Goal: Task Accomplishment & Management: Manage account settings

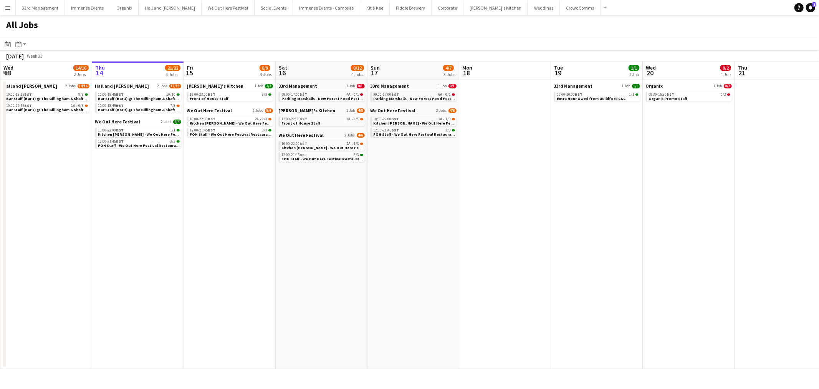
click at [496, 268] on app-date-cell at bounding box center [505, 224] width 92 height 289
click at [229, 198] on app-date-cell "Sam's Kitchen 1 Job 3/3 16:00-23:00 BST 3/3 Front of House Staff We Out Here Fe…" at bounding box center [230, 224] width 92 height 289
click at [172, 243] on app-date-cell "Hall and Woodhouse 2 Jobs 17/18 10:00-18:45 BST 10/10 Bar Staff (Bar 1) @ The G…" at bounding box center [138, 224] width 92 height 289
click at [172, 177] on app-date-cell "Hall and Woodhouse 2 Jobs 17/18 10:00-18:45 BST 10/10 Bar Staff (Bar 1) @ The G…" at bounding box center [138, 224] width 92 height 289
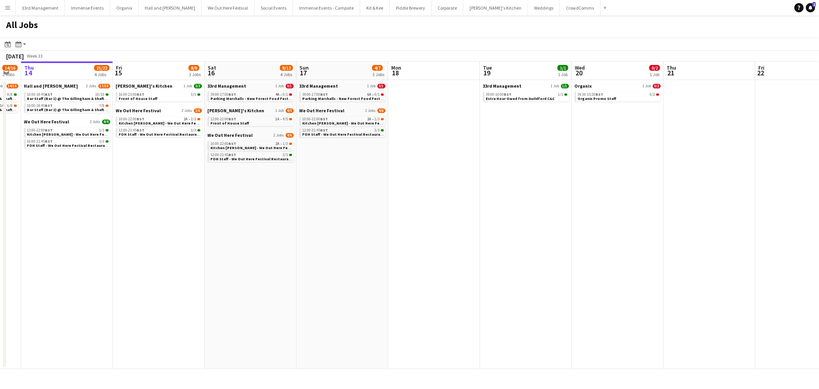
drag, startPoint x: 610, startPoint y: 195, endPoint x: 363, endPoint y: 211, distance: 247.9
click at [363, 211] on app-calendar-viewport "Mon 11 4/12 6 Jobs Tue 12 1/1 1 Job Wed 13 14/16 2 Jobs Thu 14 21/22 4 Jobs Fri…" at bounding box center [409, 214] width 819 height 307
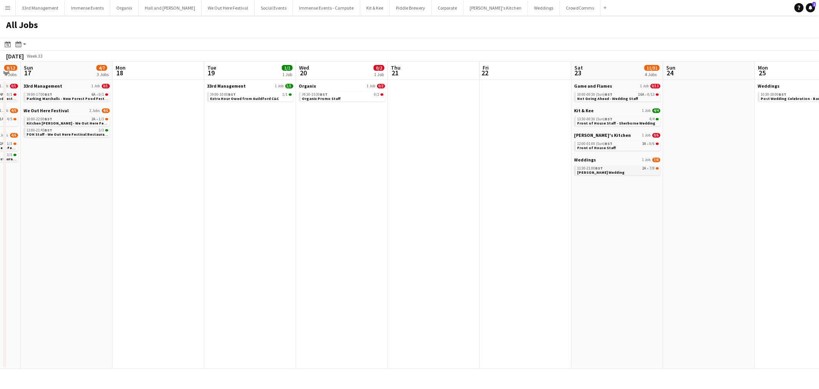
click at [593, 166] on span "11:30-21:00 BST" at bounding box center [591, 168] width 26 height 4
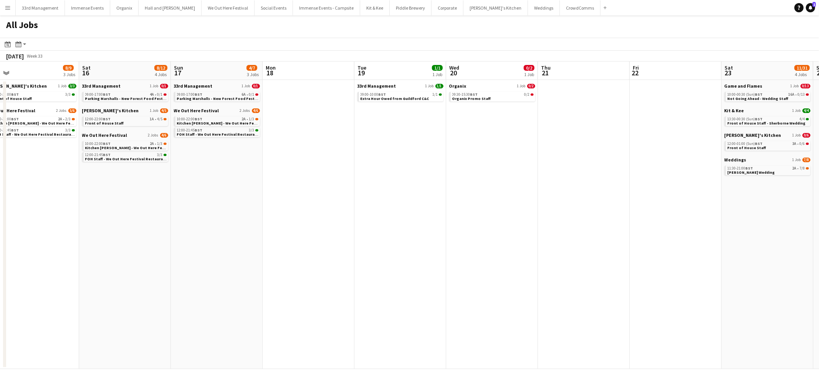
scroll to position [0, 218]
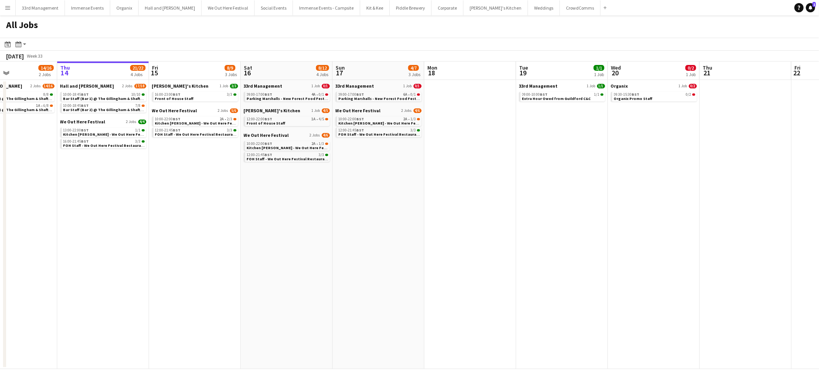
drag, startPoint x: 230, startPoint y: 186, endPoint x: 542, endPoint y: 199, distance: 311.8
click at [542, 199] on app-calendar-viewport "Mon 11 4/12 6 Jobs Tue 12 1/1 1 Job Wed 13 14/16 2 Jobs Thu 14 21/22 4 Jobs Fri…" at bounding box center [409, 214] width 819 height 307
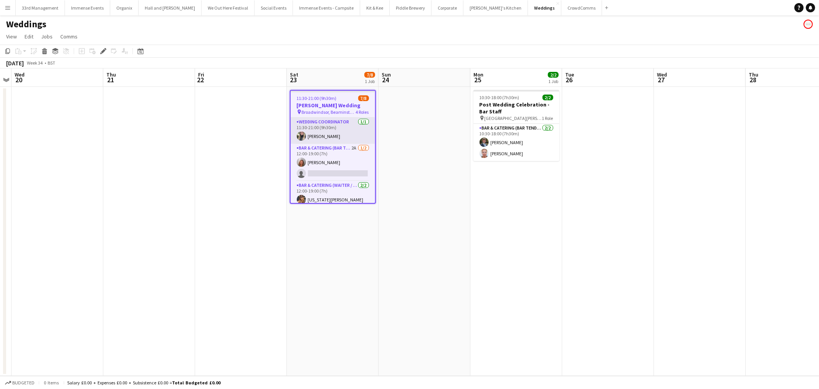
click at [324, 132] on app-card-role "Wedding Coordinator [DATE] 11:30-21:00 (9h30m) [PERSON_NAME]" at bounding box center [333, 131] width 85 height 26
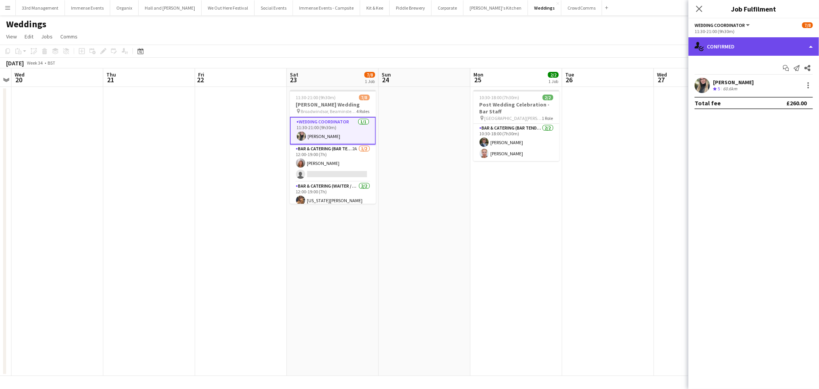
click at [766, 48] on div "single-neutral-actions-check-2 Confirmed" at bounding box center [754, 46] width 131 height 18
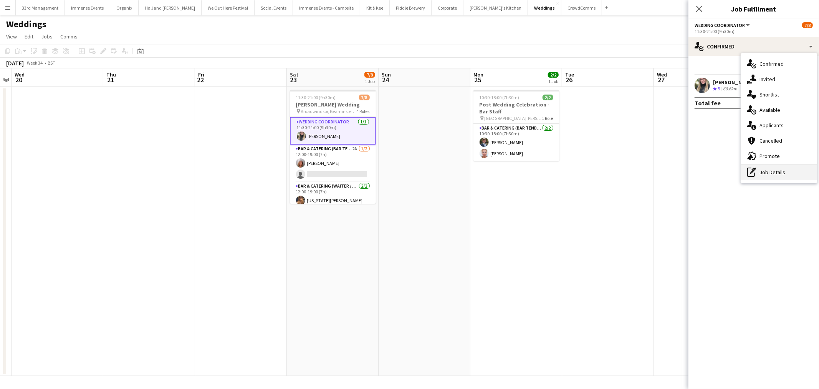
click at [767, 177] on div "pen-write Job Details" at bounding box center [779, 171] width 76 height 15
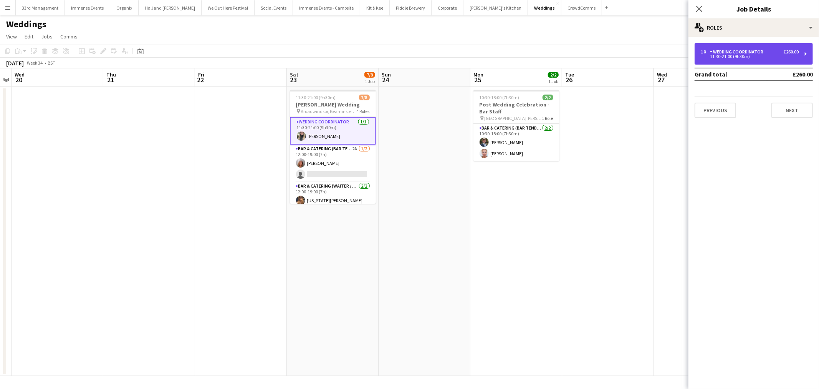
click at [713, 55] on div "11:30-21:00 (9h30m)" at bounding box center [750, 57] width 98 height 4
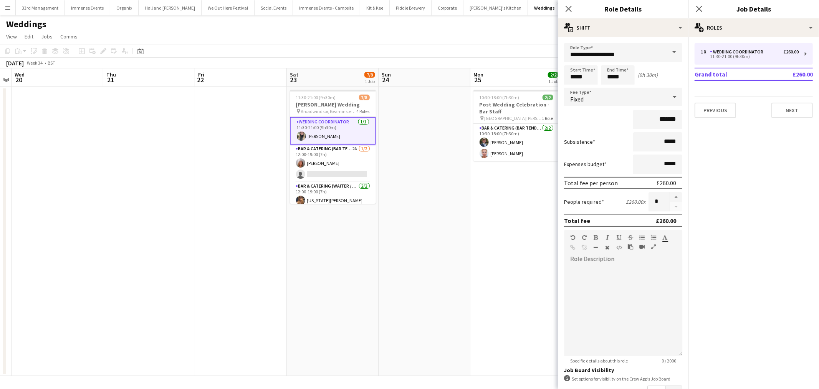
click at [317, 133] on app-card-role "Wedding Coordinator [DATE] 11:30-21:00 (9h30m) [PERSON_NAME]" at bounding box center [333, 131] width 86 height 28
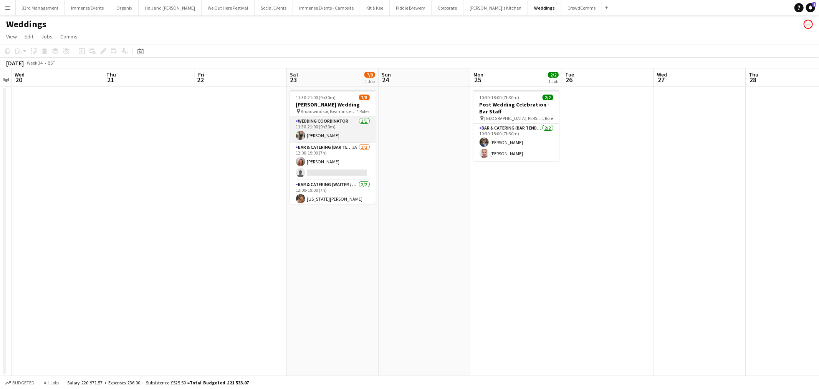
click at [317, 133] on app-card-role "Wedding Coordinator [DATE] 11:30-21:00 (9h30m) [PERSON_NAME]" at bounding box center [333, 130] width 86 height 26
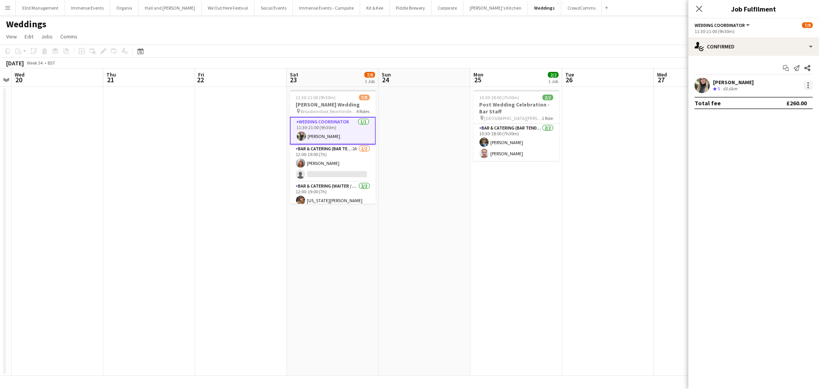
click at [810, 83] on div at bounding box center [808, 85] width 9 height 9
click at [782, 194] on span "Set as supervisor" at bounding box center [784, 191] width 48 height 7
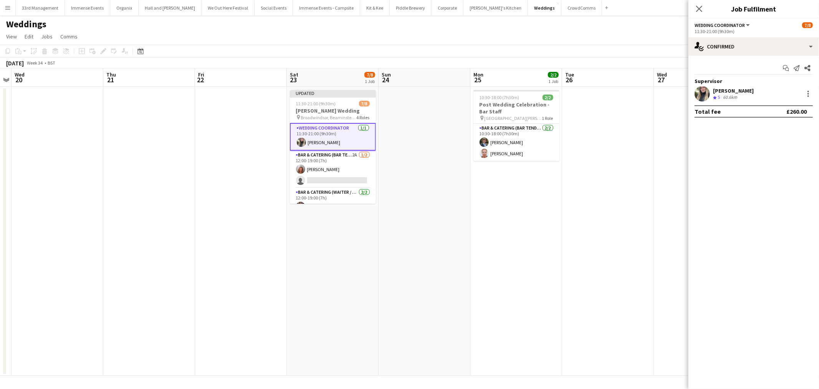
click at [633, 143] on app-date-cell at bounding box center [608, 231] width 92 height 289
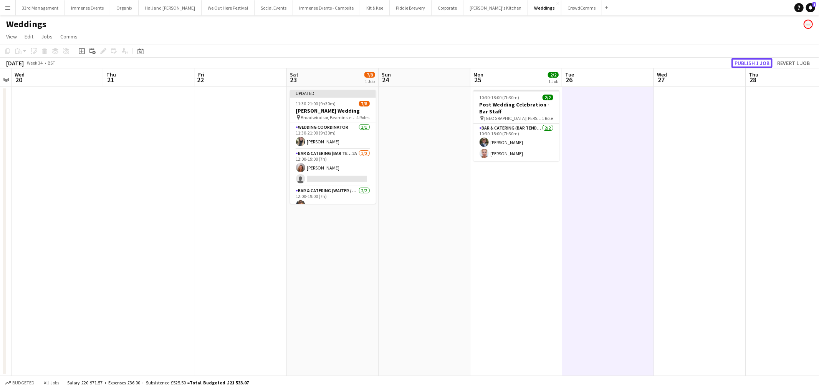
click at [743, 63] on button "Publish 1 job" at bounding box center [752, 63] width 41 height 10
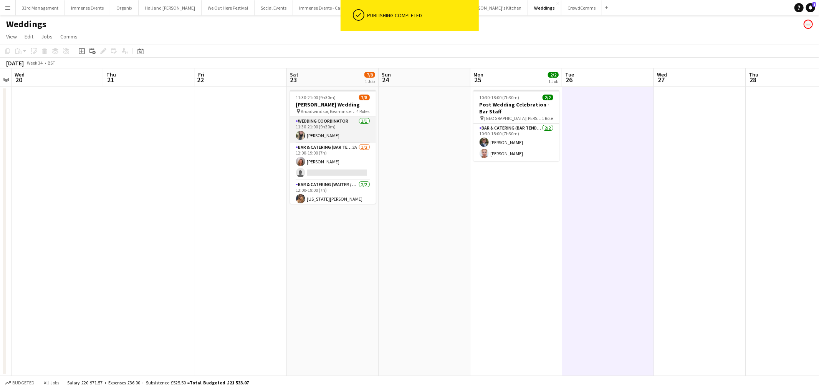
click at [356, 131] on app-card-role "Wedding Coordinator [DATE] 11:30-21:00 (9h30m) [PERSON_NAME]" at bounding box center [333, 130] width 86 height 26
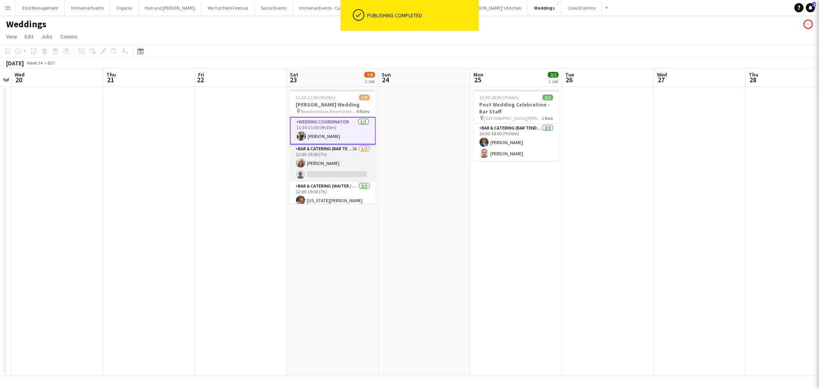
click at [339, 162] on app-card-role "Bar & Catering (Bar Tender) 2A [DATE] 12:00-19:00 (7h) [PERSON_NAME] single-neu…" at bounding box center [333, 162] width 86 height 37
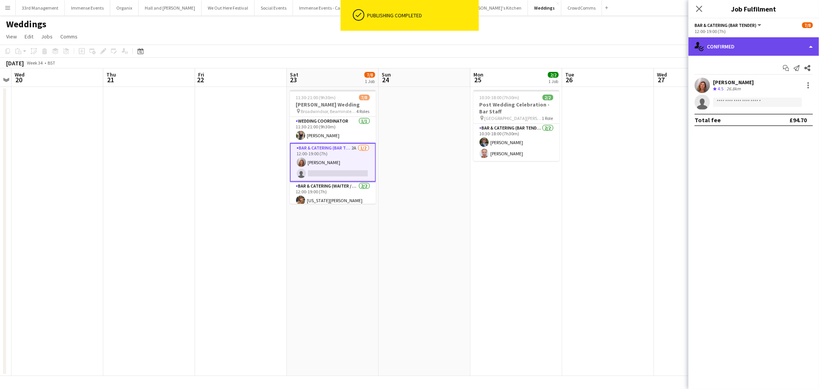
click at [750, 43] on div "single-neutral-actions-check-2 Confirmed" at bounding box center [754, 46] width 131 height 18
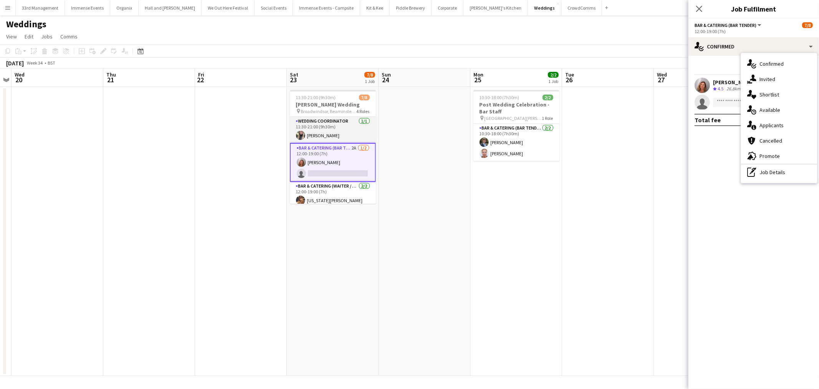
click at [306, 121] on app-card-role "Wedding Coordinator [DATE] 11:30-21:00 (9h30m) [PERSON_NAME]" at bounding box center [333, 130] width 86 height 26
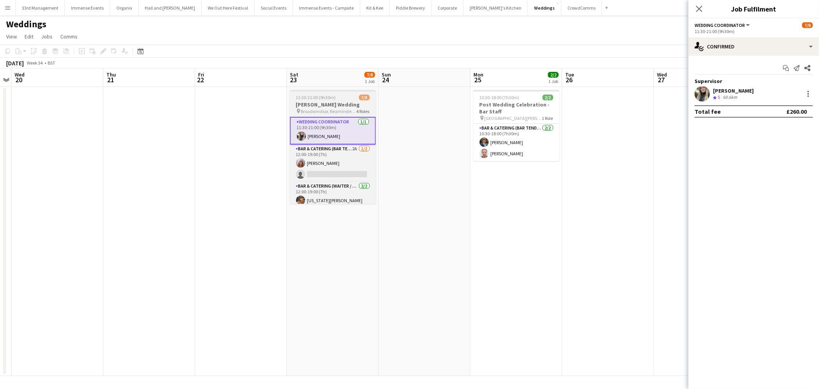
click at [314, 107] on h3 "[PERSON_NAME] Wedding" at bounding box center [333, 104] width 86 height 7
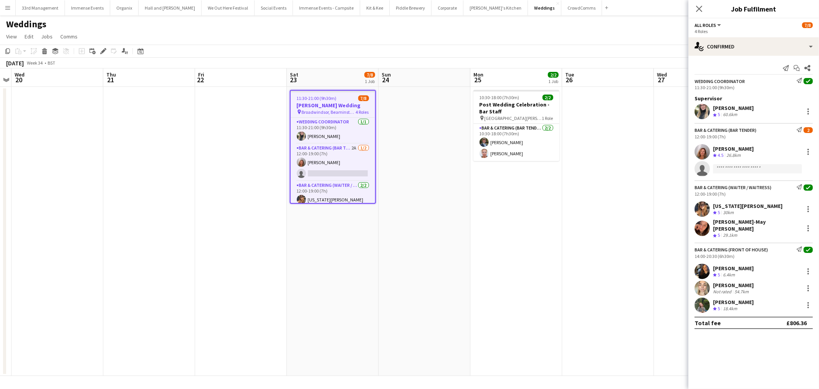
drag, startPoint x: 503, startPoint y: 193, endPoint x: 495, endPoint y: 189, distance: 9.4
click at [502, 193] on app-date-cell "10:30-18:00 (7h30m) 2/2 Post Wedding Celebration - Bar Staff pin [GEOGRAPHIC_DA…" at bounding box center [517, 231] width 92 height 289
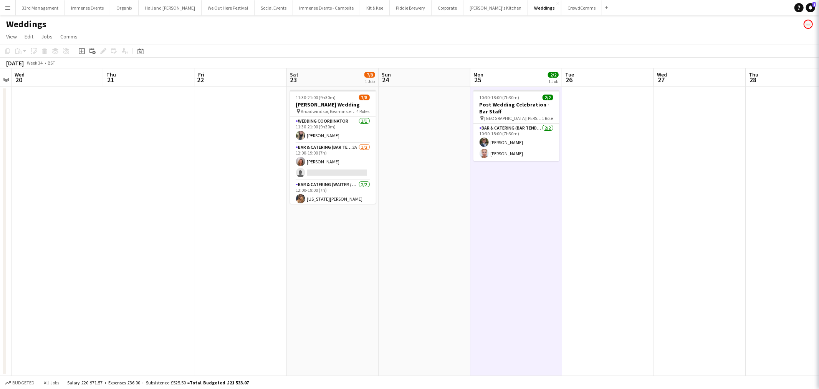
scroll to position [0, 265]
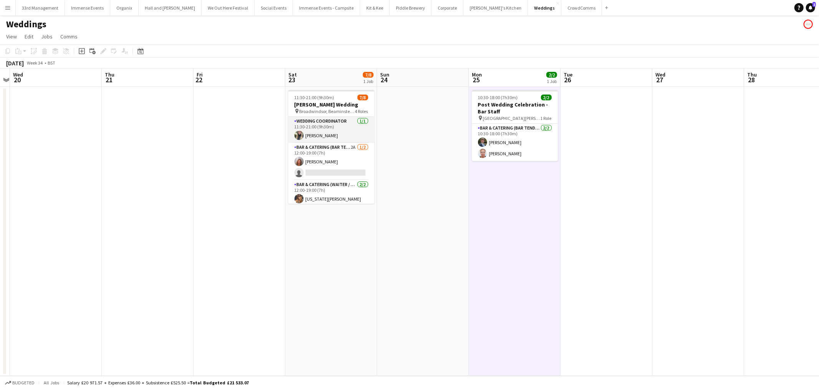
click at [325, 140] on app-card-role "Wedding Coordinator [DATE] 11:30-21:00 (9h30m) [PERSON_NAME]" at bounding box center [331, 130] width 86 height 26
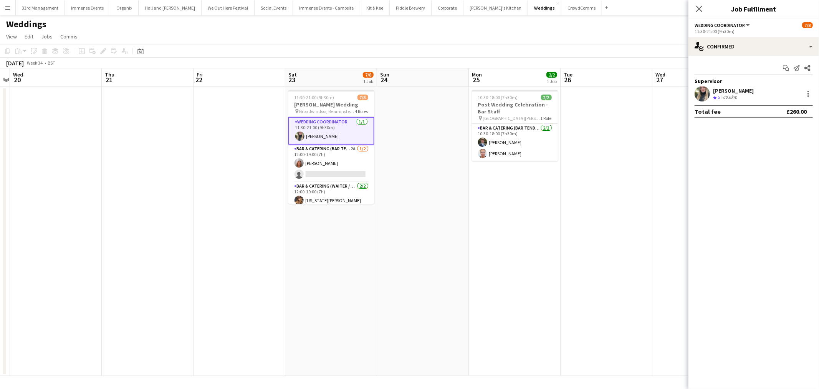
click at [704, 96] on app-user-avatar at bounding box center [702, 93] width 15 height 15
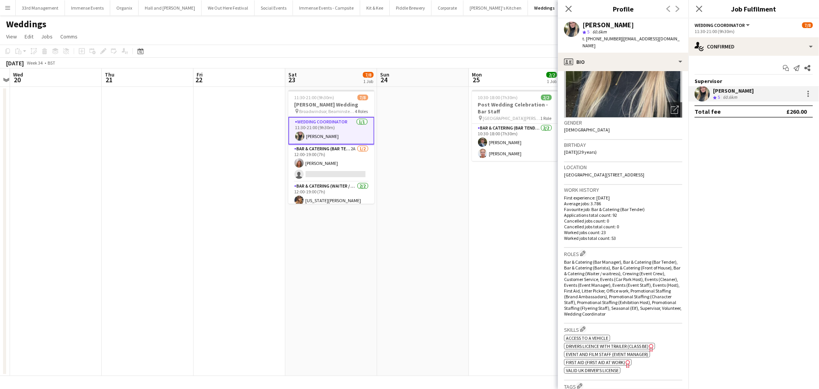
scroll to position [0, 0]
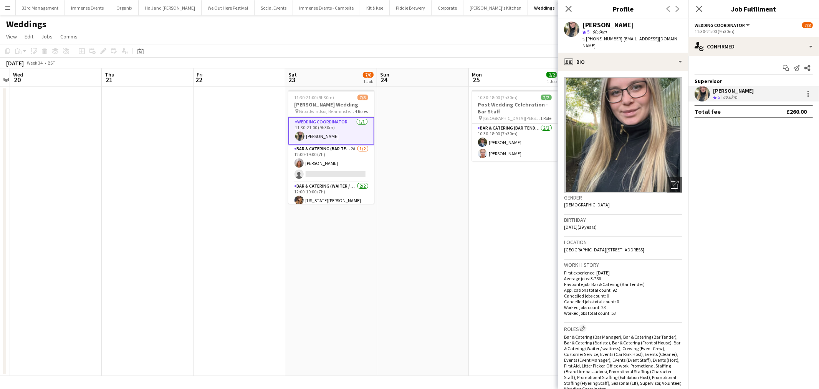
click at [491, 40] on app-page-menu "View Day view expanded Day view collapsed Month view Date picker Jump to [DATE]…" at bounding box center [409, 37] width 819 height 15
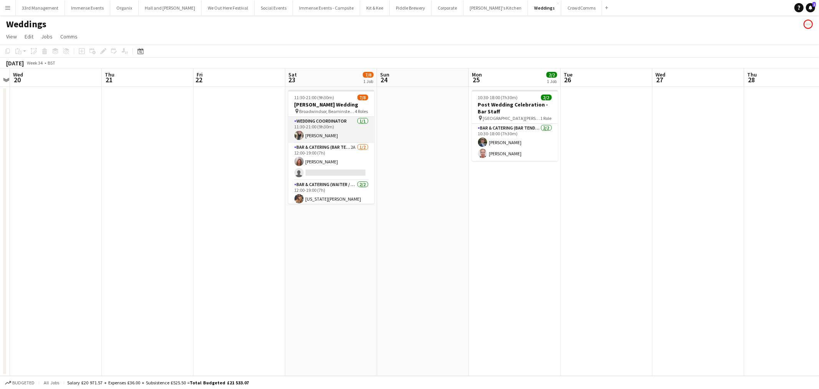
click at [338, 128] on app-card-role "Wedding Coordinator [DATE] 11:30-21:00 (9h30m) [PERSON_NAME]" at bounding box center [331, 130] width 86 height 26
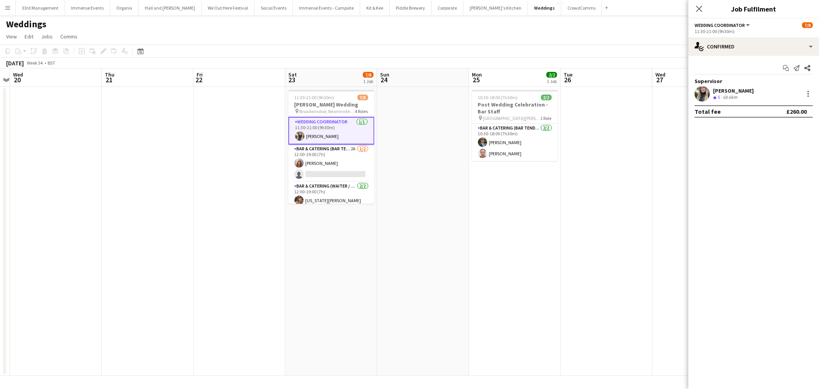
click at [333, 103] on h3 "[PERSON_NAME] Wedding" at bounding box center [331, 104] width 86 height 7
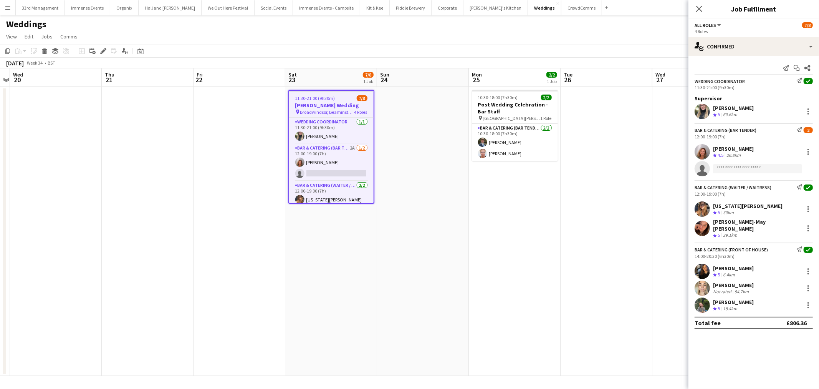
scroll to position [63, 0]
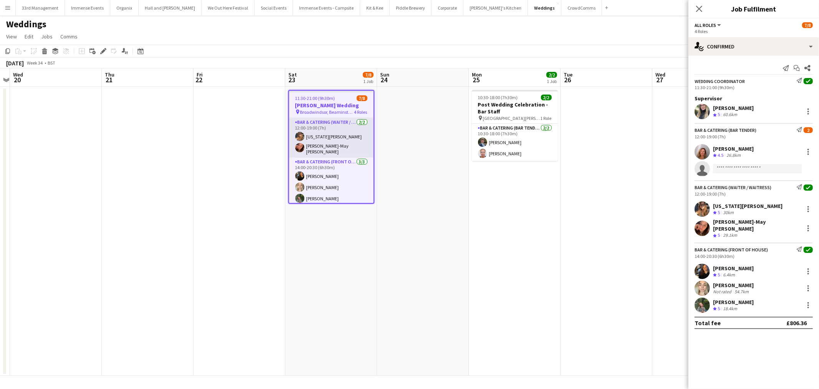
click at [321, 144] on app-card-role "Bar & Catering (Waiter / waitress) [DATE] 12:00-19:00 (7h) [US_STATE][PERSON_NA…" at bounding box center [331, 138] width 85 height 40
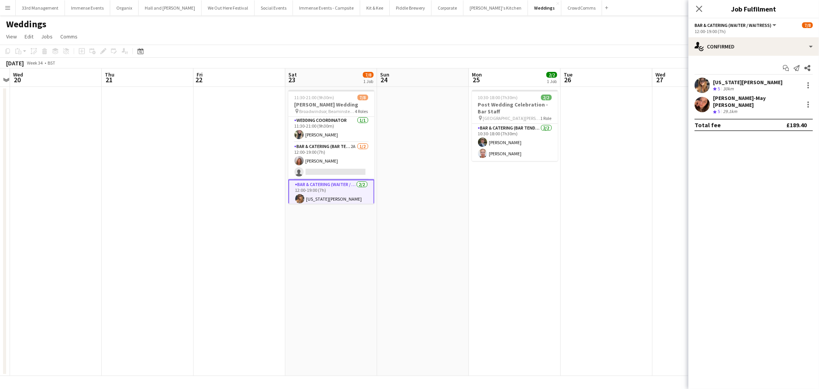
scroll to position [0, 0]
click at [327, 150] on app-card-role "Bar & Catering (Bar Tender) 2A [DATE] 12:00-19:00 (7h) [PERSON_NAME] single-neu…" at bounding box center [331, 161] width 86 height 37
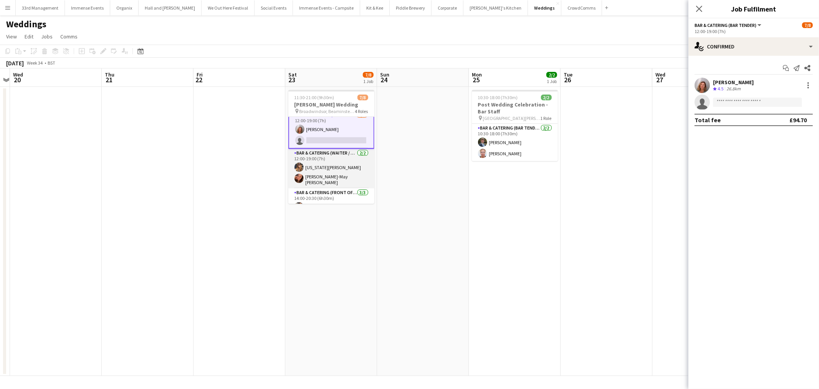
scroll to position [63, 0]
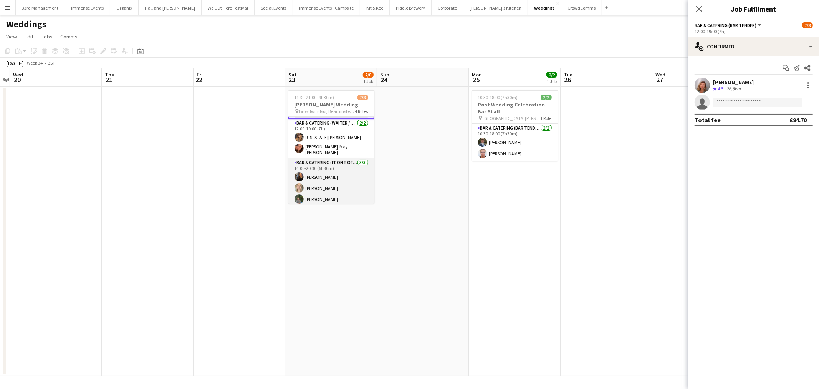
click at [322, 191] on app-card-role "Bar & Catering (Front of House) [DATE] 14:00-20:30 (6h30m) [PERSON_NAME] [PERSO…" at bounding box center [331, 182] width 86 height 48
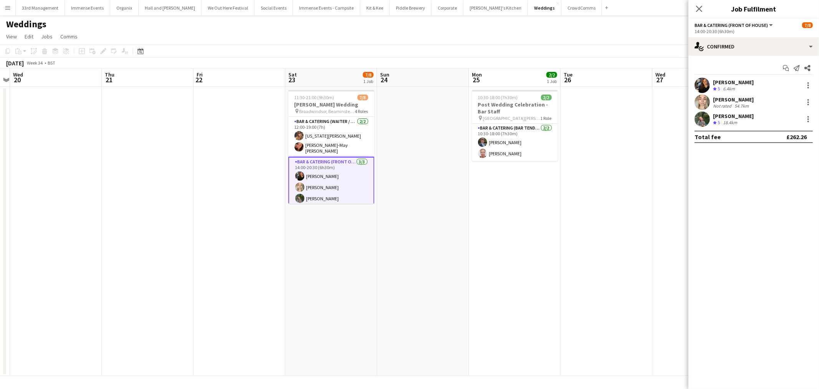
scroll to position [63, 0]
click at [701, 100] on app-user-avatar at bounding box center [702, 101] width 15 height 15
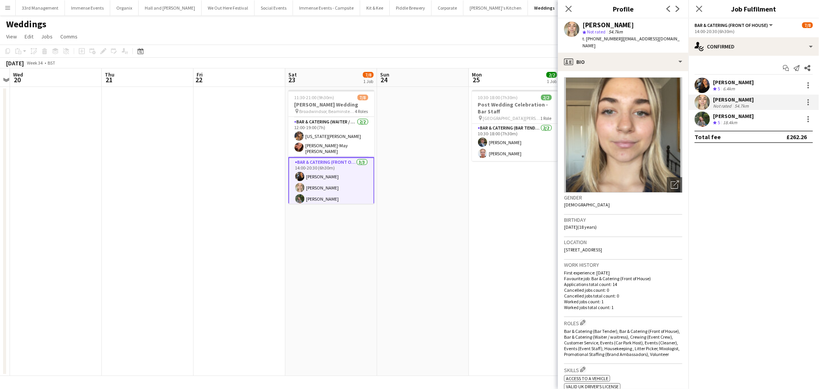
click at [703, 121] on app-user-avatar at bounding box center [702, 118] width 15 height 15
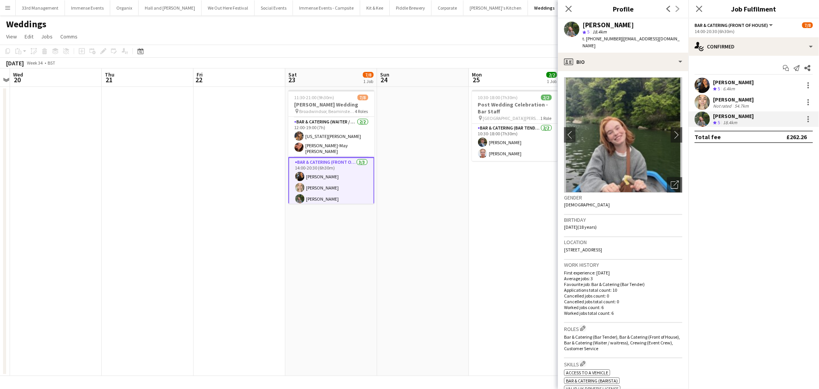
click at [701, 89] on app-user-avatar at bounding box center [702, 85] width 15 height 15
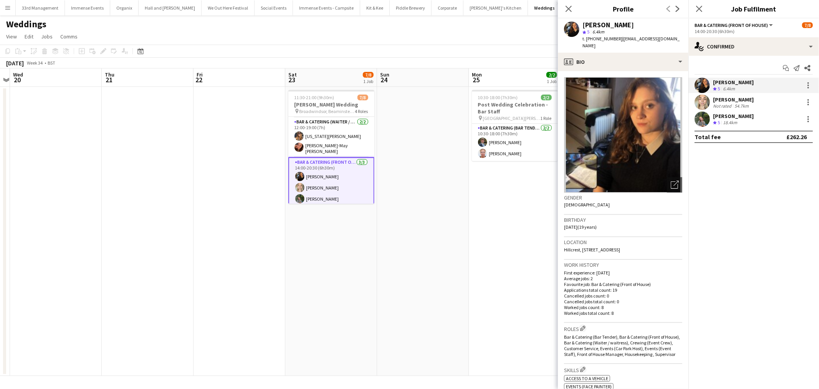
click at [701, 97] on app-user-avatar at bounding box center [702, 101] width 15 height 15
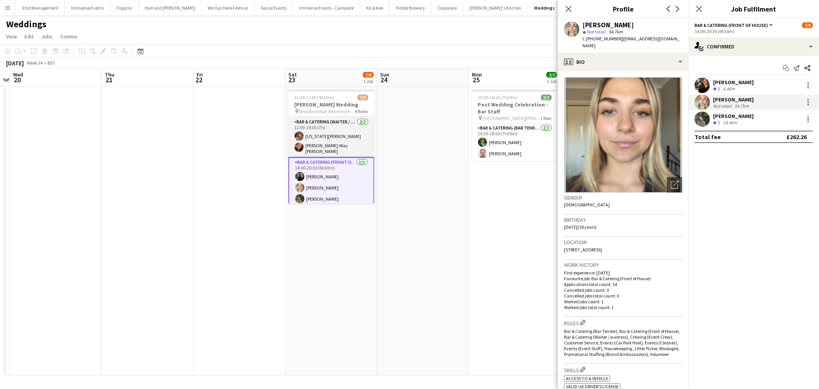
click at [305, 144] on app-card-role "Bar & Catering (Waiter / waitress) [DATE] 12:00-19:00 (7h) [US_STATE][PERSON_NA…" at bounding box center [331, 138] width 86 height 40
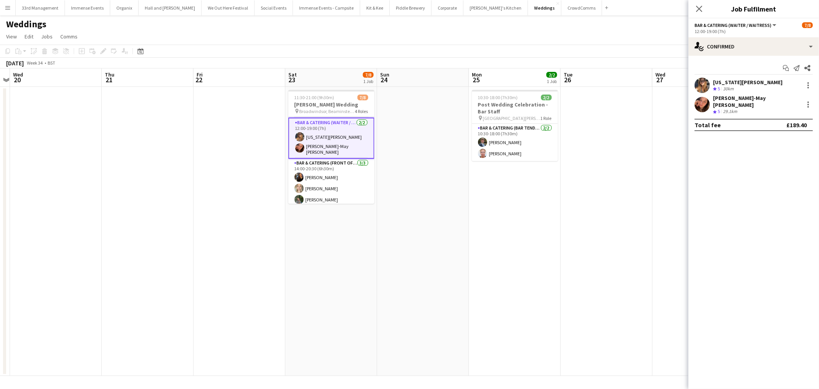
click at [703, 83] on app-user-avatar at bounding box center [702, 85] width 15 height 15
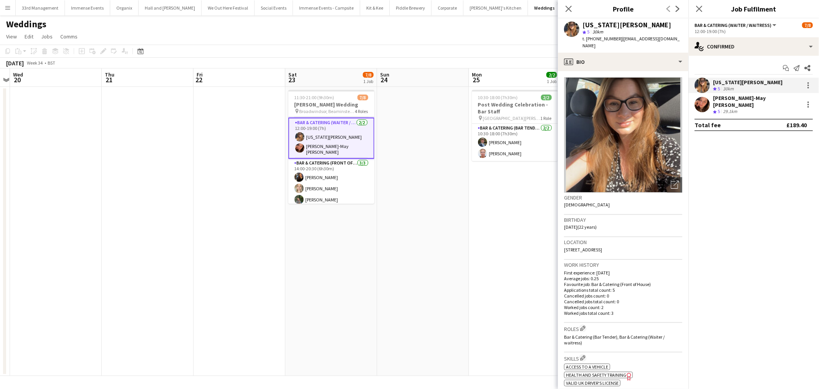
click at [702, 101] on app-user-avatar at bounding box center [702, 104] width 15 height 15
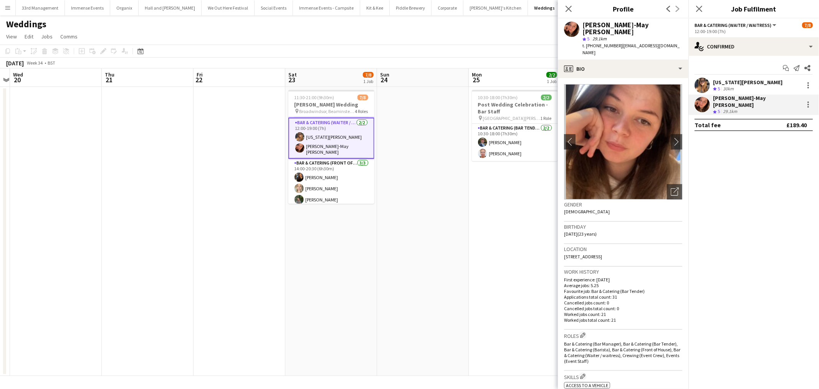
click at [225, 150] on app-date-cell at bounding box center [240, 231] width 92 height 289
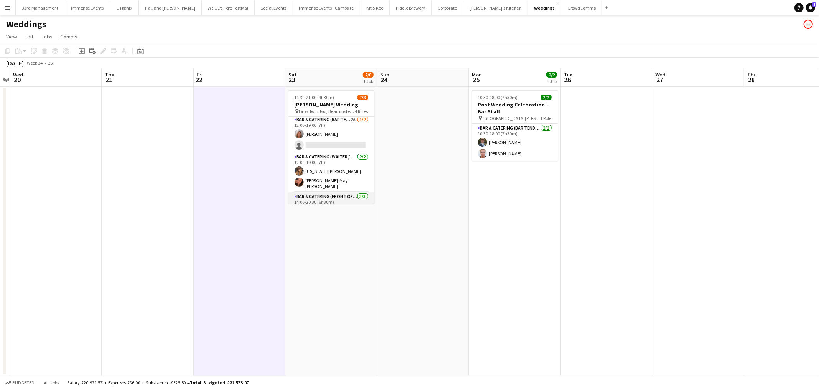
scroll to position [43, 0]
click at [348, 182] on app-card-role "Bar & Catering (Front of House) [DATE] 14:00-20:30 (6h30m) [PERSON_NAME] [PERSO…" at bounding box center [331, 201] width 86 height 48
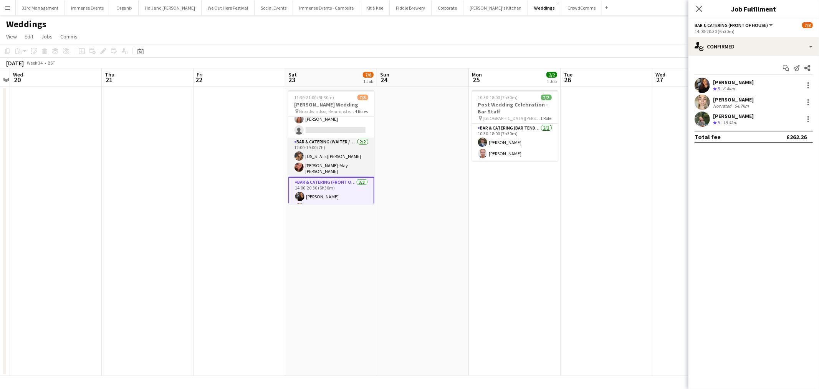
click at [339, 148] on app-card-role "Bar & Catering (Waiter / waitress) [DATE] 12:00-19:00 (7h) [US_STATE][PERSON_NA…" at bounding box center [331, 158] width 86 height 40
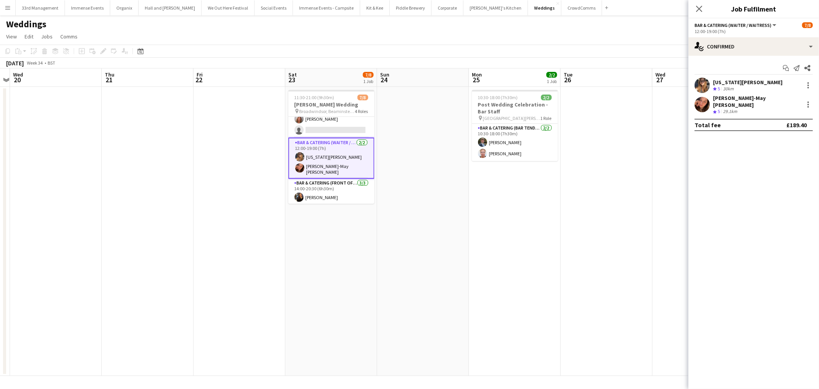
click at [700, 101] on app-user-avatar at bounding box center [702, 104] width 15 height 15
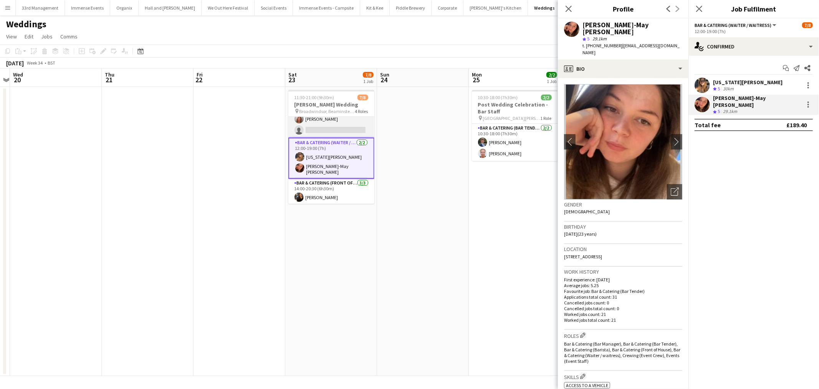
click at [325, 127] on app-card-role "Bar & Catering (Bar Tender) 2A [DATE] 12:00-19:00 (7h) [PERSON_NAME] single-neu…" at bounding box center [331, 118] width 86 height 37
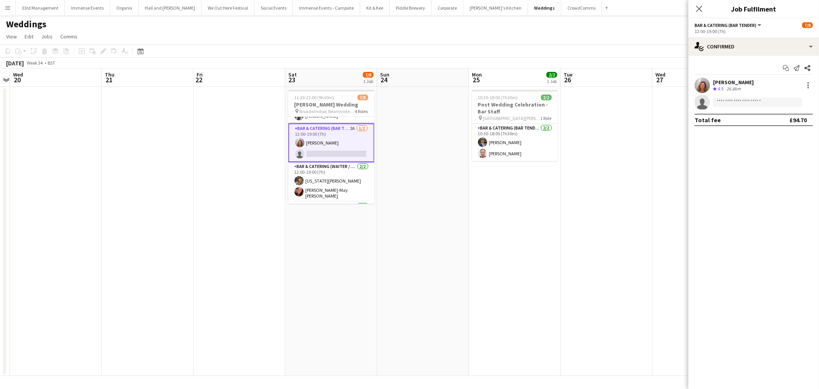
scroll to position [0, 0]
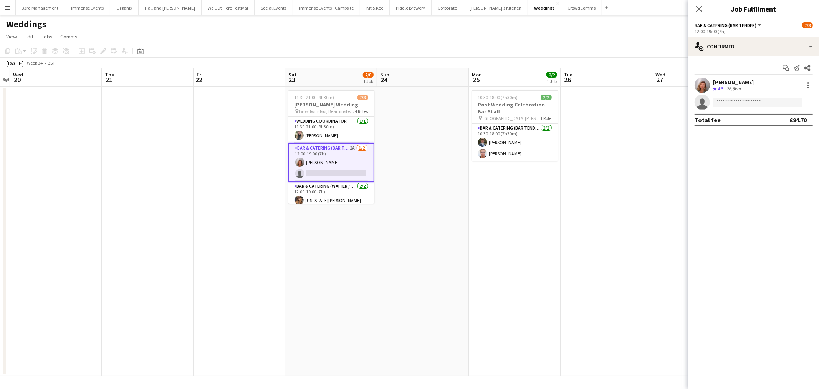
click at [357, 167] on app-card-role "Bar & Catering (Bar Tender) 2A [DATE] 12:00-19:00 (7h) [PERSON_NAME] single-neu…" at bounding box center [331, 162] width 86 height 39
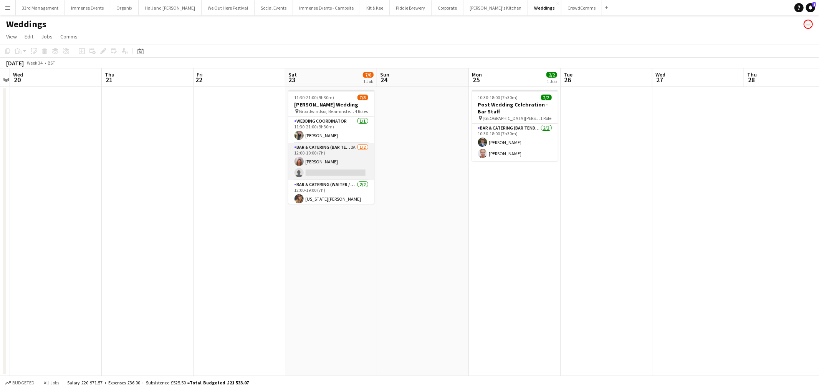
click at [357, 167] on app-card-role "Bar & Catering (Bar Tender) 2A [DATE] 12:00-19:00 (7h) [PERSON_NAME] single-neu…" at bounding box center [331, 161] width 86 height 37
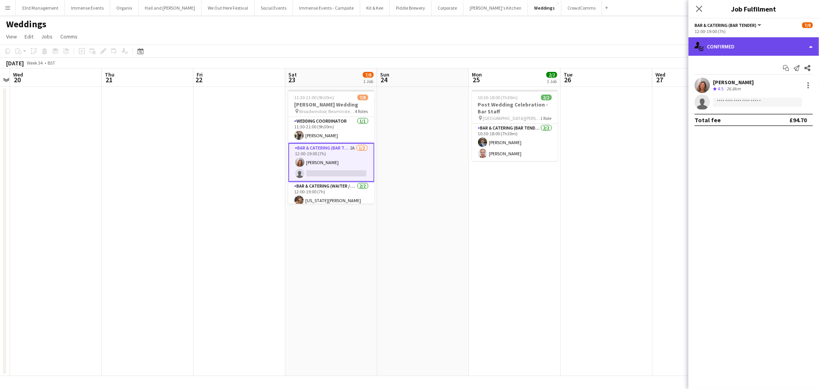
click at [736, 45] on div "single-neutral-actions-check-2 Confirmed" at bounding box center [754, 46] width 131 height 18
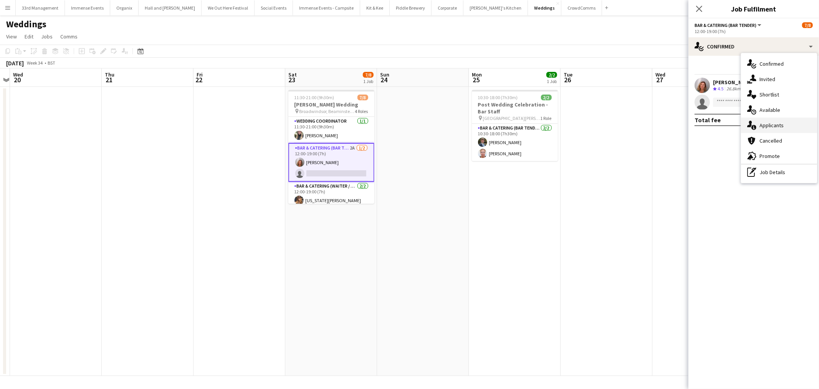
click at [769, 124] on div "single-neutral-actions-information Applicants" at bounding box center [779, 125] width 76 height 15
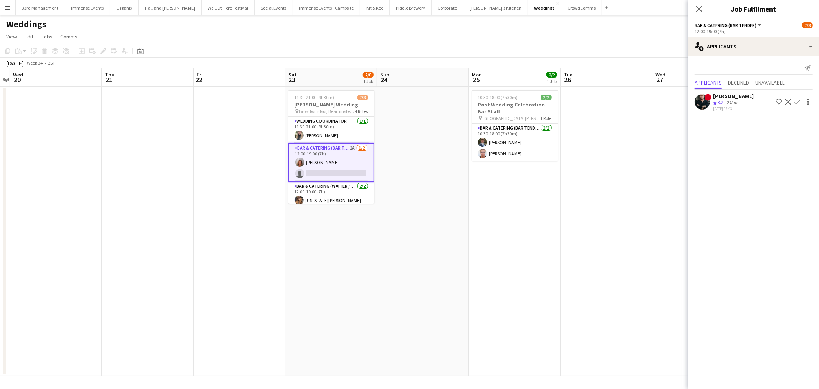
click at [332, 160] on app-card-role "Bar & Catering (Bar Tender) 2A [DATE] 12:00-19:00 (7h) [PERSON_NAME] single-neu…" at bounding box center [331, 162] width 86 height 39
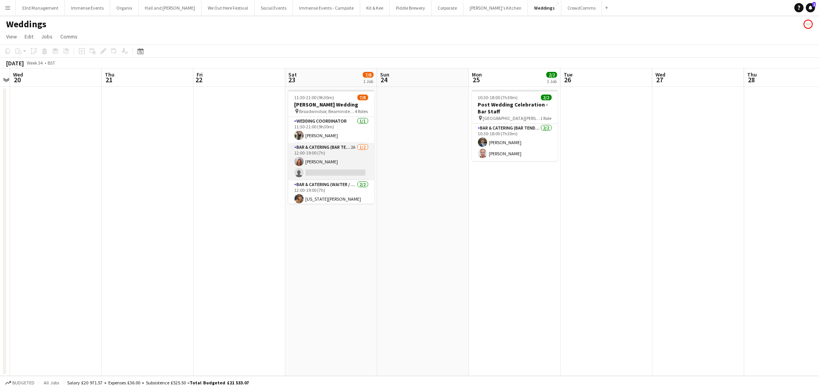
click at [332, 160] on app-card-role "Bar & Catering (Bar Tender) 2A [DATE] 12:00-19:00 (7h) [PERSON_NAME] single-neu…" at bounding box center [331, 161] width 86 height 37
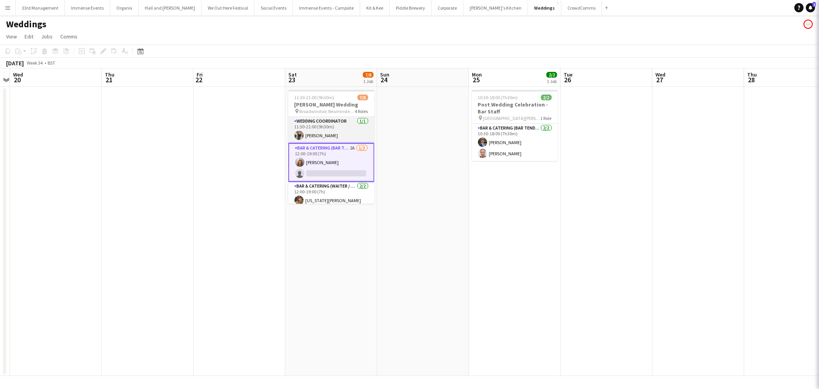
click at [323, 120] on app-card-role "Wedding Coordinator [DATE] 11:30-21:00 (9h30m) [PERSON_NAME]" at bounding box center [331, 130] width 86 height 26
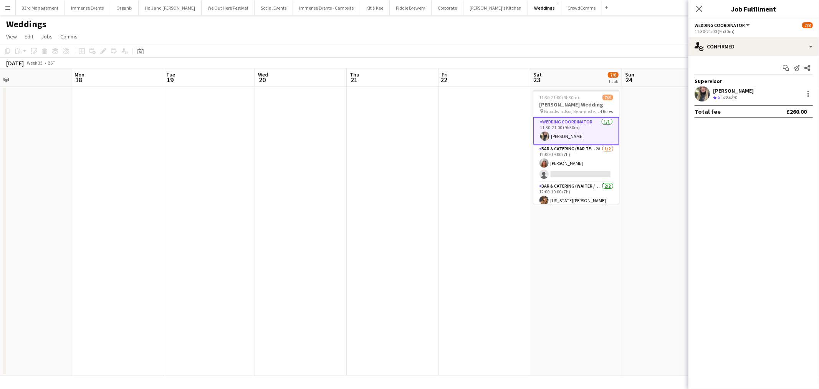
drag, startPoint x: 539, startPoint y: 231, endPoint x: 715, endPoint y: 232, distance: 175.9
click at [757, 231] on body "Menu Boards Boards Boards All jobs Status Workforce Workforce My Workforce Recr…" at bounding box center [409, 194] width 819 height 389
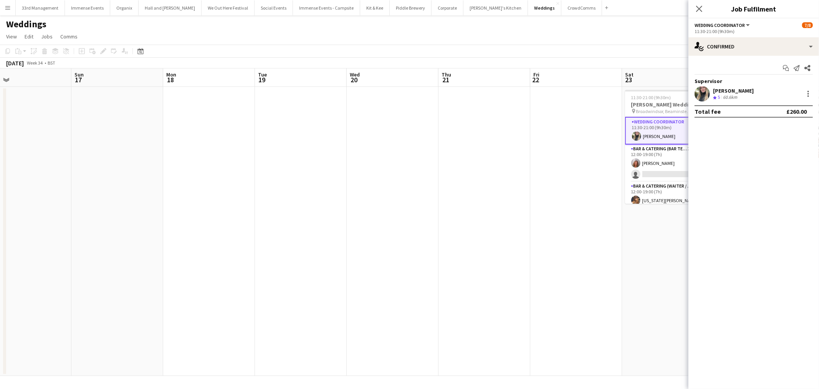
drag, startPoint x: 500, startPoint y: 215, endPoint x: 598, endPoint y: 214, distance: 98.7
click at [642, 207] on app-calendar-viewport "Thu 14 Fri 15 Sat 16 Sun 17 Mon 18 Tue 19 Wed 20 Thu 21 Fri 22 Sat 23 7/8 1 Job…" at bounding box center [409, 221] width 819 height 307
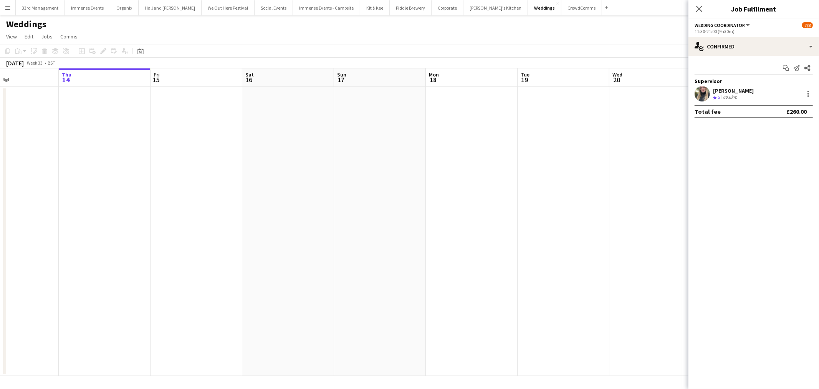
scroll to position [0, 189]
drag, startPoint x: 530, startPoint y: 198, endPoint x: 604, endPoint y: 200, distance: 73.8
click at [613, 195] on app-calendar-viewport "Mon 11 Tue 12 Wed 13 Thu 14 Fri 15 Sat 16 Sun 17 Mon 18 Tue 19 Wed 20 Thu 21 Fr…" at bounding box center [409, 221] width 819 height 307
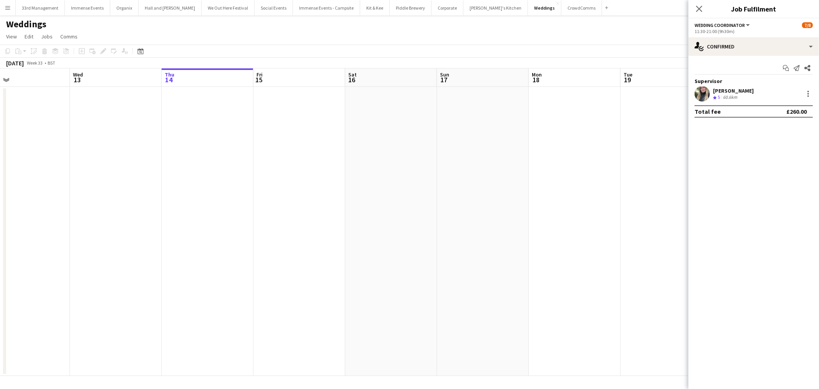
drag, startPoint x: 403, startPoint y: 186, endPoint x: 177, endPoint y: 193, distance: 226.0
click at [103, 205] on app-calendar-viewport "Sat 9 Sun 10 Mon 11 Tue 12 Wed 13 Thu 14 Fri 15 Sat 16 Sun 17 Mon 18 Tue 19 Wed…" at bounding box center [409, 221] width 819 height 307
drag, startPoint x: 166, startPoint y: 206, endPoint x: 225, endPoint y: 194, distance: 60.5
click at [138, 208] on app-calendar-viewport "Tue 12 Wed 13 Thu 14 Fri 15 Sat 16 Sun 17 Mon 18 Tue 19 Wed 20 Thu 21 Fri 22 Sa…" at bounding box center [409, 221] width 819 height 307
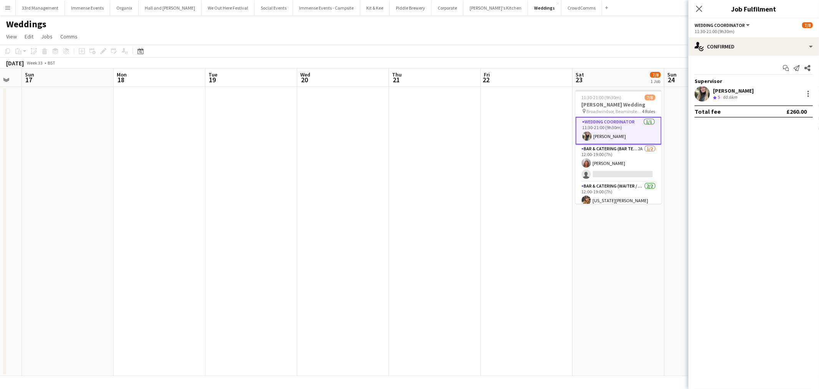
click at [382, 193] on app-calendar-viewport "Thu 14 Fri 15 Sat 16 Sun 17 Mon 18 Tue 19 Wed 20 Thu 21 Fri 22 Sat 23 7/8 1 Job…" at bounding box center [409, 221] width 819 height 307
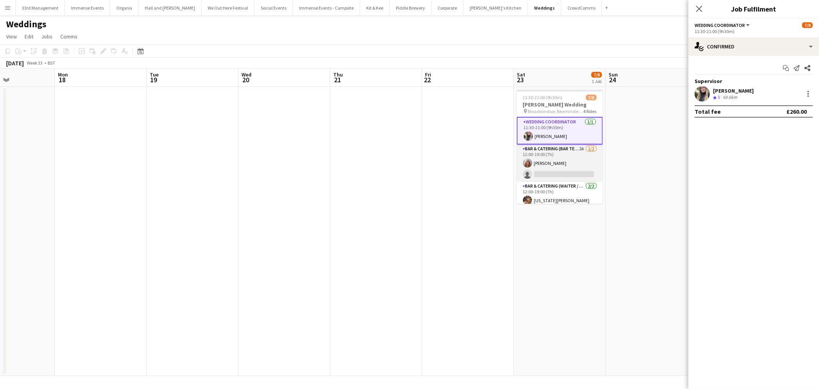
click at [532, 167] on app-card-role "Bar & Catering (Bar Tender) 2A [DATE] 12:00-19:00 (7h) [PERSON_NAME] single-neu…" at bounding box center [560, 162] width 86 height 37
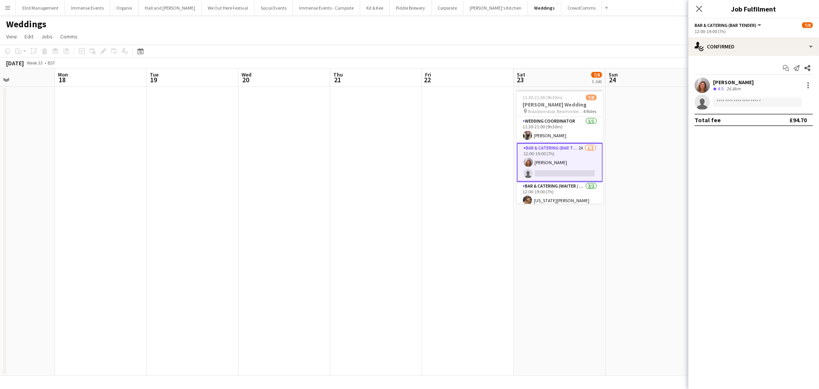
click at [739, 22] on span "Bar & Catering (Bar Tender)" at bounding box center [726, 25] width 62 height 6
click at [734, 41] on ul "All roles Bar & Catering (Bar Tender)" at bounding box center [732, 45] width 62 height 20
click at [782, 42] on div "single-neutral-actions-check-2 Confirmed" at bounding box center [754, 46] width 131 height 18
click at [772, 124] on div "single-neutral-actions-information Applicants" at bounding box center [779, 125] width 76 height 15
click at [743, 84] on span "Declined" at bounding box center [738, 82] width 21 height 5
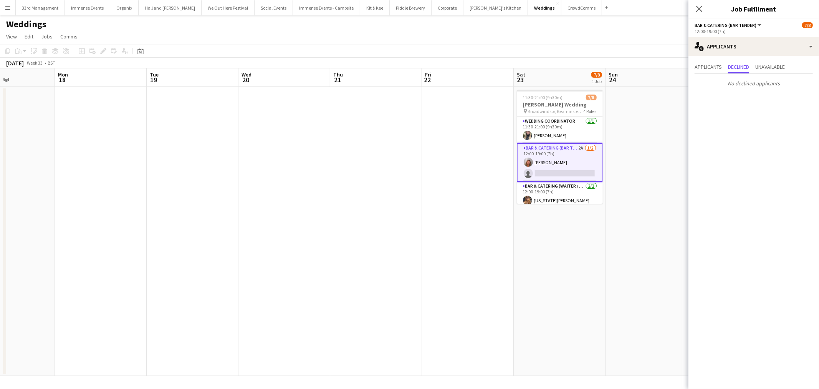
click at [781, 60] on div "Applicants Declined Unavailable ! [PERSON_NAME] Crew rating 3.2 24km [DATE] 12:…" at bounding box center [754, 76] width 131 height 40
click at [750, 46] on div "single-neutral-actions-information Applicants" at bounding box center [754, 46] width 131 height 18
click at [779, 77] on div "single-neutral-actions-share-1 Invited" at bounding box center [779, 78] width 76 height 15
click at [729, 83] on input "text" at bounding box center [754, 86] width 118 height 19
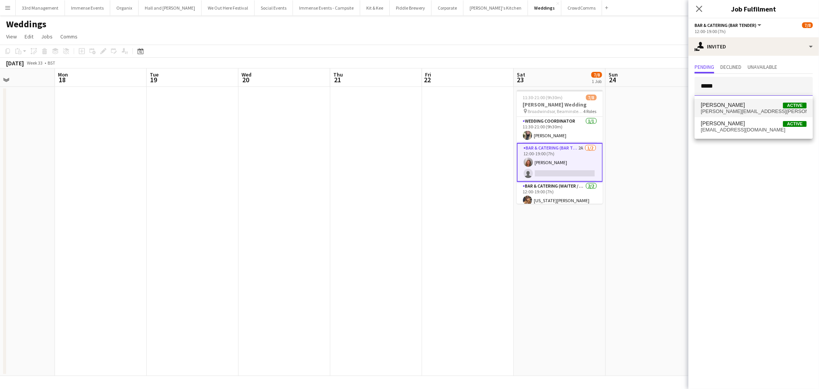
type input "*****"
click at [730, 104] on span "[PERSON_NAME]" at bounding box center [723, 105] width 44 height 7
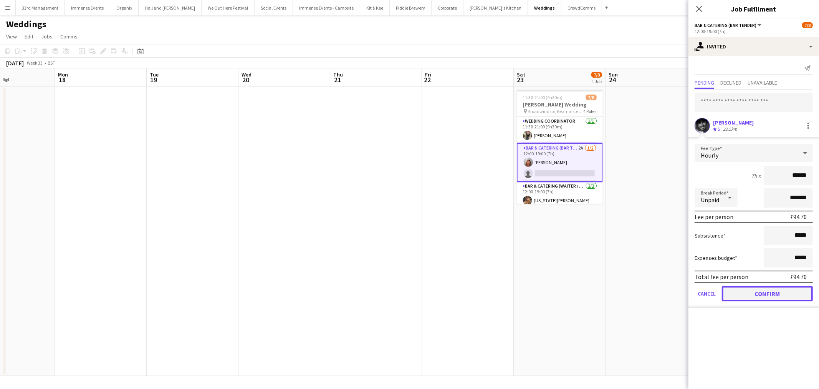
click at [757, 286] on button "Confirm" at bounding box center [767, 293] width 91 height 15
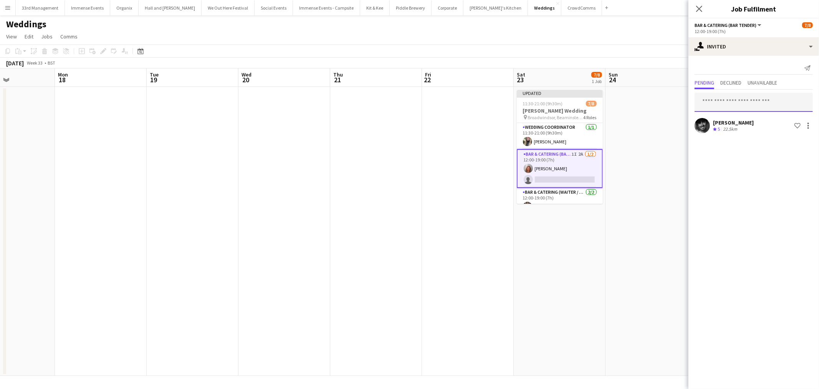
click at [735, 104] on input "text" at bounding box center [754, 102] width 118 height 19
type input "*******"
click at [742, 125] on span "[EMAIL_ADDRESS][DOMAIN_NAME]" at bounding box center [754, 127] width 106 height 6
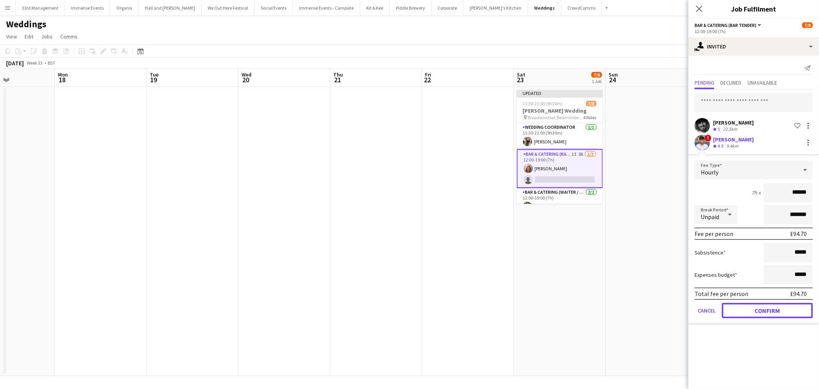
click at [766, 306] on button "Confirm" at bounding box center [767, 310] width 91 height 15
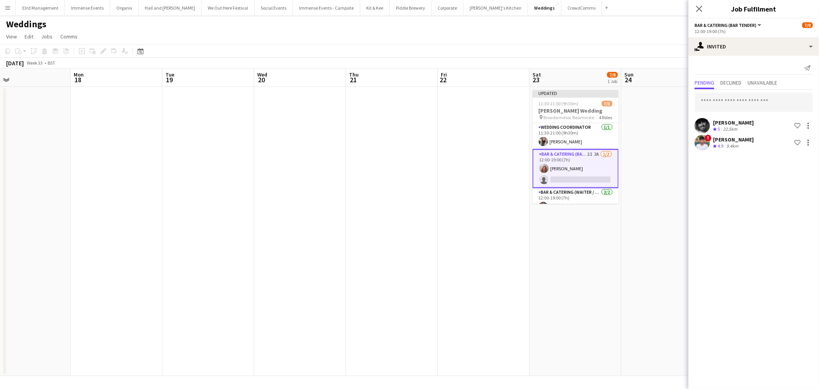
drag, startPoint x: 450, startPoint y: 206, endPoint x: 624, endPoint y: 219, distance: 174.5
click at [706, 220] on body "Menu Boards Boards Boards All jobs Status Workforce Workforce My Workforce Recr…" at bounding box center [409, 194] width 819 height 389
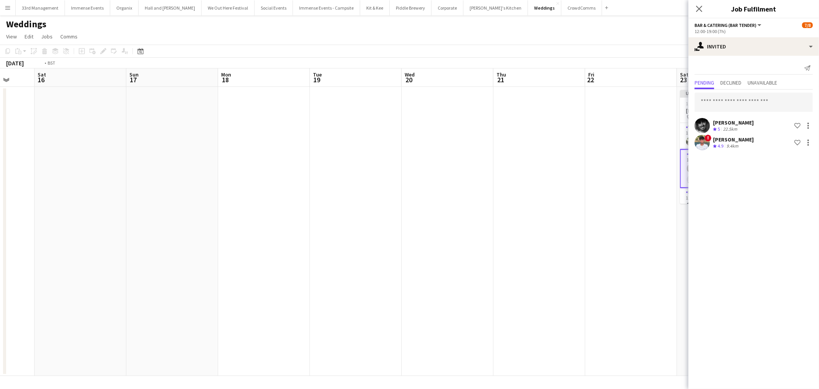
drag, startPoint x: 255, startPoint y: 221, endPoint x: 673, endPoint y: 210, distance: 418.4
click at [673, 210] on app-calendar-viewport "Wed 13 Thu 14 Fri 15 Sat 16 Sun 17 Mon 18 Tue 19 Wed 20 Thu 21 Fri 22 Sat 23 7/…" at bounding box center [409, 221] width 819 height 307
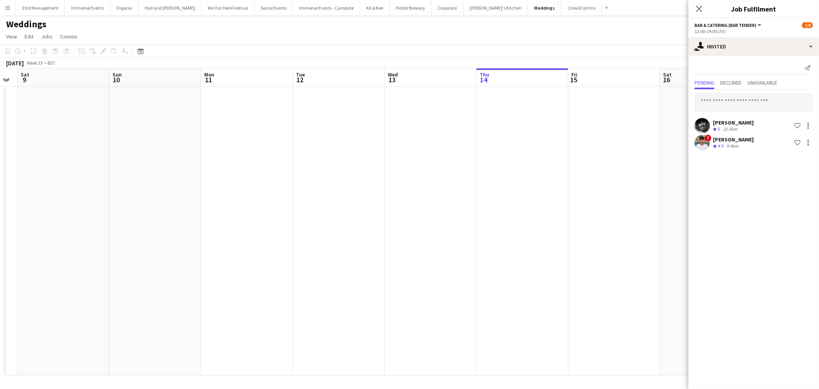
drag, startPoint x: 364, startPoint y: 210, endPoint x: 666, endPoint y: 202, distance: 302.8
click at [666, 202] on app-calendar-viewport "Thu 7 Fri 8 Sat 9 Sun 10 Mon 11 Tue 12 Wed 13 Thu 14 Fri 15 Sat 16 Sun 17 Mon 1…" at bounding box center [409, 221] width 819 height 307
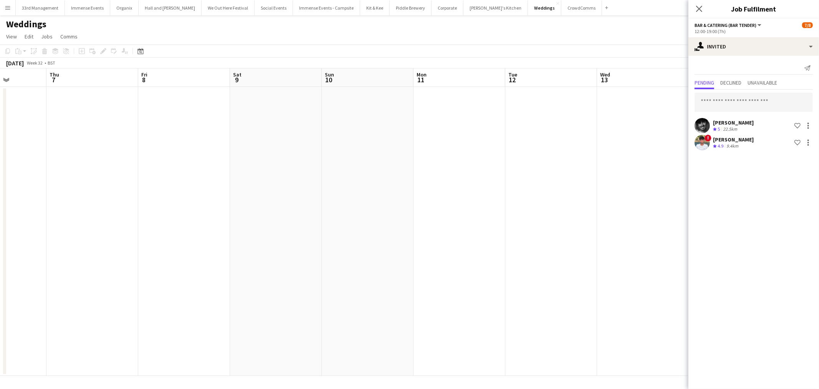
drag, startPoint x: 469, startPoint y: 205, endPoint x: 174, endPoint y: 204, distance: 295.0
click at [172, 205] on app-calendar-viewport "Mon 4 Tue 5 Wed 6 Thu 7 Fri 8 Sat 9 Sun 10 Mon 11 Tue 12 Wed 13 Thu 14 Fri 15 S…" at bounding box center [409, 221] width 819 height 307
drag, startPoint x: 437, startPoint y: 205, endPoint x: 381, endPoint y: 202, distance: 56.1
click at [382, 205] on app-calendar-viewport "Fri 8 Sat 9 Sun 10 Mon 11 Tue 12 Wed 13 Thu 14 Fri 15 Sat 16 Sun 17 Mon 18 Tue …" at bounding box center [409, 221] width 819 height 307
drag, startPoint x: 457, startPoint y: 227, endPoint x: 251, endPoint y: 229, distance: 206.7
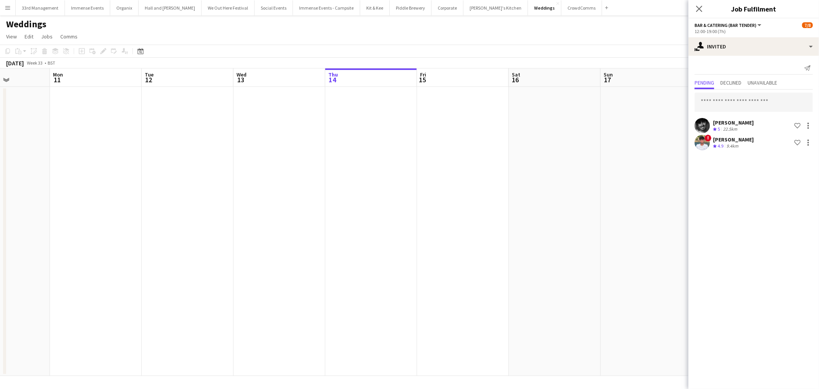
click at [251, 230] on app-calendar-viewport "Fri 8 Sat 9 Sun 10 Mon 11 Tue 12 Wed 13 Thu 14 Fri 15 Sat 16 Sun 17 Mon 18 Tue …" at bounding box center [409, 221] width 819 height 307
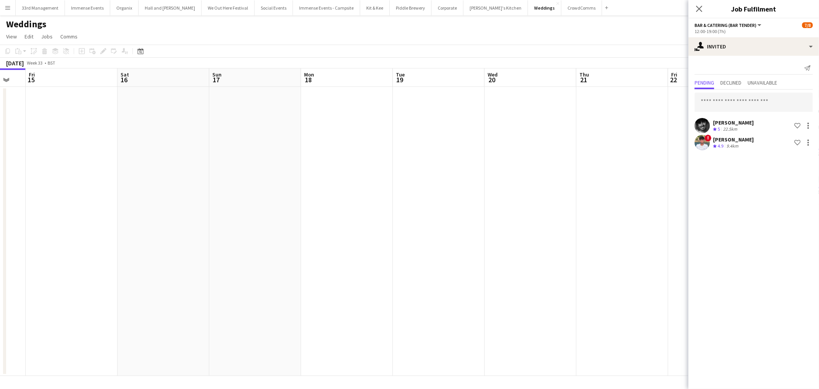
drag, startPoint x: 446, startPoint y: 213, endPoint x: 227, endPoint y: 213, distance: 218.6
click at [228, 213] on app-calendar-viewport "Tue 12 Wed 13 Thu 14 Fri 15 Sat 16 Sun 17 Mon 18 Tue 19 Wed 20 Thu 21 Fri 22 Sa…" at bounding box center [409, 221] width 819 height 307
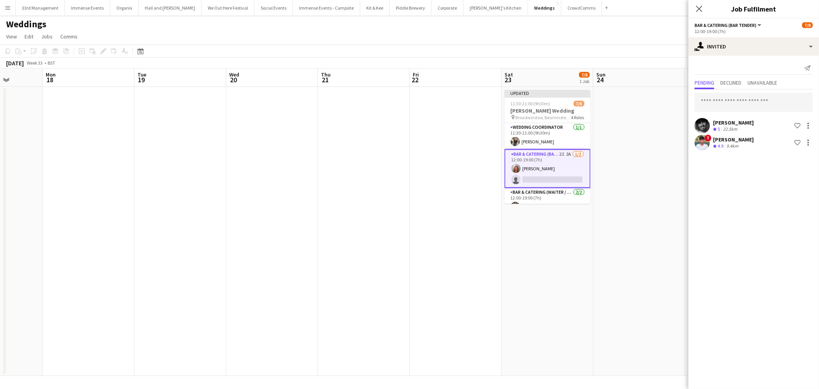
click at [644, 110] on app-date-cell at bounding box center [639, 231] width 92 height 289
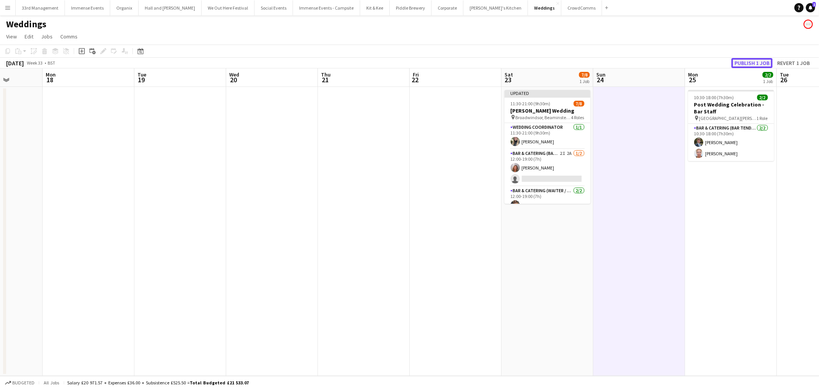
click at [755, 62] on button "Publish 1 job" at bounding box center [752, 63] width 41 height 10
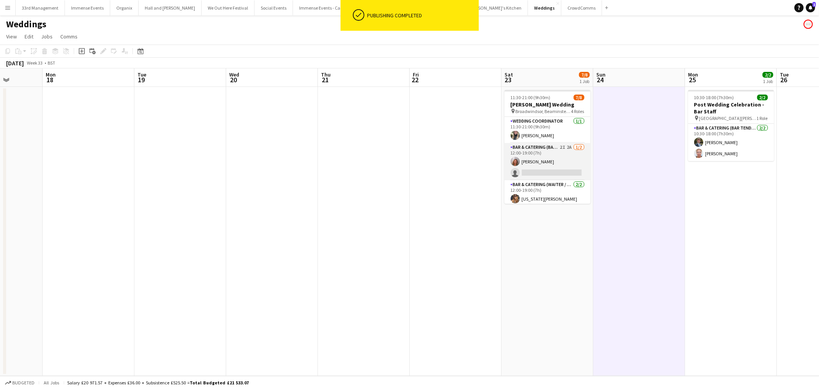
click at [548, 152] on app-card-role "Bar & Catering (Bar Tender) 2I 2A [DATE] 12:00-19:00 (7h) [PERSON_NAME] single-…" at bounding box center [548, 161] width 86 height 37
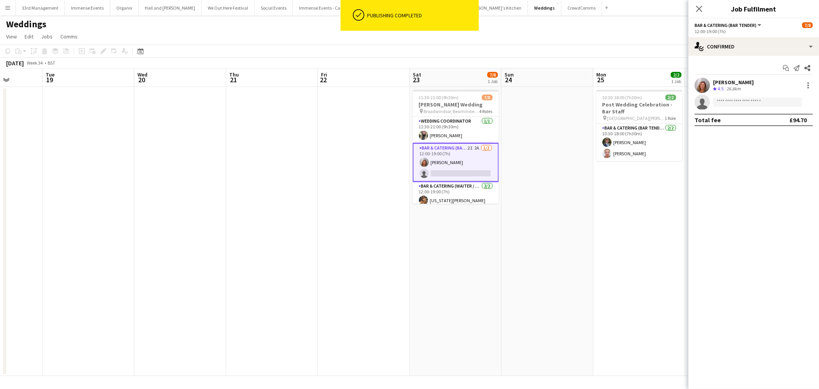
drag, startPoint x: 610, startPoint y: 155, endPoint x: 532, endPoint y: 155, distance: 78.0
click at [532, 155] on app-calendar-viewport "Sat 16 Sun 17 Mon 18 Tue 19 Wed 20 Thu 21 Fri 22 Sat 23 7/8 1 Job Sun 24 Mon 25…" at bounding box center [409, 221] width 819 height 307
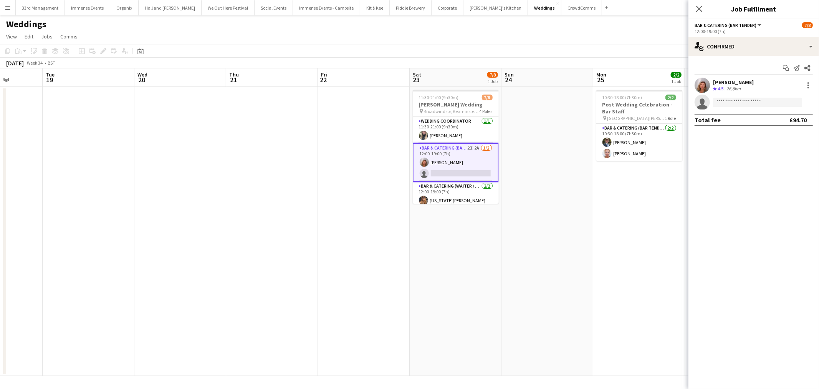
click at [470, 167] on app-card-role "Bar & Catering (Bar Tender) 2I 2A [DATE] 12:00-19:00 (7h) [PERSON_NAME] single-…" at bounding box center [456, 162] width 86 height 39
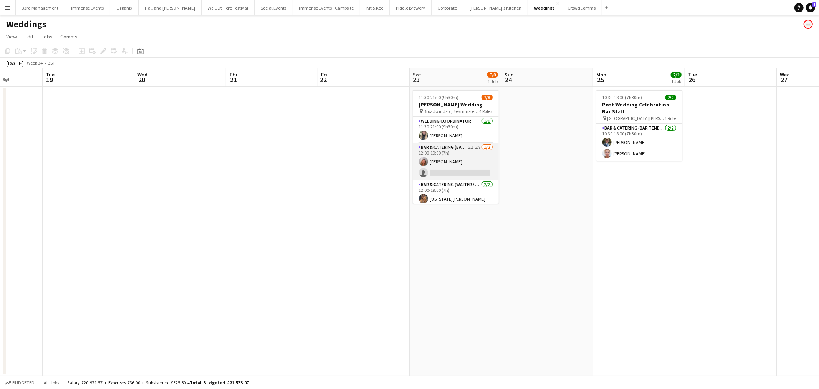
click at [470, 167] on app-card-role "Bar & Catering (Bar Tender) 2I 2A [DATE] 12:00-19:00 (7h) [PERSON_NAME] single-…" at bounding box center [456, 161] width 86 height 37
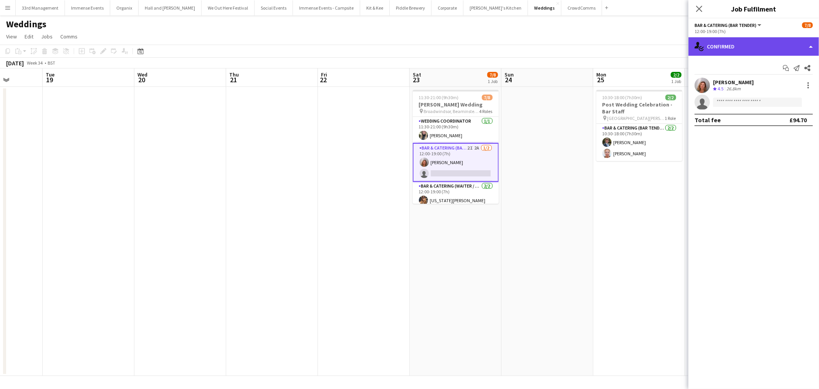
click at [737, 46] on div "single-neutral-actions-check-2 Confirmed" at bounding box center [754, 46] width 131 height 18
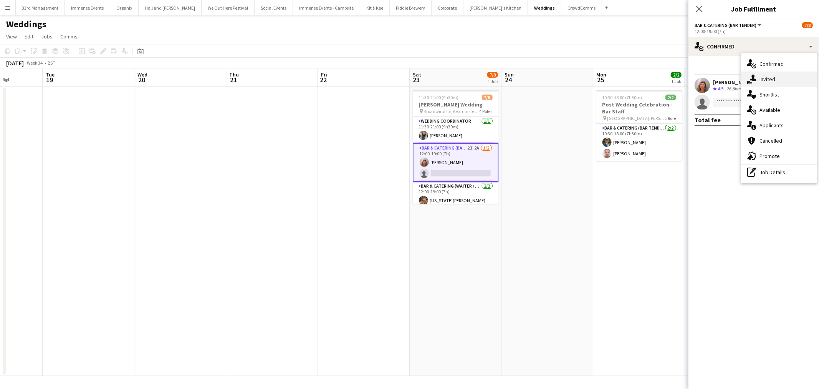
click at [773, 77] on div "single-neutral-actions-share-1 Invited" at bounding box center [779, 78] width 76 height 15
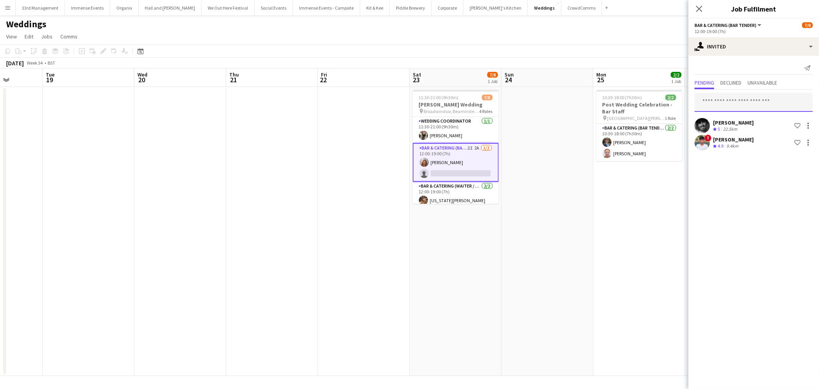
click at [732, 106] on input "text" at bounding box center [754, 102] width 118 height 19
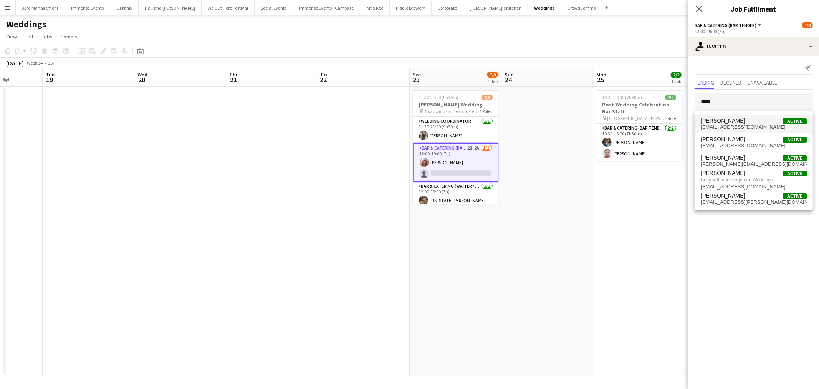
type input "****"
click at [743, 124] on span "[EMAIL_ADDRESS][DOMAIN_NAME]" at bounding box center [754, 127] width 106 height 6
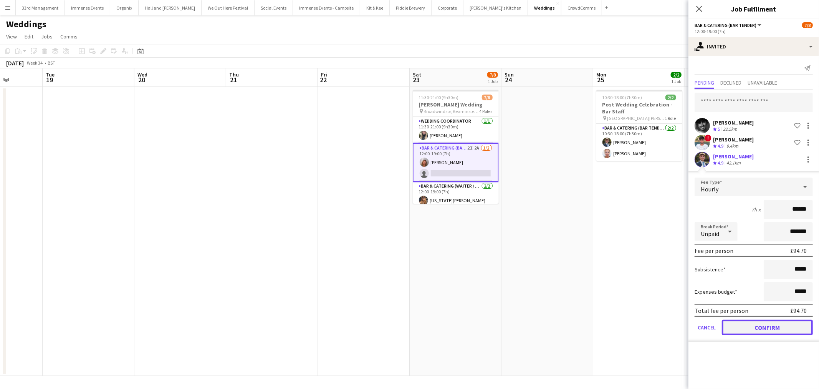
click at [753, 327] on button "Confirm" at bounding box center [767, 327] width 91 height 15
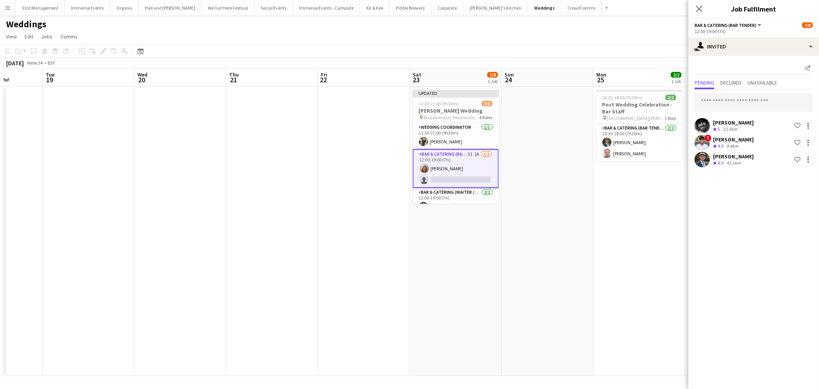
click at [602, 244] on app-date-cell "10:30-18:00 (7h30m) 2/2 Post Wedding Celebration - Bar Staff pin [GEOGRAPHIC_DA…" at bounding box center [639, 231] width 92 height 289
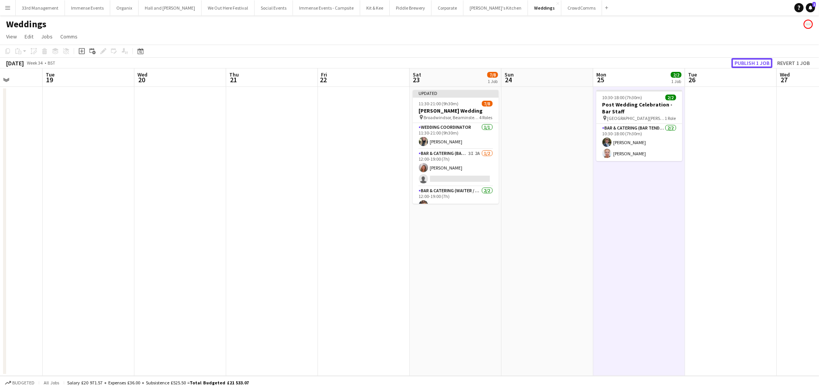
click at [754, 61] on button "Publish 1 job" at bounding box center [752, 63] width 41 height 10
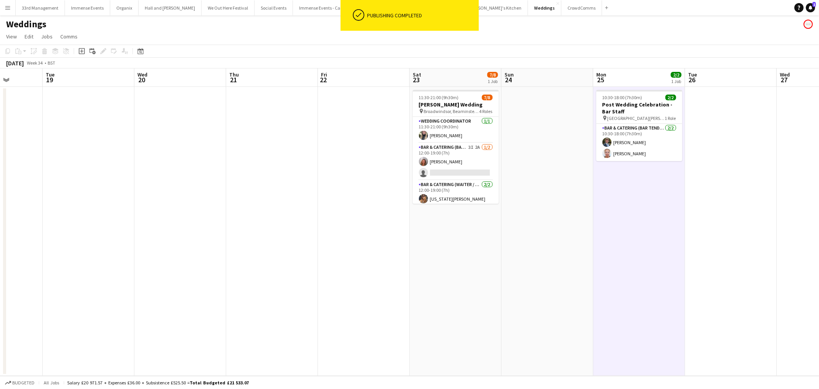
click at [464, 167] on app-job-card "11:30-21:00 (9h30m) 7/8 [PERSON_NAME] Wedding pin Broadwindsor, Beaminster, UK …" at bounding box center [456, 147] width 86 height 114
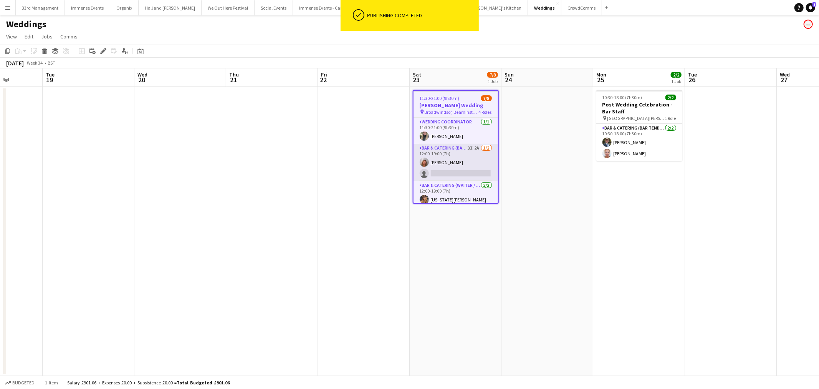
click at [461, 166] on app-card-role "Bar & Catering (Bar Tender) 3I 2A [DATE] 12:00-19:00 (7h) [PERSON_NAME] single-…" at bounding box center [456, 162] width 85 height 37
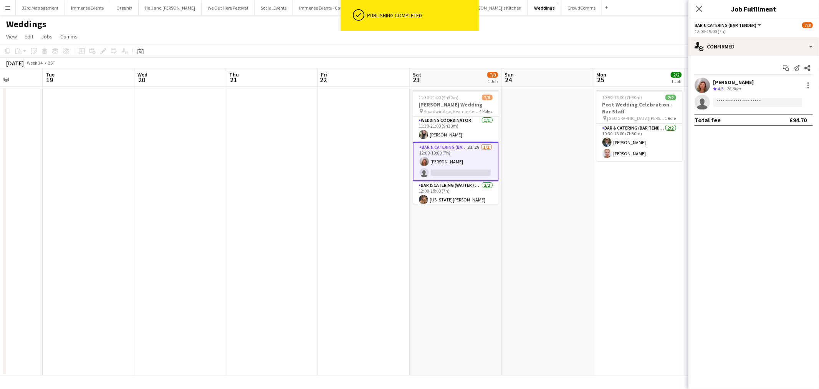
scroll to position [0, 0]
click at [749, 26] on span "Bar & Catering (Bar Tender)" at bounding box center [726, 25] width 62 height 6
click at [748, 43] on ul "All roles Bar & Catering (Bar Tender)" at bounding box center [732, 45] width 62 height 20
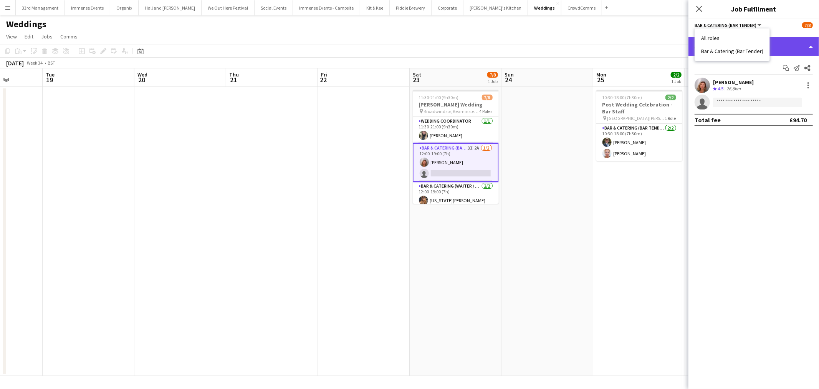
click at [800, 44] on div "single-neutral-actions-check-2 Confirmed" at bounding box center [754, 46] width 131 height 18
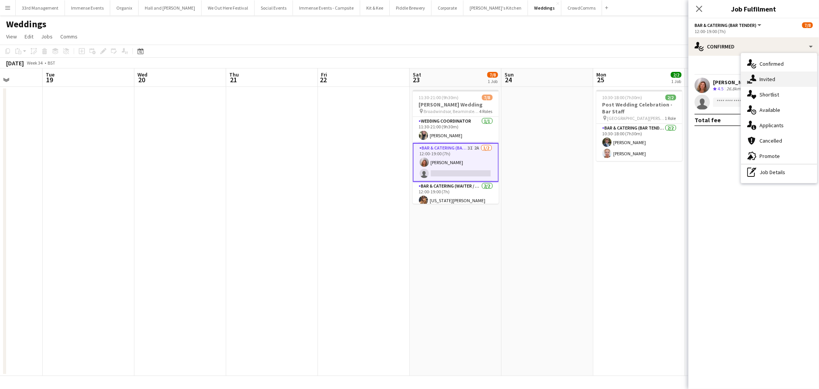
click at [769, 73] on div "single-neutral-actions-share-1 Invited" at bounding box center [779, 78] width 76 height 15
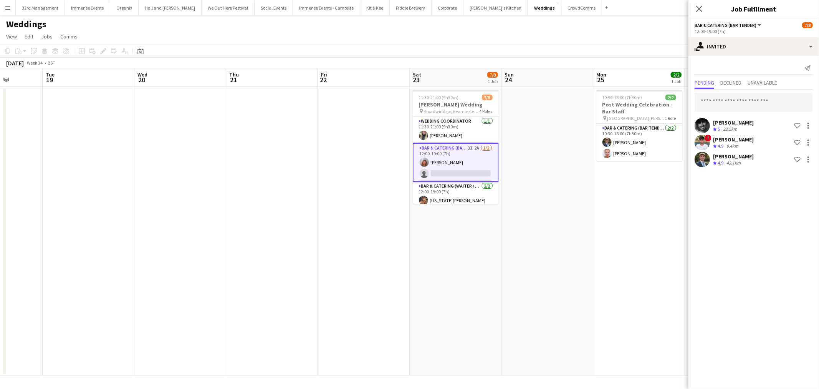
click at [212, 185] on app-date-cell at bounding box center [180, 231] width 92 height 289
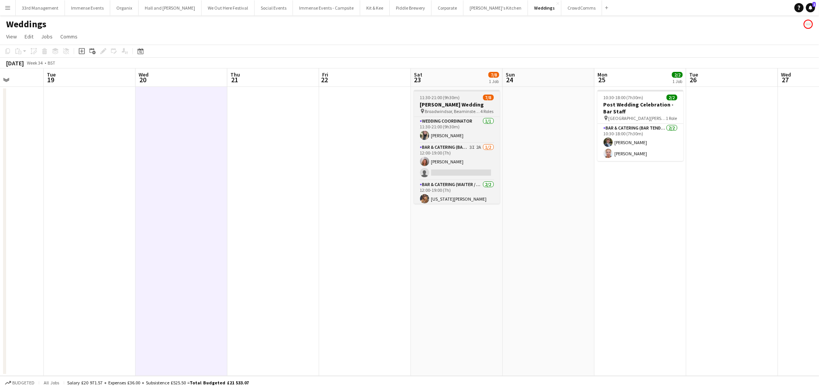
click at [439, 95] on span "11:30-21:00 (9h30m)" at bounding box center [440, 97] width 40 height 6
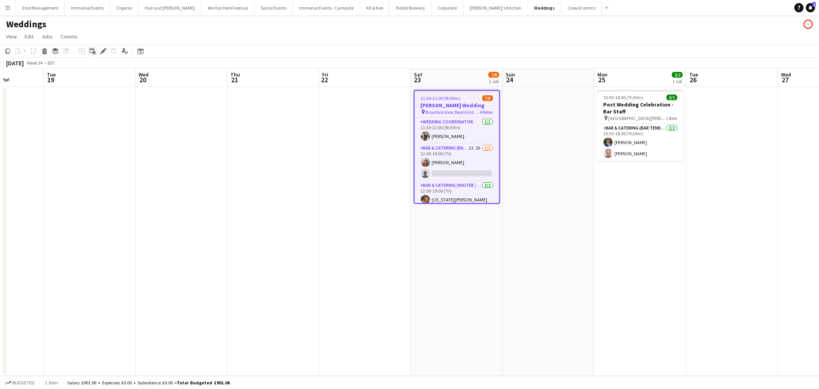
drag, startPoint x: 102, startPoint y: 52, endPoint x: 93, endPoint y: 51, distance: 8.9
click at [102, 51] on icon at bounding box center [103, 51] width 4 height 4
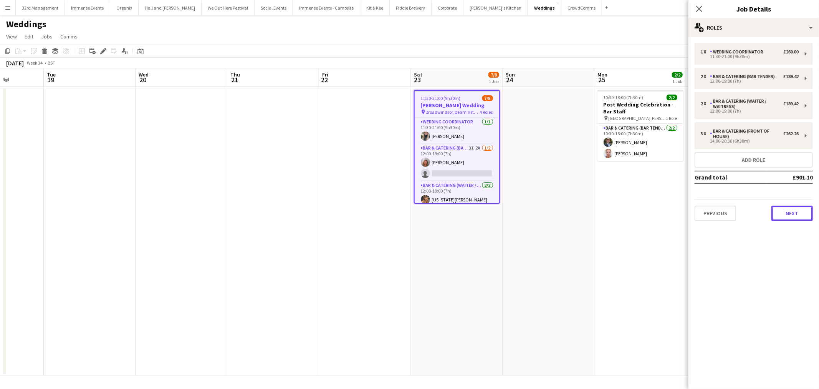
click at [790, 215] on button "Next" at bounding box center [792, 212] width 41 height 15
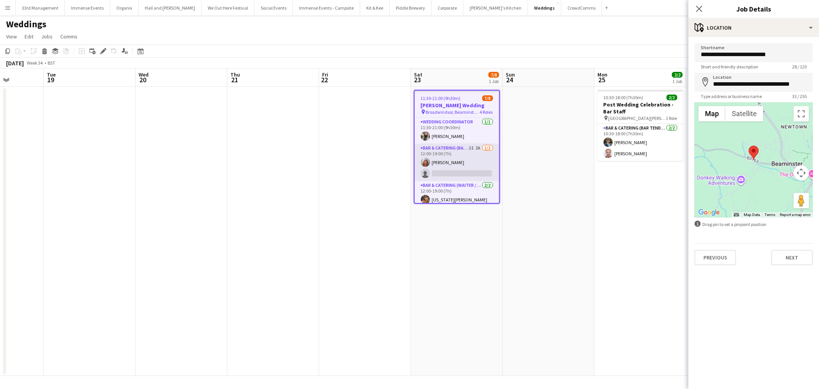
click at [469, 166] on app-card-role "Bar & Catering (Bar Tender) 3I 2A [DATE] 12:00-19:00 (7h) [PERSON_NAME] single-…" at bounding box center [457, 162] width 85 height 37
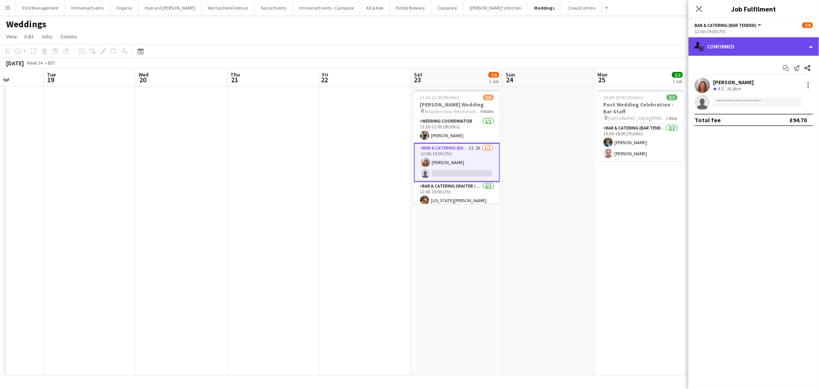
click at [770, 41] on div "single-neutral-actions-check-2 Confirmed" at bounding box center [754, 46] width 131 height 18
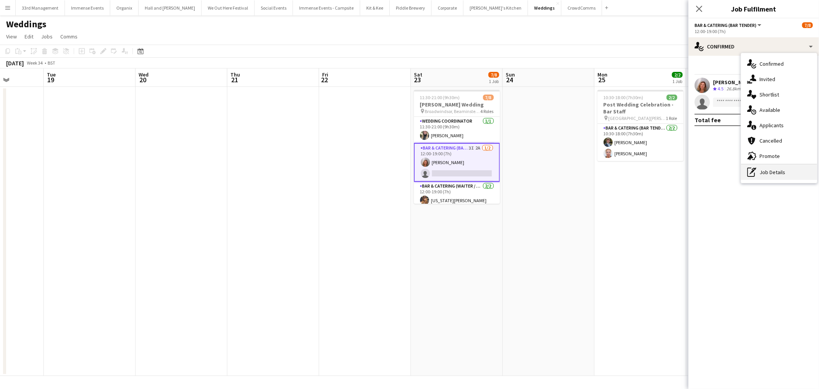
click at [793, 175] on div "pen-write Job Details" at bounding box center [779, 171] width 76 height 15
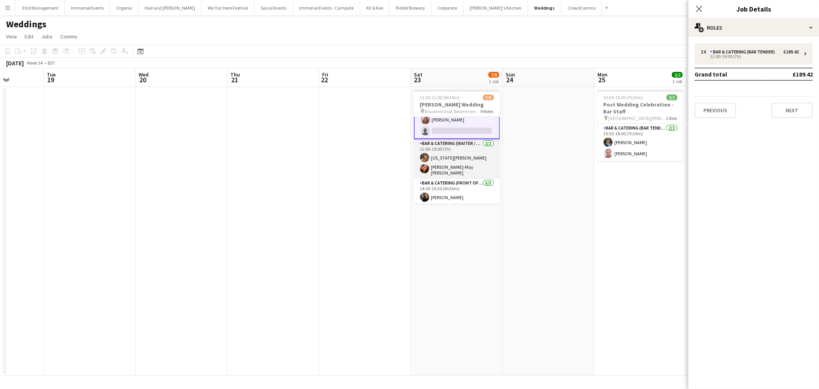
click at [462, 160] on app-card-role "Bar & Catering (Waiter / waitress) [DATE] 12:00-19:00 (7h) [US_STATE][PERSON_NA…" at bounding box center [457, 159] width 86 height 40
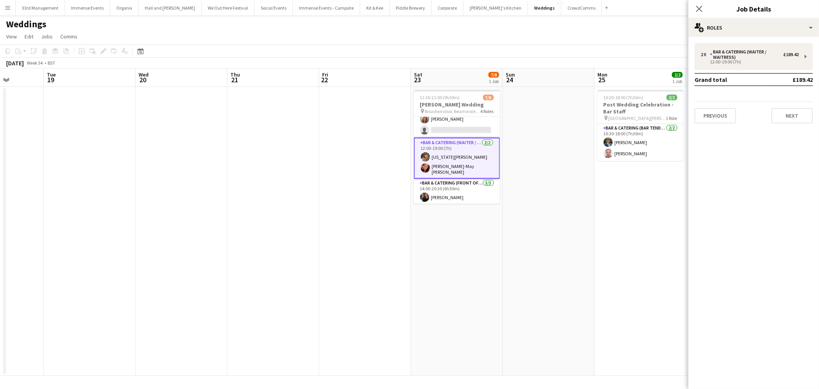
scroll to position [42, 0]
click at [437, 156] on app-card-role "Bar & Catering (Waiter / waitress) [DATE] 12:00-19:00 (7h) [US_STATE][PERSON_NA…" at bounding box center [457, 158] width 86 height 41
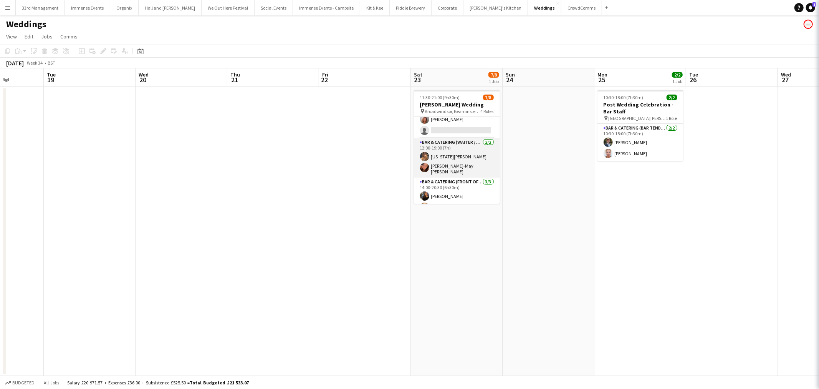
click at [437, 156] on app-card-role "Bar & Catering (Waiter / waitress) [DATE] 12:00-19:00 (7h) [US_STATE][PERSON_NA…" at bounding box center [457, 158] width 86 height 40
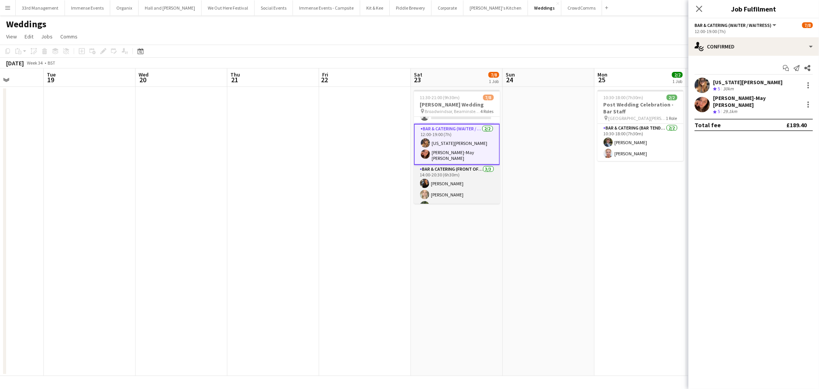
scroll to position [63, 0]
click at [467, 180] on app-card-role "Bar & Catering (Front of House) [DATE] 14:00-20:30 (6h30m) [PERSON_NAME] [PERSO…" at bounding box center [457, 182] width 86 height 48
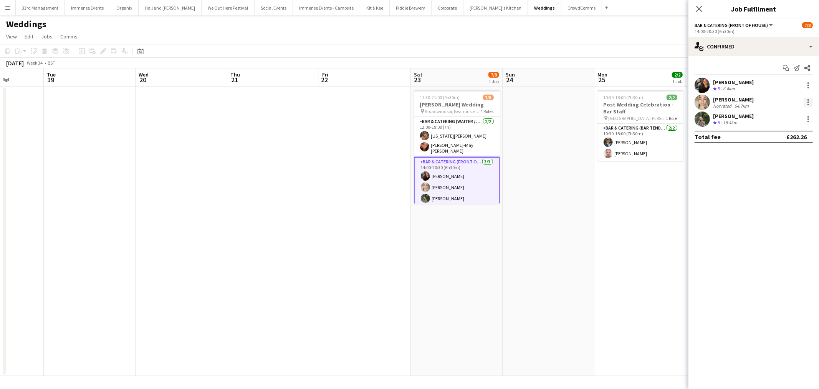
click at [806, 103] on div at bounding box center [808, 102] width 9 height 9
click at [780, 116] on span "Edit fee" at bounding box center [770, 116] width 21 height 7
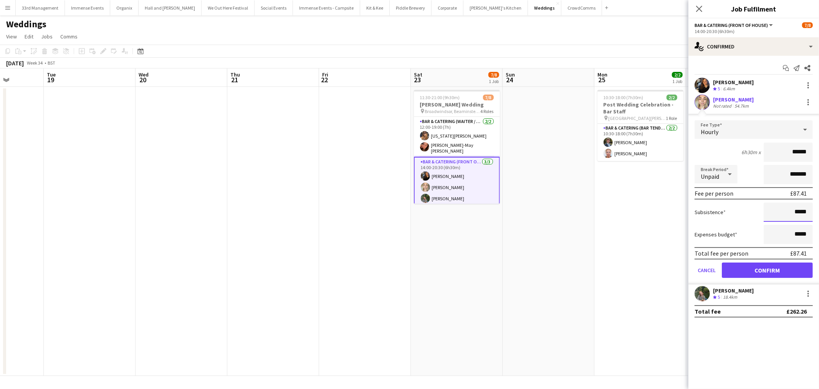
drag, startPoint x: 797, startPoint y: 210, endPoint x: 816, endPoint y: 211, distance: 19.6
click at [816, 211] on form "Fee Type Hourly 6h30m x ****** Break Period Unpaid ******* Fee per person £87.4…" at bounding box center [754, 202] width 131 height 164
type input "***"
click at [724, 211] on label "Subsistence" at bounding box center [710, 212] width 31 height 7
click at [740, 270] on button "Confirm" at bounding box center [767, 269] width 91 height 15
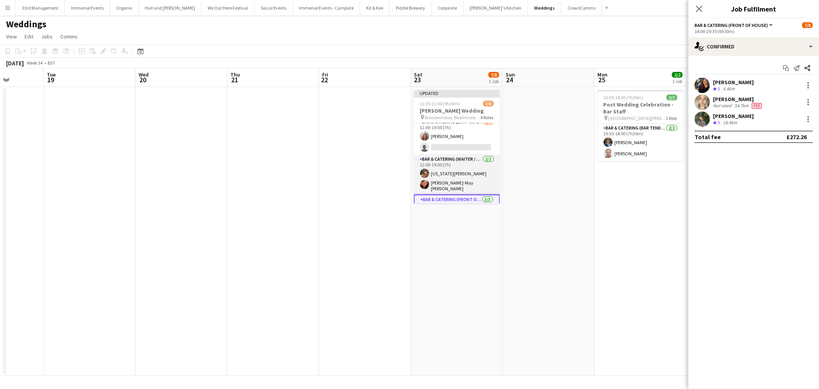
scroll to position [0, 0]
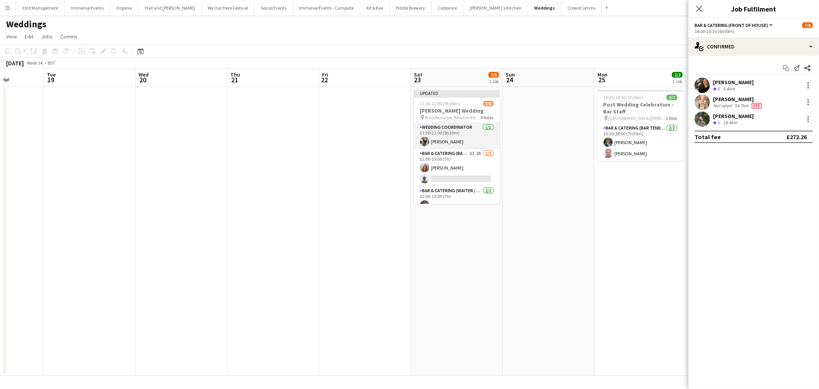
click at [467, 146] on app-card-role "Wedding Coordinator [DATE] 11:30-21:00 (9h30m) [PERSON_NAME]" at bounding box center [457, 136] width 86 height 26
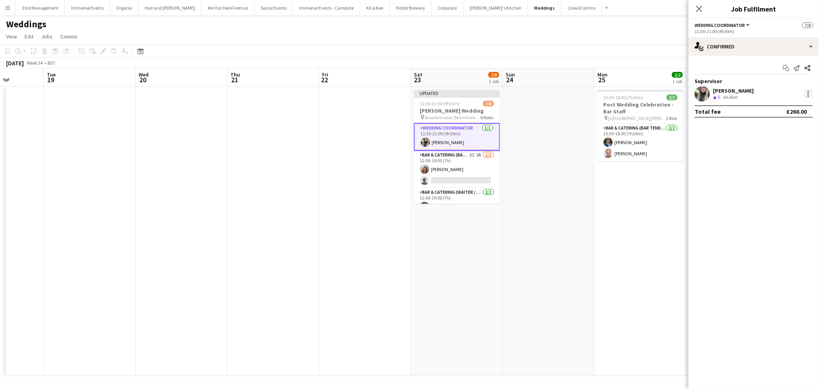
click at [812, 93] on div at bounding box center [808, 93] width 9 height 9
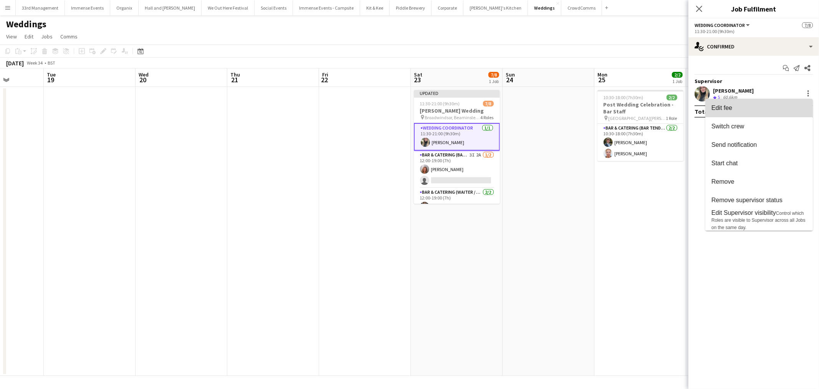
click at [746, 107] on span "Edit fee" at bounding box center [759, 107] width 95 height 7
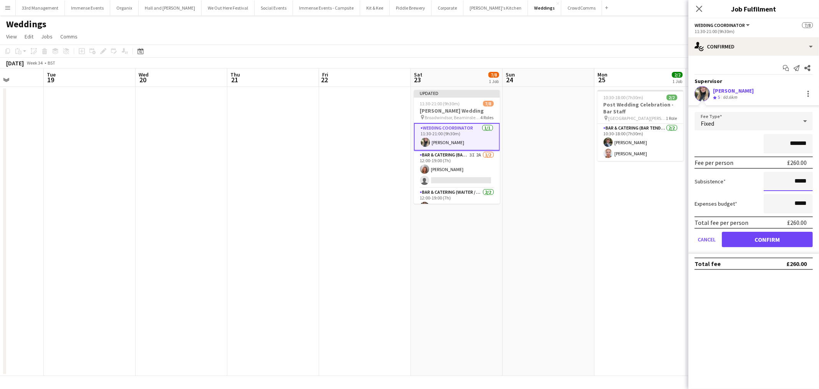
drag, startPoint x: 796, startPoint y: 179, endPoint x: 819, endPoint y: 175, distance: 23.4
click at [819, 175] on form "Fee Type Fixed ******* Fee per person £260.00 Subsistence ***** Expenses budget…" at bounding box center [754, 183] width 131 height 142
type input "******"
click at [743, 241] on button "Confirm" at bounding box center [767, 239] width 91 height 15
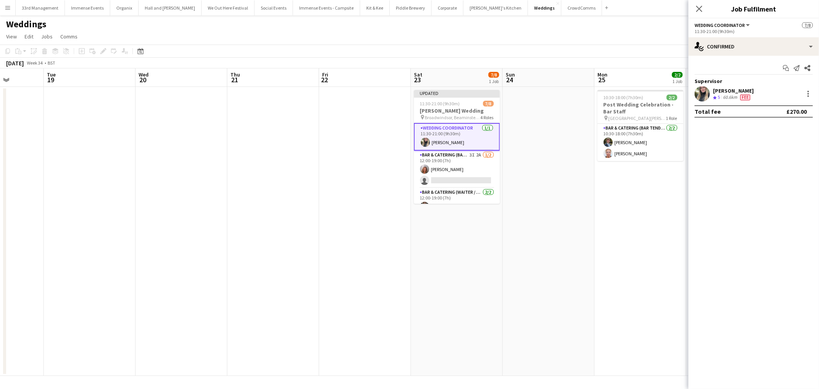
click at [627, 221] on app-date-cell "10:30-18:00 (7h30m) 2/2 Post Wedding Celebration - Bar Staff pin [GEOGRAPHIC_DA…" at bounding box center [641, 231] width 92 height 289
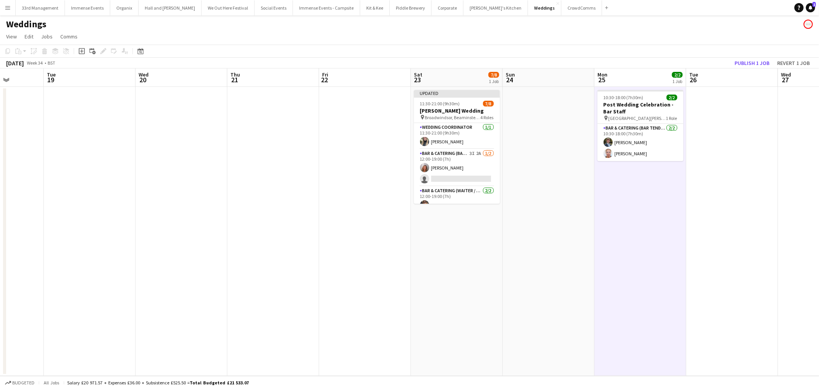
click at [742, 56] on app-toolbar "Copy Paste Paste Ctrl+V Paste with crew Ctrl+Shift+V Paste linked Job [GEOGRAPH…" at bounding box center [409, 51] width 819 height 13
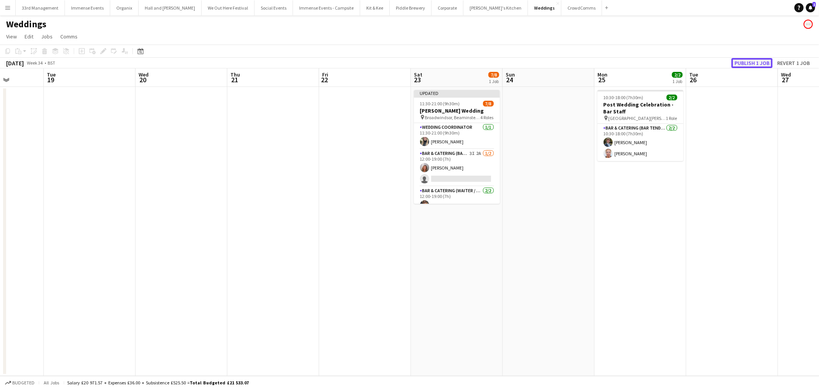
click at [739, 61] on button "Publish 1 job" at bounding box center [752, 63] width 41 height 10
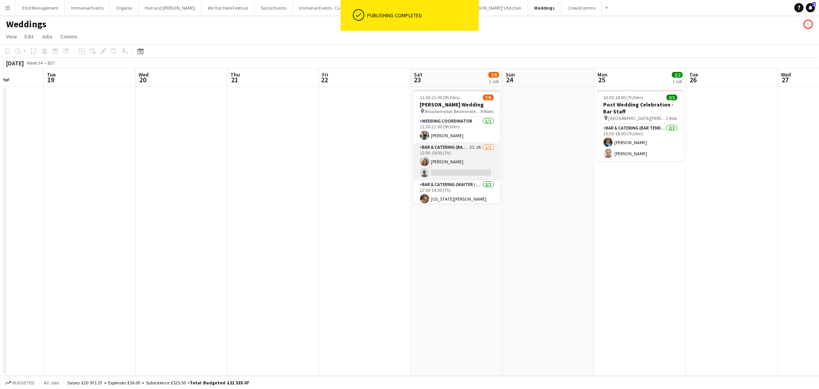
click at [487, 152] on app-card-role "Bar & Catering (Bar Tender) 3I 2A [DATE] 12:00-19:00 (7h) [PERSON_NAME] single-…" at bounding box center [457, 161] width 86 height 37
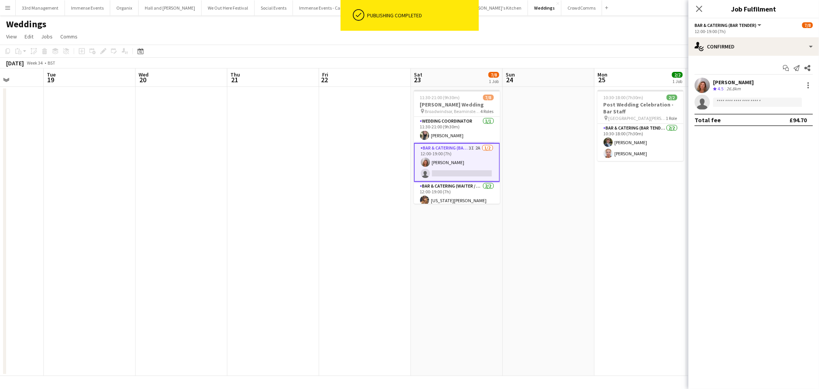
click at [461, 152] on app-card-role "Bar & Catering (Bar Tender) 3I 2A [DATE] 12:00-19:00 (7h) [PERSON_NAME] single-…" at bounding box center [457, 162] width 86 height 39
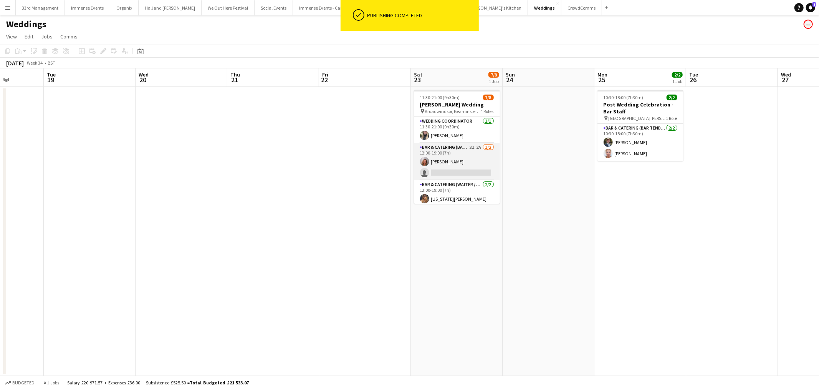
click at [486, 159] on app-card-role "Bar & Catering (Bar Tender) 3I 2A [DATE] 12:00-19:00 (7h) [PERSON_NAME] single-…" at bounding box center [457, 161] width 86 height 37
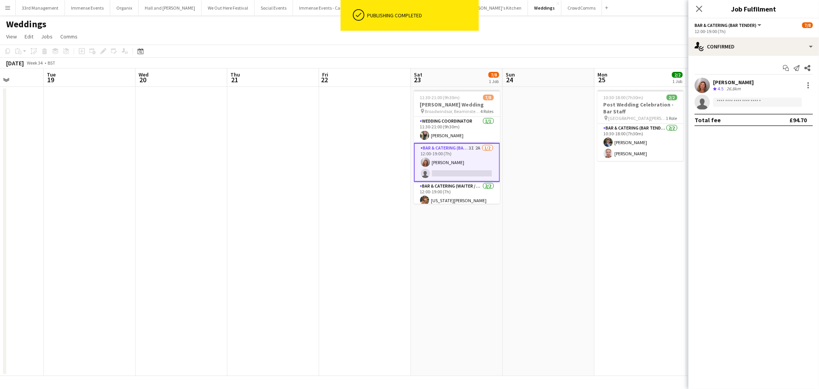
click at [703, 83] on app-user-avatar at bounding box center [702, 85] width 15 height 15
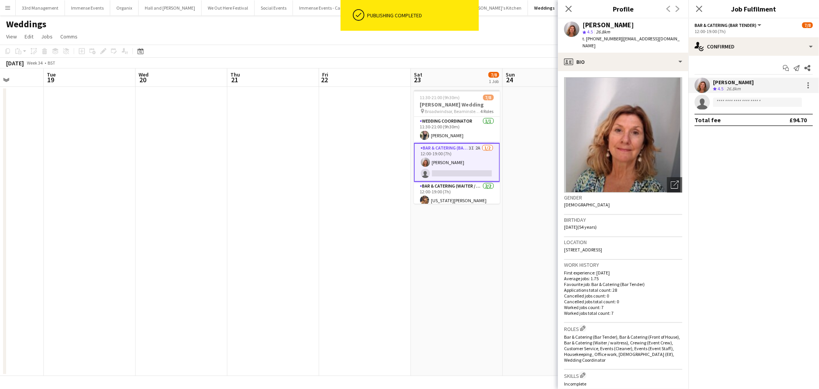
click at [734, 109] on app-invite-slot "single-neutral-actions" at bounding box center [754, 101] width 131 height 15
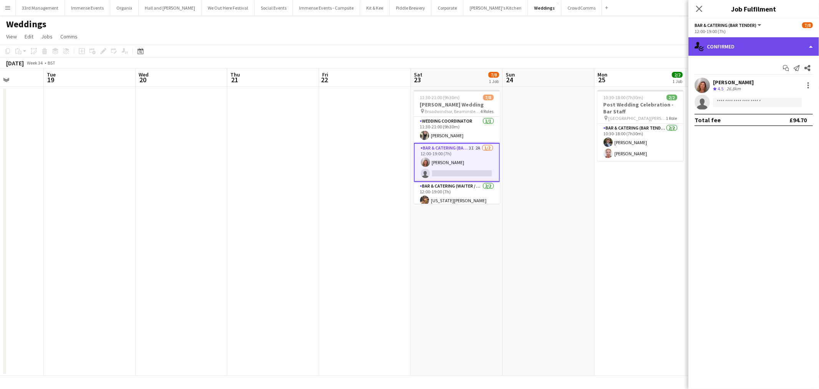
click at [730, 43] on div "single-neutral-actions-check-2 Confirmed" at bounding box center [754, 46] width 131 height 18
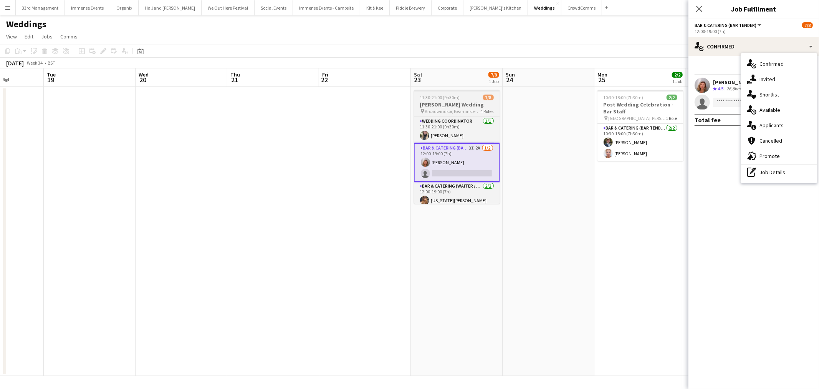
click at [470, 105] on h3 "[PERSON_NAME] Wedding" at bounding box center [457, 104] width 86 height 7
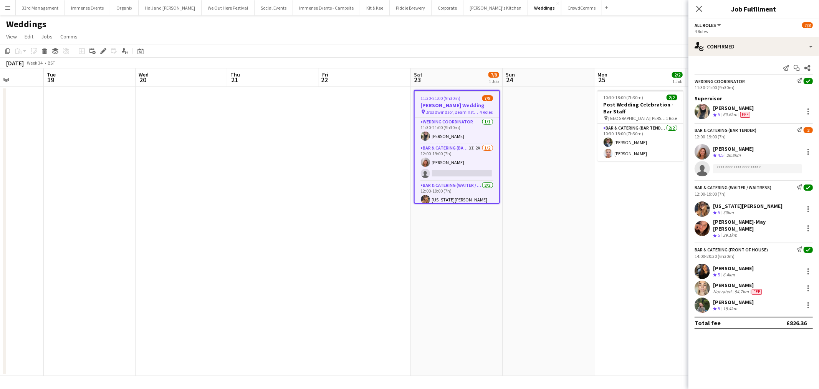
drag, startPoint x: 448, startPoint y: 168, endPoint x: 548, endPoint y: 128, distance: 107.4
click at [448, 167] on app-card-role "Bar & Catering (Bar Tender) 3I 2A [DATE] 12:00-19:00 (7h) [PERSON_NAME] single-…" at bounding box center [457, 162] width 85 height 37
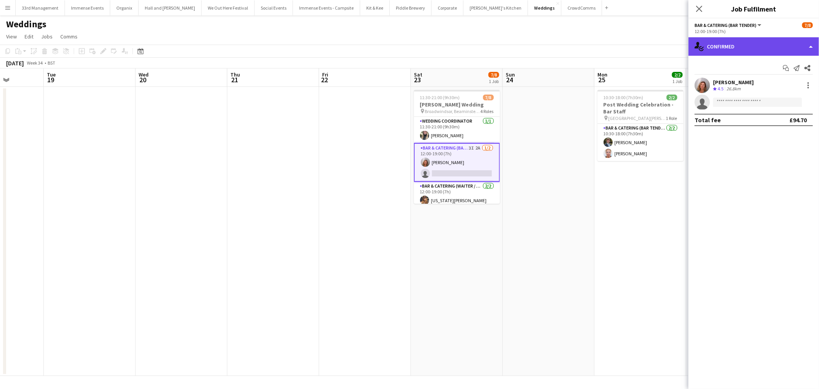
click at [734, 41] on div "single-neutral-actions-check-2 Confirmed" at bounding box center [754, 46] width 131 height 18
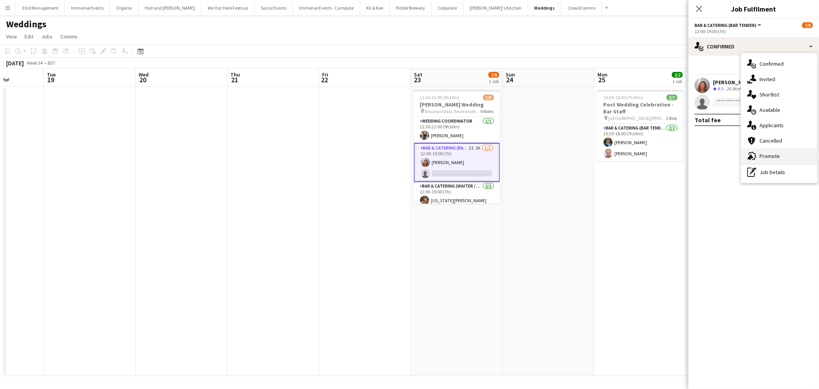
click at [772, 151] on div "advertising-megaphone Promote" at bounding box center [779, 155] width 76 height 15
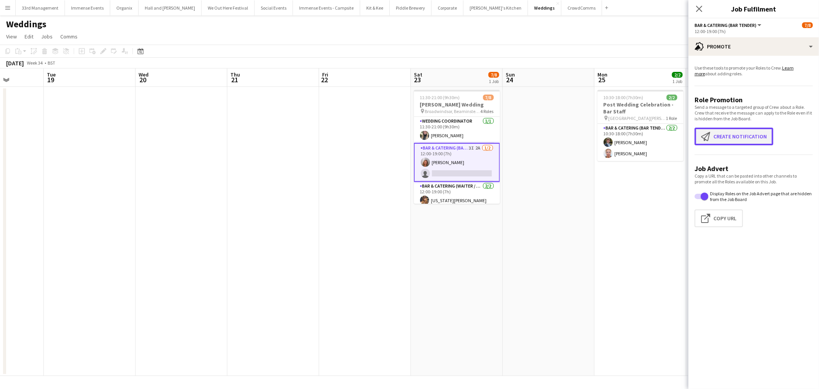
click at [750, 131] on button "Create notification Create notification" at bounding box center [734, 137] width 79 height 18
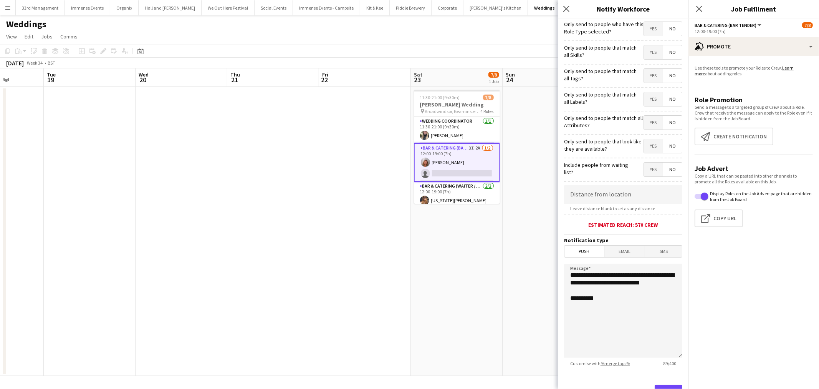
click at [650, 25] on span "Yes" at bounding box center [653, 29] width 19 height 14
click at [651, 56] on span "Yes" at bounding box center [653, 52] width 19 height 14
click at [644, 92] on mat-button-toggle-group "Yes No" at bounding box center [663, 99] width 39 height 15
click at [644, 78] on span "Yes" at bounding box center [653, 76] width 19 height 14
click at [648, 93] on span "Yes" at bounding box center [653, 99] width 19 height 14
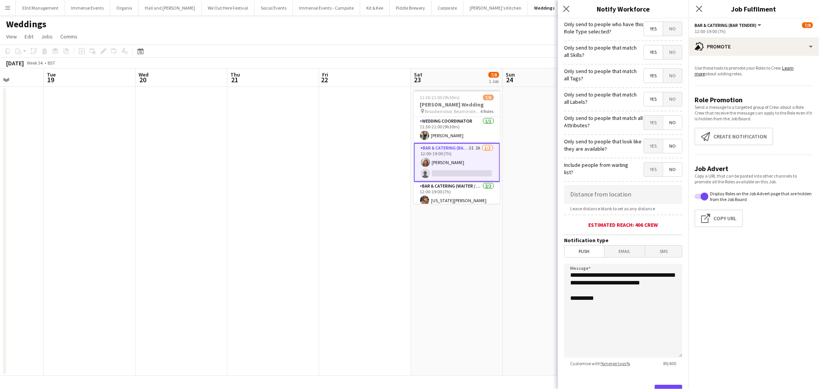
drag, startPoint x: 648, startPoint y: 116, endPoint x: 646, endPoint y: 124, distance: 7.8
click at [647, 116] on span "Yes" at bounding box center [653, 123] width 19 height 14
click at [649, 145] on span "Yes" at bounding box center [653, 146] width 19 height 14
drag, startPoint x: 650, startPoint y: 162, endPoint x: 650, endPoint y: 173, distance: 10.8
click at [651, 164] on div "Yes No" at bounding box center [663, 170] width 39 height 16
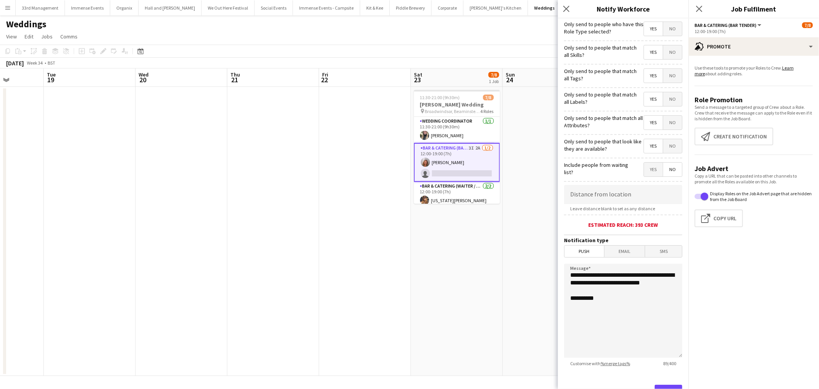
drag, startPoint x: 650, startPoint y: 173, endPoint x: 639, endPoint y: 177, distance: 11.3
click at [650, 173] on span "Yes" at bounding box center [653, 169] width 19 height 14
click at [605, 190] on input at bounding box center [623, 194] width 118 height 19
type input "****"
type input "*****"
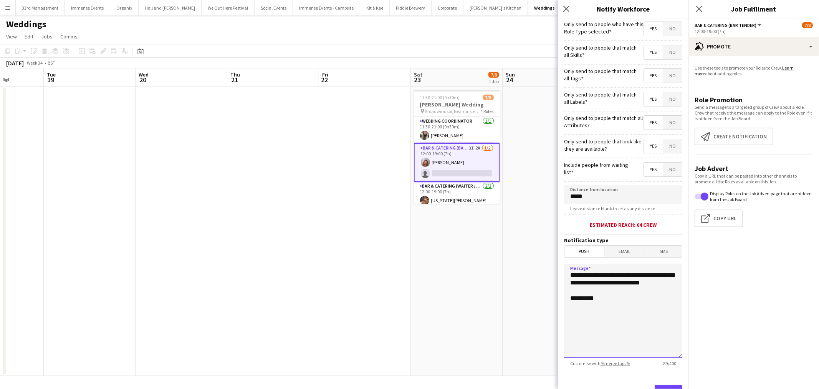
drag, startPoint x: 626, startPoint y: 295, endPoint x: 492, endPoint y: 268, distance: 137.1
click at [492, 268] on body "Menu Boards Boards Boards All jobs Status Workforce Workforce My Workforce Recr…" at bounding box center [409, 194] width 819 height 389
drag, startPoint x: 640, startPoint y: 323, endPoint x: 641, endPoint y: 317, distance: 6.6
click at [641, 321] on textarea "**********" at bounding box center [623, 310] width 118 height 94
click at [641, 317] on textarea "**********" at bounding box center [623, 310] width 118 height 94
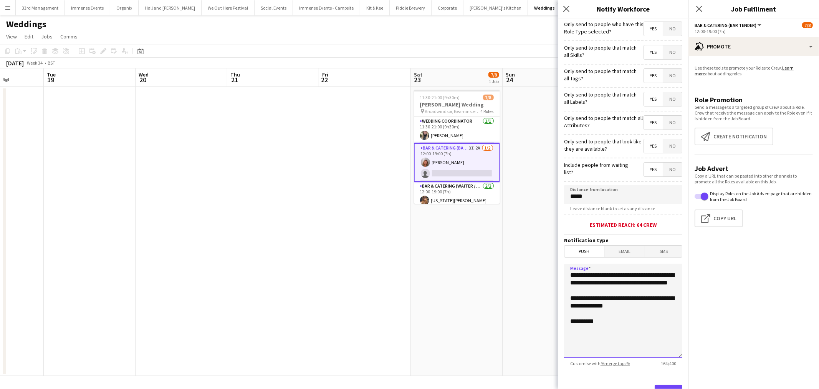
drag, startPoint x: 641, startPoint y: 316, endPoint x: 625, endPoint y: 314, distance: 16.2
click at [625, 314] on textarea "**********" at bounding box center [623, 310] width 118 height 94
click at [615, 275] on textarea "**********" at bounding box center [623, 310] width 118 height 94
drag, startPoint x: 618, startPoint y: 273, endPoint x: 606, endPoint y: 271, distance: 11.8
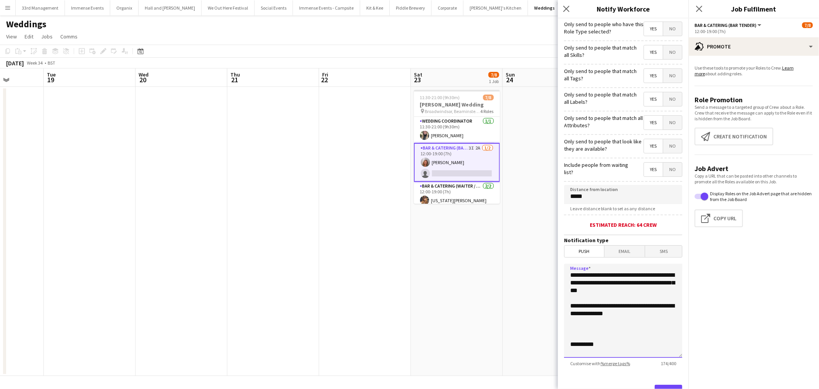
click at [606, 271] on textarea "**********" at bounding box center [623, 310] width 118 height 94
click at [640, 291] on textarea "**********" at bounding box center [623, 310] width 118 height 94
drag, startPoint x: 643, startPoint y: 275, endPoint x: 632, endPoint y: 274, distance: 11.2
click at [632, 274] on textarea "**********" at bounding box center [623, 310] width 118 height 94
click at [633, 285] on textarea "**********" at bounding box center [623, 310] width 118 height 94
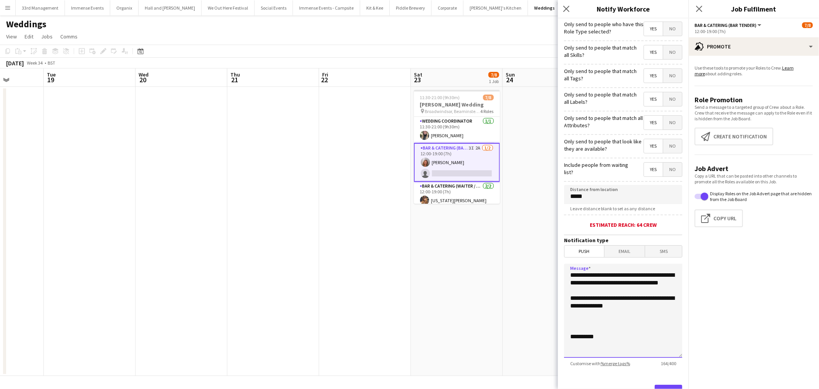
click at [634, 287] on textarea "**********" at bounding box center [623, 310] width 118 height 94
click at [630, 282] on textarea "**********" at bounding box center [623, 310] width 118 height 94
drag, startPoint x: 604, startPoint y: 294, endPoint x: 607, endPoint y: 289, distance: 5.5
click at [604, 293] on textarea "**********" at bounding box center [623, 310] width 118 height 94
click at [631, 317] on textarea "**********" at bounding box center [623, 310] width 118 height 94
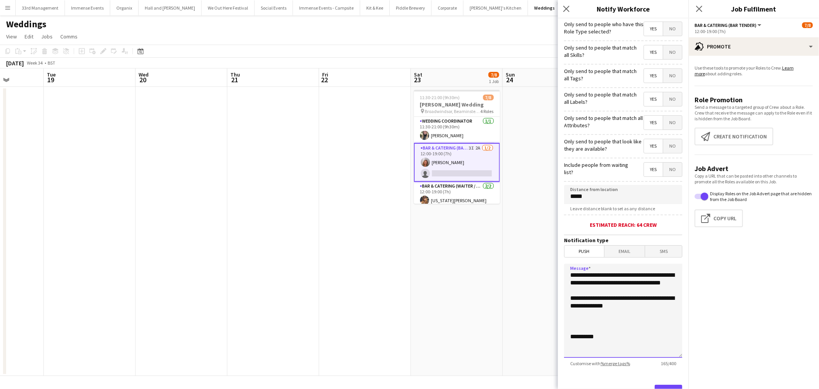
click at [589, 323] on textarea "**********" at bounding box center [623, 310] width 118 height 94
type textarea "**********"
drag, startPoint x: 577, startPoint y: 196, endPoint x: 563, endPoint y: 197, distance: 13.1
click at [563, 197] on form "**********" at bounding box center [623, 220] width 131 height 404
drag, startPoint x: 575, startPoint y: 196, endPoint x: 550, endPoint y: 195, distance: 24.6
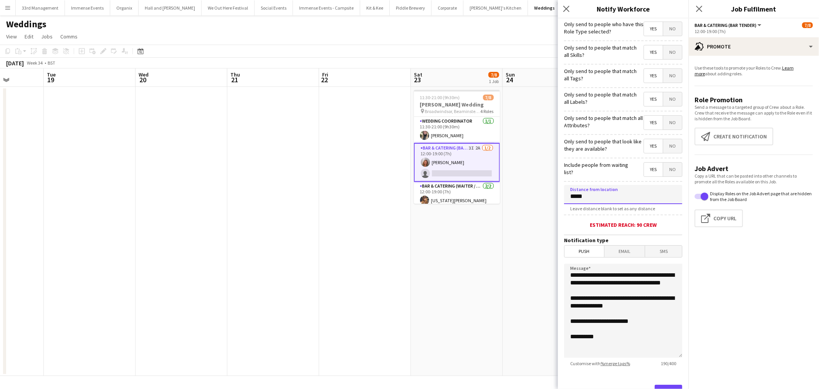
click at [551, 195] on body "Menu Boards Boards Boards All jobs Status Workforce Workforce My Workforce Recr…" at bounding box center [409, 194] width 819 height 389
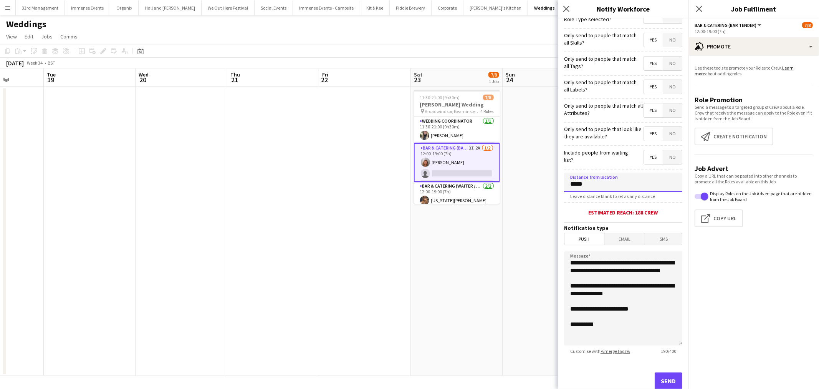
scroll to position [33, 0]
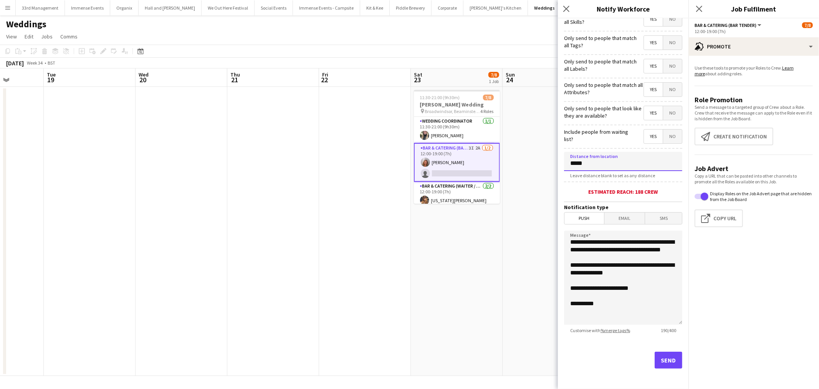
type input "*****"
click at [656, 357] on button "Send" at bounding box center [669, 359] width 28 height 17
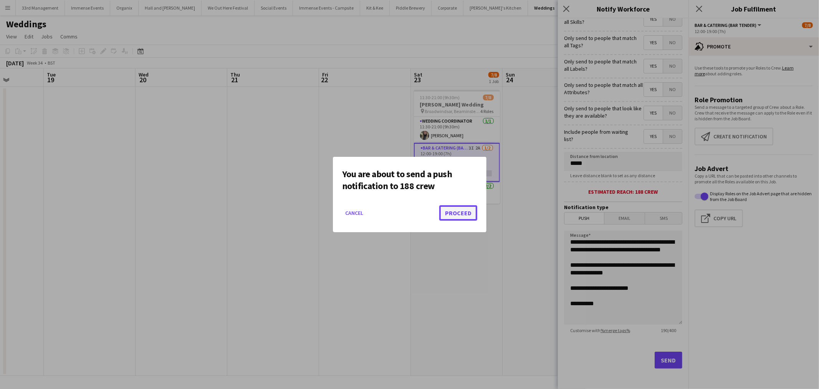
click at [457, 217] on button "Proceed" at bounding box center [458, 212] width 38 height 15
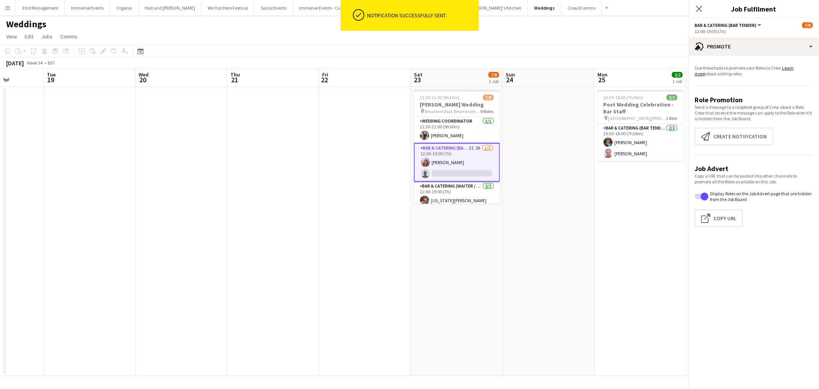
click at [332, 146] on app-date-cell at bounding box center [365, 231] width 92 height 289
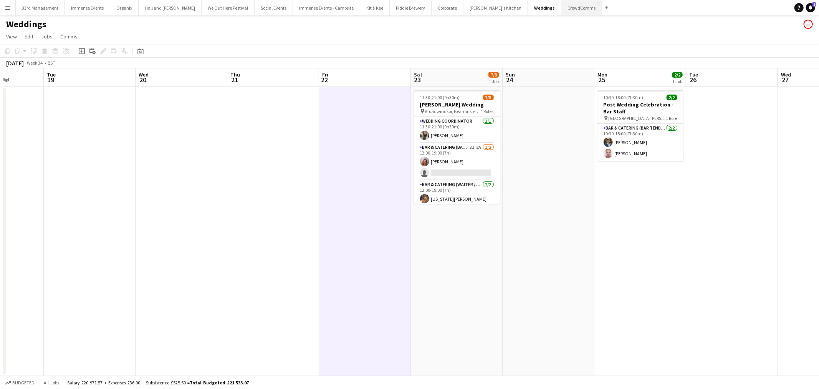
click at [562, 4] on button "CrowdComms Close" at bounding box center [582, 7] width 41 height 15
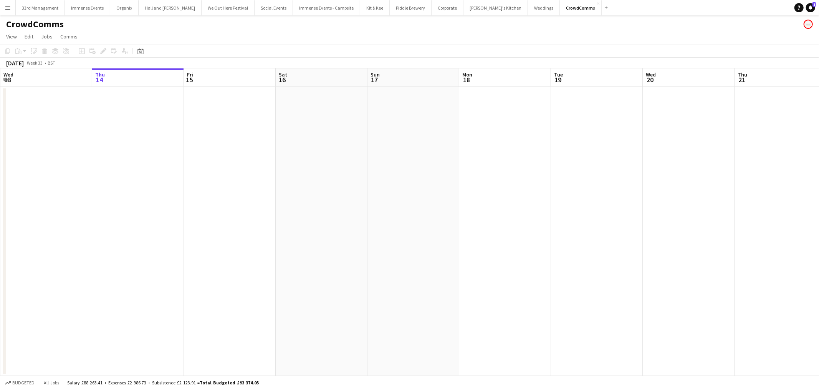
drag, startPoint x: 538, startPoint y: 152, endPoint x: 290, endPoint y: 275, distance: 277.1
click at [174, 202] on app-calendar-viewport "Mon 11 Tue 12 Wed 13 Thu 14 Fri 15 Sat 16 Sun 17 Mon 18 Tue 19 Wed 20 Thu 21 Fr…" at bounding box center [409, 221] width 819 height 307
drag, startPoint x: 301, startPoint y: 283, endPoint x: 144, endPoint y: 338, distance: 165.8
click at [144, 338] on app-calendar-viewport "Fri 15 Sat 16 Sun 17 Mon 18 Tue 19 Wed 20 Thu 21 Fri 22 Sat 23 Sun 24 Mon 25 Tu…" at bounding box center [409, 221] width 819 height 307
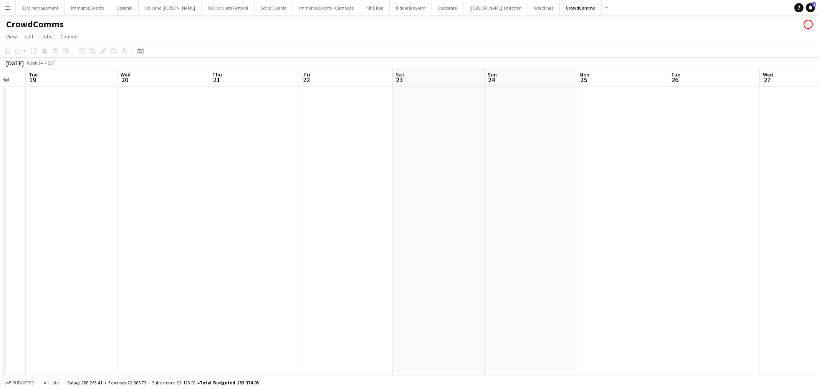
drag, startPoint x: 781, startPoint y: 212, endPoint x: 391, endPoint y: 241, distance: 391.0
click at [484, 240] on app-calendar-viewport "Sat 16 Sun 17 Mon 18 Tue 19 Wed 20 Thu 21 Fri 22 Sat 23 Sun 24 Mon 25 Tue 26 We…" at bounding box center [409, 221] width 819 height 307
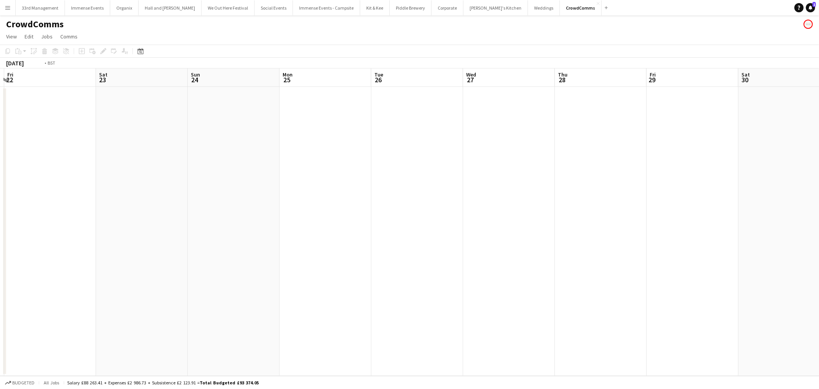
drag, startPoint x: 534, startPoint y: 205, endPoint x: 648, endPoint y: 182, distance: 116.5
click at [386, 224] on app-calendar-viewport "Tue 19 Wed 20 Thu 21 Fri 22 Sat 23 Sun 24 Mon 25 Tue 26 Wed 27 Thu 28 Fri 29 Sa…" at bounding box center [409, 221] width 819 height 307
drag, startPoint x: 648, startPoint y: 182, endPoint x: 582, endPoint y: 186, distance: 66.2
click at [310, 222] on app-calendar-viewport "Sat 23 Sun 24 Mon 25 Tue 26 Wed 27 Thu 28 Fri 29 Sat 30 Sun 31 Mon 1 Tue 2 Wed …" at bounding box center [409, 221] width 819 height 307
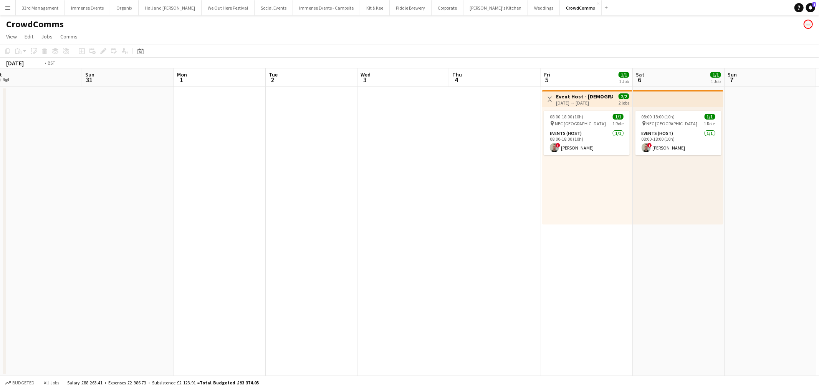
click at [303, 210] on app-calendar-viewport "Wed 27 Thu 28 Fri 29 Sat 30 Sun 31 Mon 1 Tue 2 Wed 3 Thu 4 Fri 5 1/1 1 Job Sat …" at bounding box center [409, 221] width 819 height 307
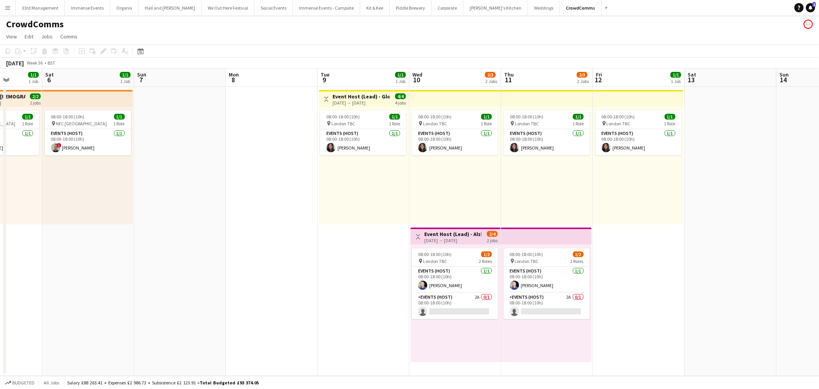
drag, startPoint x: 393, startPoint y: 199, endPoint x: 183, endPoint y: 226, distance: 211.9
click at [181, 229] on app-calendar-viewport "Wed 3 Thu 4 Fri 5 1/1 1 Job Sat 6 1/1 1 Job Sun 7 Mon 8 Tue 9 1/1 1 Job Wed 10 …" at bounding box center [409, 221] width 819 height 307
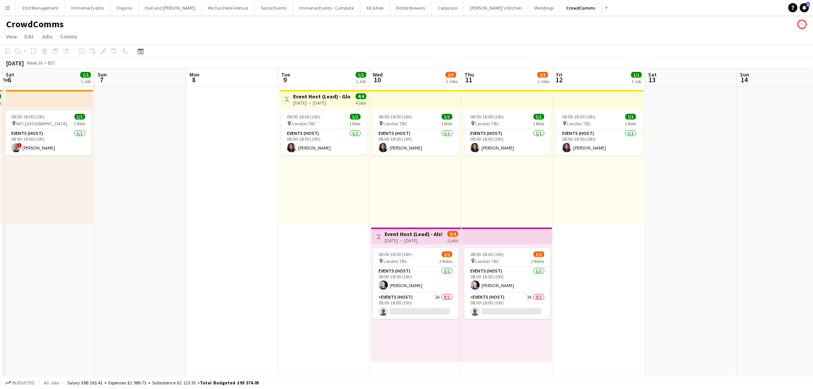
click at [135, 228] on app-calendar-viewport "Wed 3 Thu 4 Fri 5 1/1 1 Job Sat 6 1/1 1 Job Sun 7 Mon 8 Tue 9 1/1 1 Job Wed 10 …" at bounding box center [406, 354] width 813 height 572
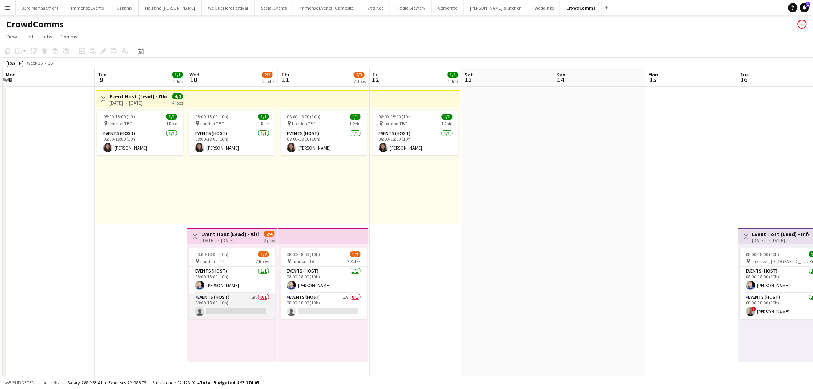
click at [220, 298] on app-card-role "Events (Host) 2A 0/1 08:00-18:00 (10h) single-neutral-actions" at bounding box center [232, 306] width 86 height 26
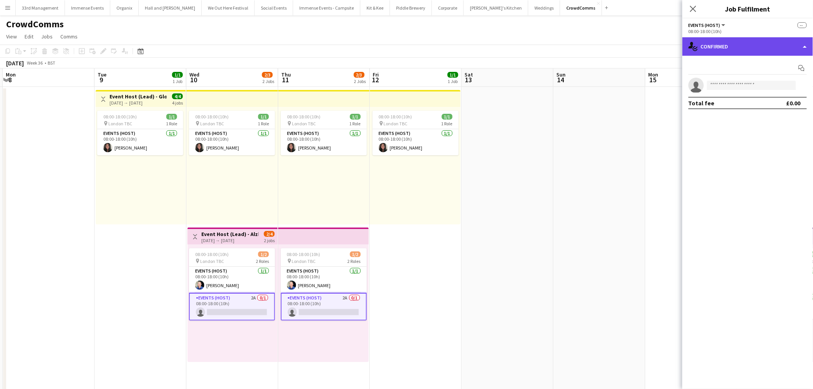
click at [741, 51] on div "single-neutral-actions-check-2 Confirmed" at bounding box center [747, 46] width 131 height 18
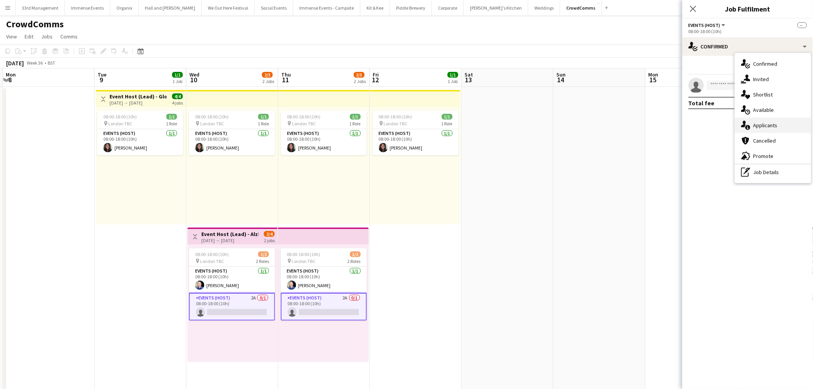
click at [769, 126] on div "single-neutral-actions-information Applicants" at bounding box center [773, 125] width 76 height 15
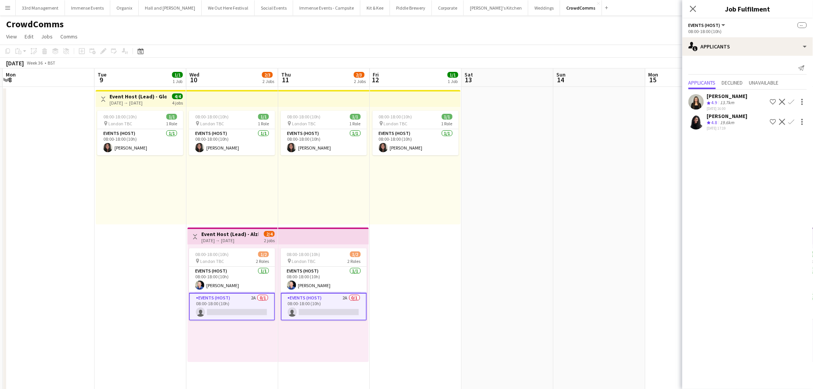
click at [698, 96] on app-user-avatar at bounding box center [695, 101] width 15 height 15
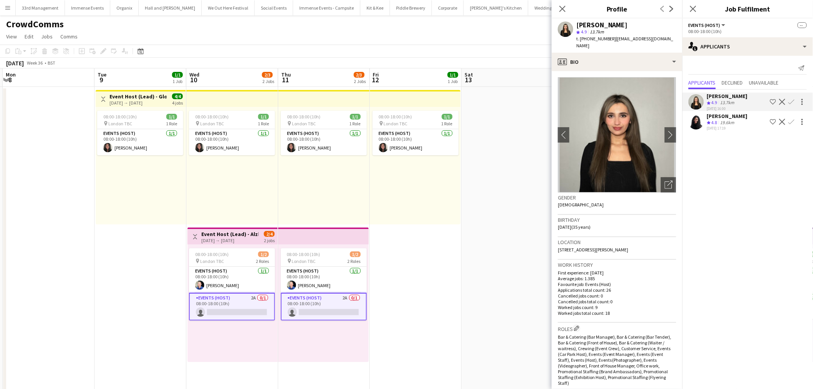
click at [701, 118] on app-user-avatar at bounding box center [695, 121] width 15 height 15
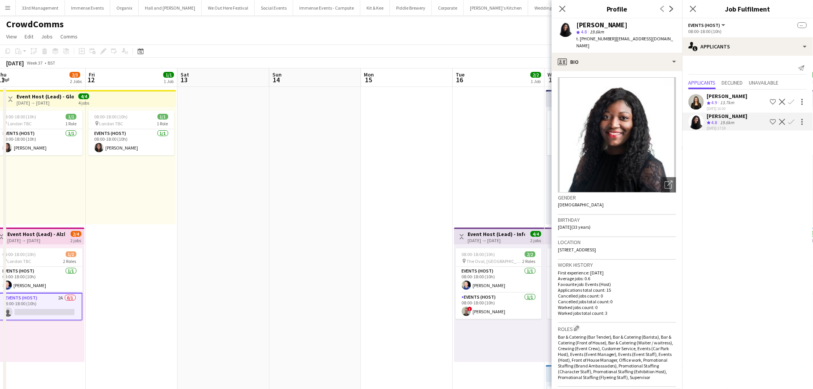
drag, startPoint x: 272, startPoint y: 177, endPoint x: 240, endPoint y: 181, distance: 31.7
click at [240, 181] on app-calendar-viewport "Mon 8 Tue 9 1/1 1 Job Wed 10 2/3 2 Jobs Thu 11 2/3 2 Jobs Fri 12 1/1 1 Job Sat …" at bounding box center [406, 354] width 813 height 572
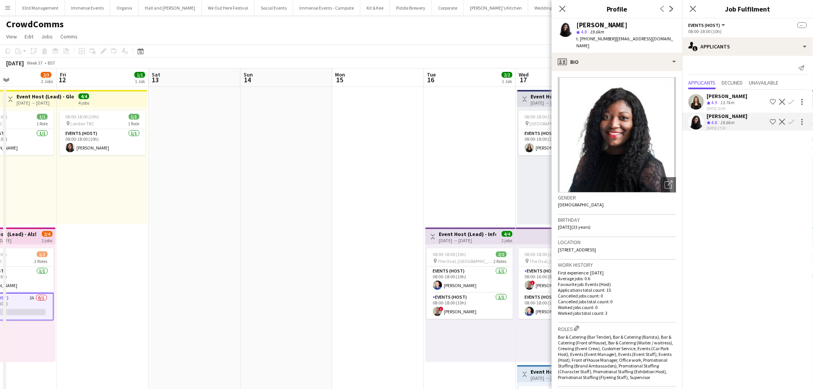
drag, startPoint x: 420, startPoint y: 166, endPoint x: 185, endPoint y: 177, distance: 235.3
click at [183, 181] on app-calendar-viewport "Mon 8 Tue 9 1/1 1 Job Wed 10 2/3 2 Jobs Thu 11 2/3 2 Jobs Fri 12 1/1 1 Job Sat …" at bounding box center [406, 354] width 813 height 572
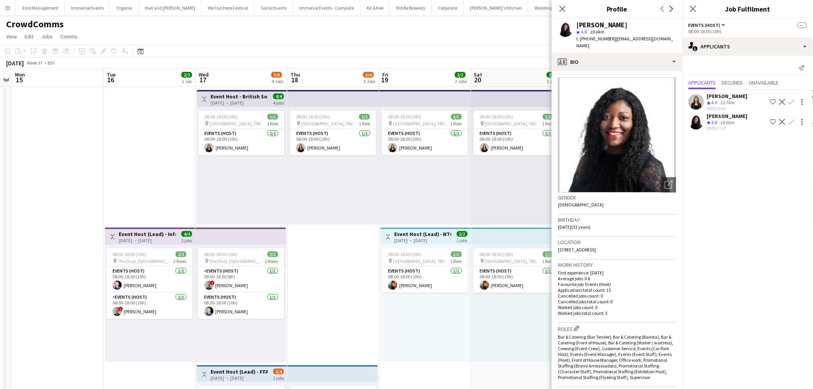
scroll to position [0, 173]
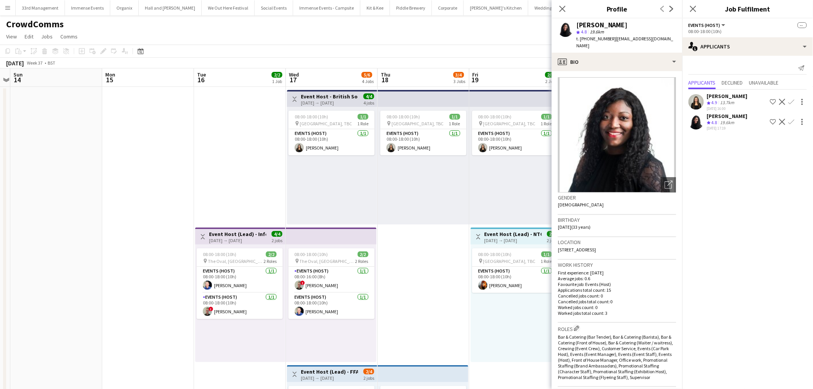
drag, startPoint x: 316, startPoint y: 168, endPoint x: 325, endPoint y: 168, distance: 9.2
click at [325, 168] on app-calendar-viewport "Fri 12 1/1 1 Job Sat 13 Sun 14 Mon 15 Tue 16 2/2 1 Job Wed 17 5/6 4 Jobs Thu 18…" at bounding box center [406, 354] width 813 height 572
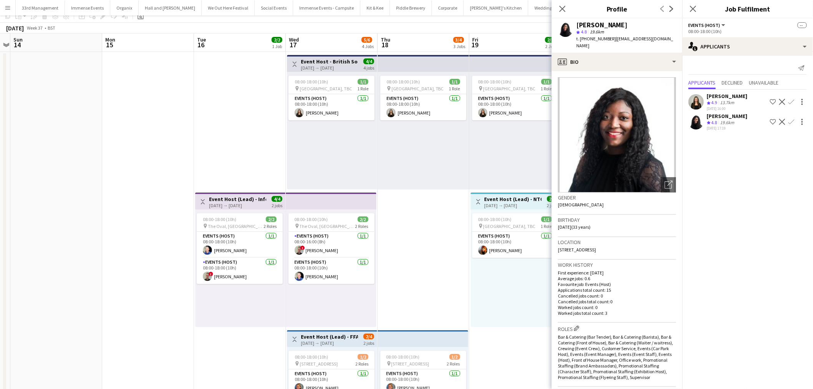
scroll to position [128, 0]
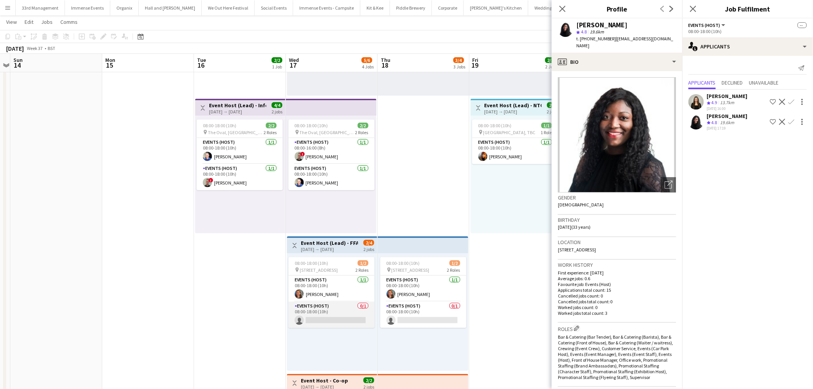
click at [336, 312] on app-card-role "Events (Host) 0/1 08:00-18:00 (10h) single-neutral-actions" at bounding box center [331, 315] width 86 height 26
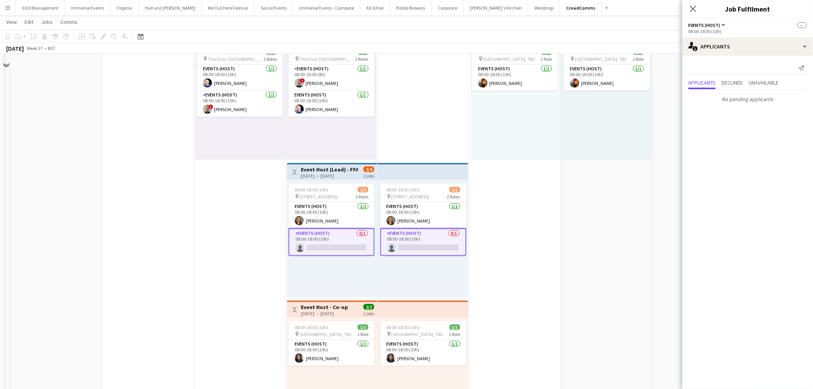
scroll to position [256, 0]
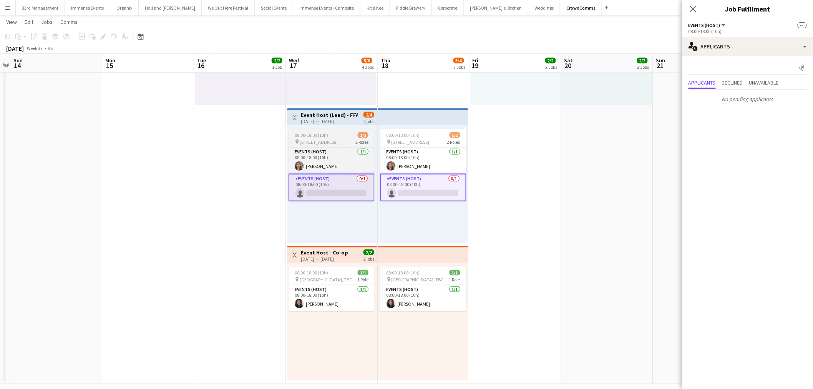
click at [335, 139] on div "pin 1 Old Billingsgate 2 Roles" at bounding box center [331, 142] width 86 height 6
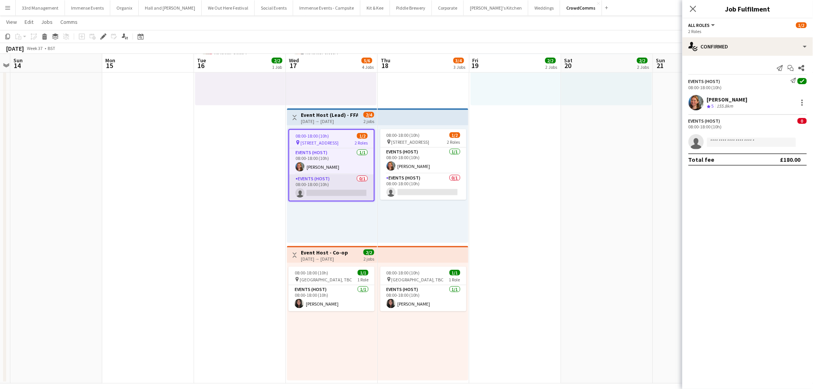
click at [329, 189] on app-card-role "Events (Host) 0/1 08:00-18:00 (10h) single-neutral-actions" at bounding box center [331, 187] width 85 height 26
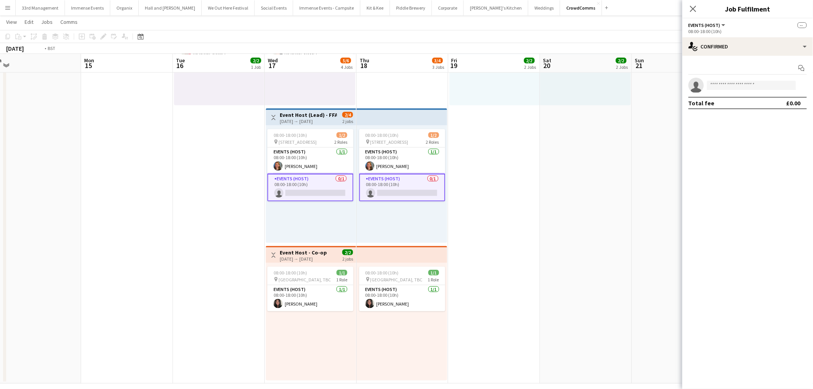
drag, startPoint x: 572, startPoint y: 199, endPoint x: 360, endPoint y: 219, distance: 213.0
click at [283, 220] on app-calendar-viewport "Fri 12 1/1 1 Job Sat 13 Sun 14 Mon 15 Tue 16 2/2 1 Job Wed 17 5/6 4 Jobs Thu 18…" at bounding box center [406, 78] width 813 height 609
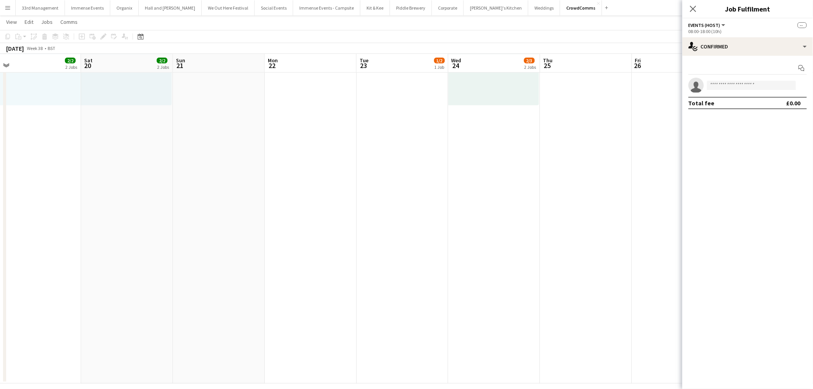
drag, startPoint x: 295, startPoint y: 224, endPoint x: 237, endPoint y: 229, distance: 57.8
click at [237, 229] on app-calendar-viewport "Wed 17 5/6 4 Jobs Thu 18 3/4 3 Jobs Fri 19 2/2 2 Jobs Sat 20 2/2 2 Jobs Sun 21 …" at bounding box center [406, 78] width 813 height 609
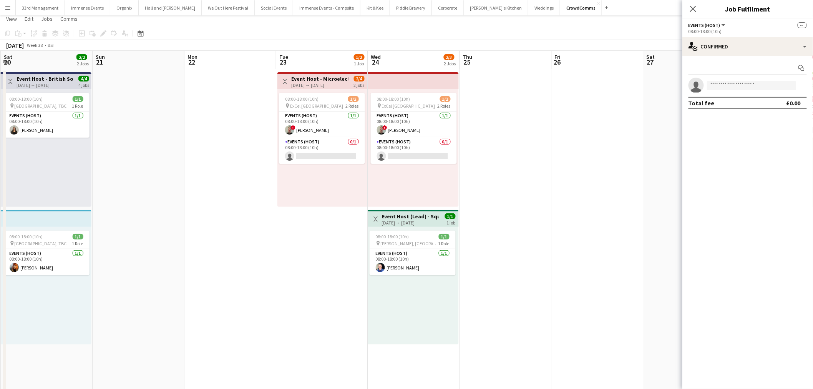
scroll to position [0, 0]
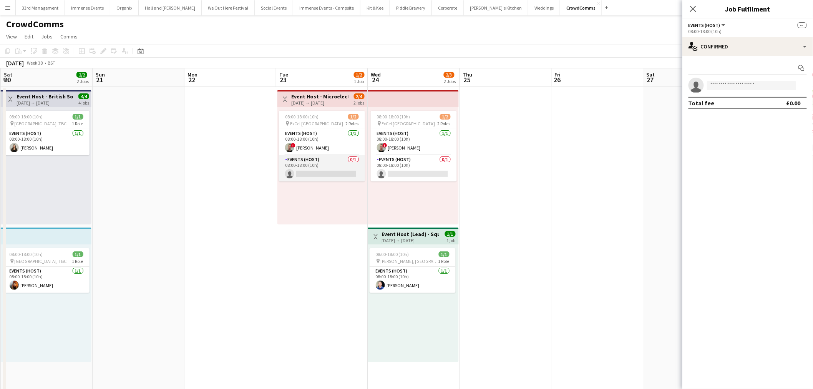
click at [341, 166] on app-card-role "Events (Host) 0/1 08:00-18:00 (10h) single-neutral-actions" at bounding box center [322, 168] width 86 height 26
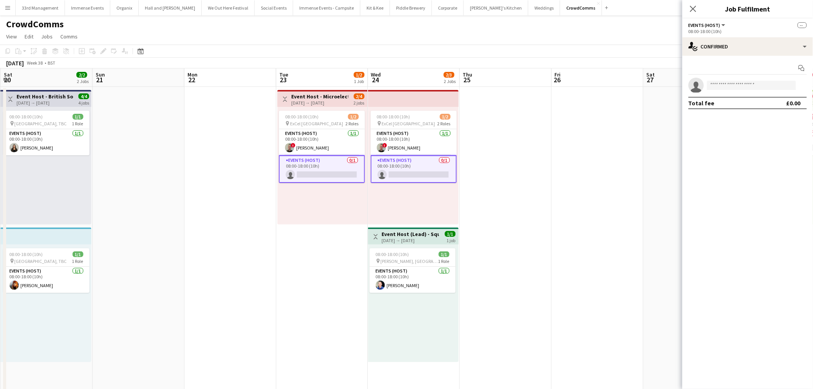
scroll to position [0, 241]
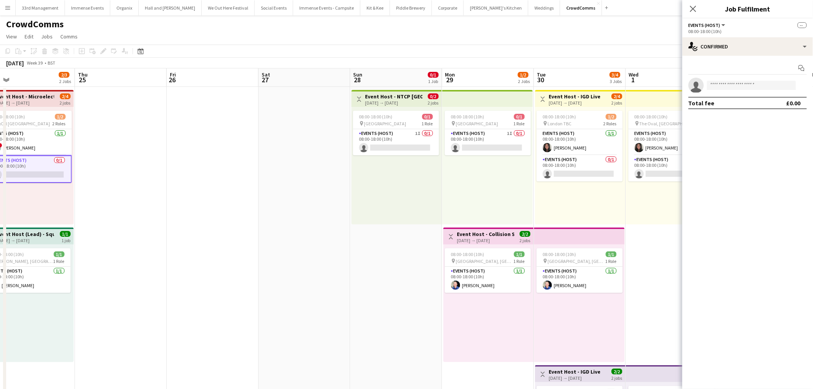
drag, startPoint x: 536, startPoint y: 174, endPoint x: 151, endPoint y: 222, distance: 387.5
click at [151, 222] on app-calendar-viewport "Sun 21 Mon 22 Tue 23 1/2 1 Job Wed 24 2/3 2 Jobs Thu 25 Fri 26 Sat 27 Sun 28 0/…" at bounding box center [406, 354] width 813 height 572
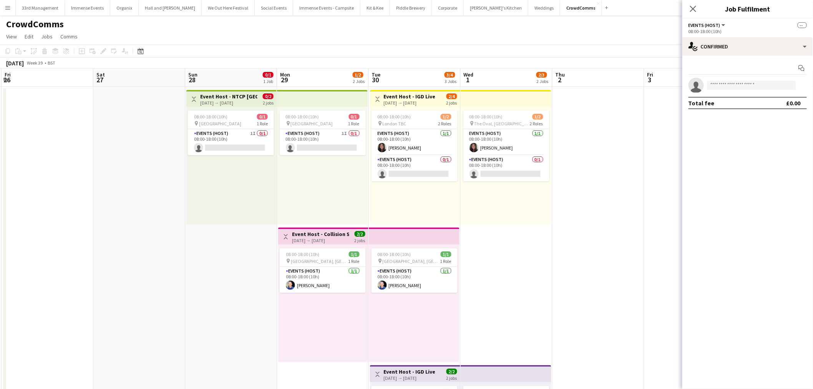
scroll to position [0, 283]
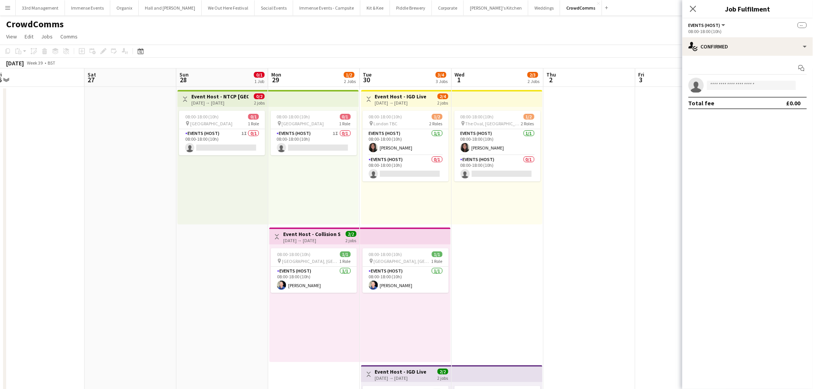
drag, startPoint x: 350, startPoint y: 197, endPoint x: 273, endPoint y: 205, distance: 76.5
click at [273, 205] on app-calendar-viewport "Tue 23 1/2 1 Job Wed 24 2/3 2 Jobs Thu 25 Fri 26 Sat 27 Sun 28 0/1 1 Job Mon 29…" at bounding box center [406, 354] width 813 height 572
click at [314, 140] on app-card-role "Events (Host) 1I 0/1 08:00-18:00 (10h) single-neutral-actions" at bounding box center [314, 142] width 86 height 26
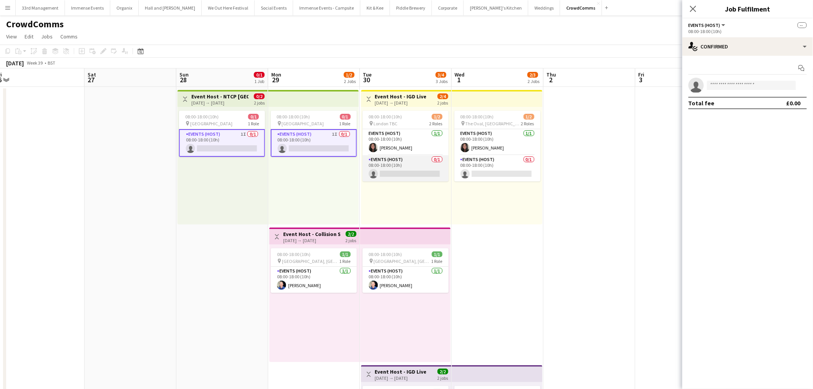
click at [386, 179] on app-card-role "Events (Host) 0/1 08:00-18:00 (10h) single-neutral-actions" at bounding box center [406, 168] width 86 height 26
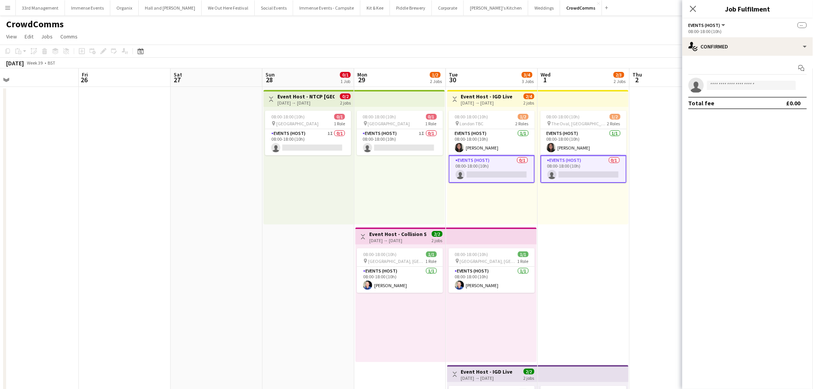
scroll to position [0, 297]
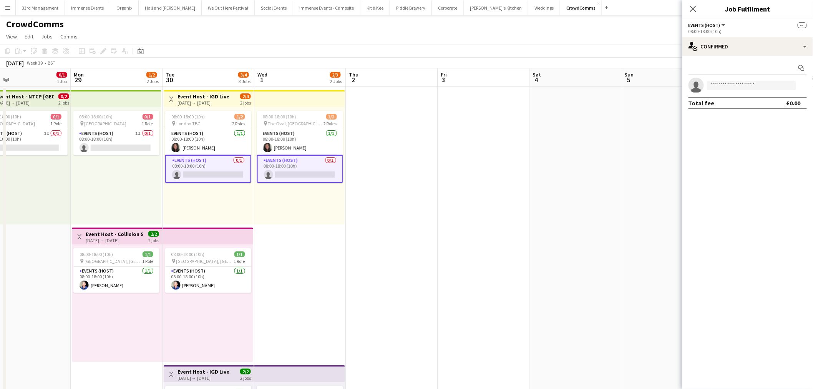
drag, startPoint x: 296, startPoint y: 214, endPoint x: -71, endPoint y: 214, distance: 366.4
click at [0, 214] on html "Menu Boards Boards Boards All jobs Status Workforce Workforce My Workforce Recr…" at bounding box center [406, 326] width 813 height 653
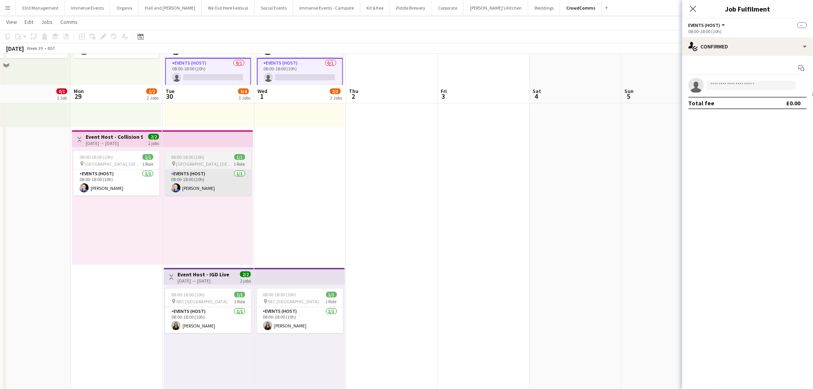
scroll to position [128, 0]
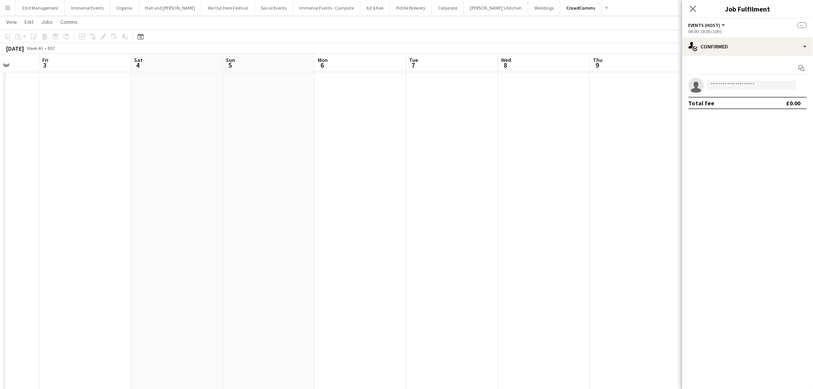
drag, startPoint x: 465, startPoint y: 232, endPoint x: 99, endPoint y: 232, distance: 365.7
click at [97, 232] on app-calendar-viewport "Tue 30 3/4 3 Jobs Wed 1 2/3 2 Jobs Thu 2 Fri 3 Sat 4 Sun 5 Mon 6 Tue 7 Wed 8 Th…" at bounding box center [406, 206] width 813 height 609
drag, startPoint x: 533, startPoint y: 216, endPoint x: 183, endPoint y: 230, distance: 350.2
click at [178, 231] on app-calendar-viewport "Fri 3 Sat 4 Sun 5 Mon 6 Tue 7 Wed 8 Thu 9 Fri 10 Sat 11 Sun 12 Mon 13 Tue 14 We…" at bounding box center [406, 206] width 813 height 609
drag, startPoint x: 191, startPoint y: 229, endPoint x: 740, endPoint y: 193, distance: 549.7
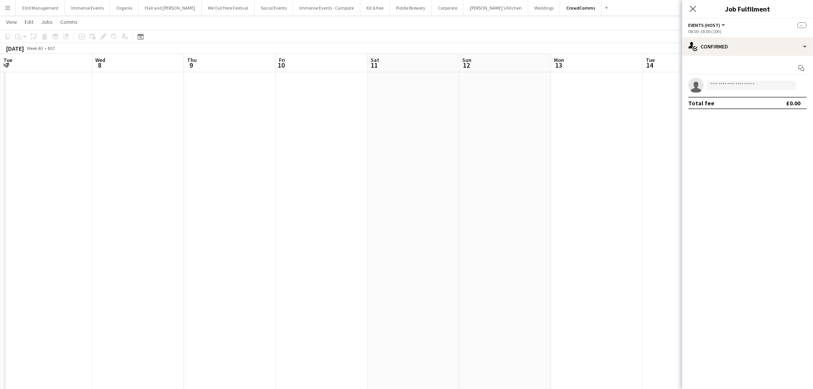
click at [750, 192] on body "Menu Boards Boards Boards All jobs Status Workforce Workforce My Workforce Recr…" at bounding box center [406, 198] width 813 height 652
drag, startPoint x: 346, startPoint y: 209, endPoint x: 757, endPoint y: 179, distance: 412.1
click at [746, 177] on body "Menu Boards Boards Boards All jobs Status Workforce Workforce My Workforce Recr…" at bounding box center [406, 198] width 813 height 652
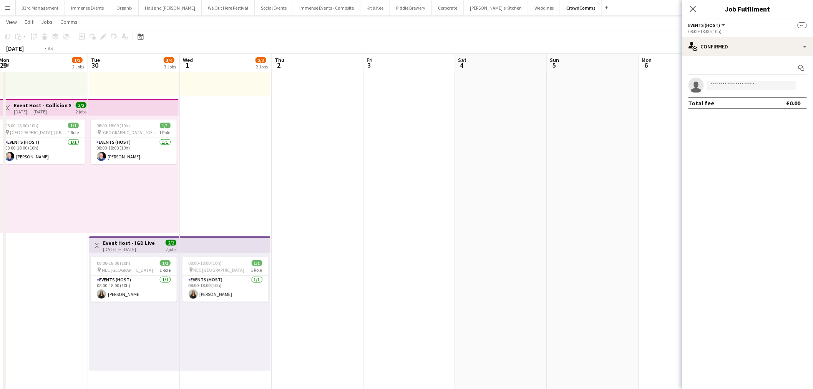
drag, startPoint x: 346, startPoint y: 186, endPoint x: 610, endPoint y: 178, distance: 263.6
click at [522, 178] on app-calendar-viewport "Sat 27 Sun 28 0/1 1 Job Mon 29 1/2 2 Jobs Tue 30 3/4 3 Jobs Wed 1 2/3 2 Jobs Th…" at bounding box center [406, 206] width 813 height 609
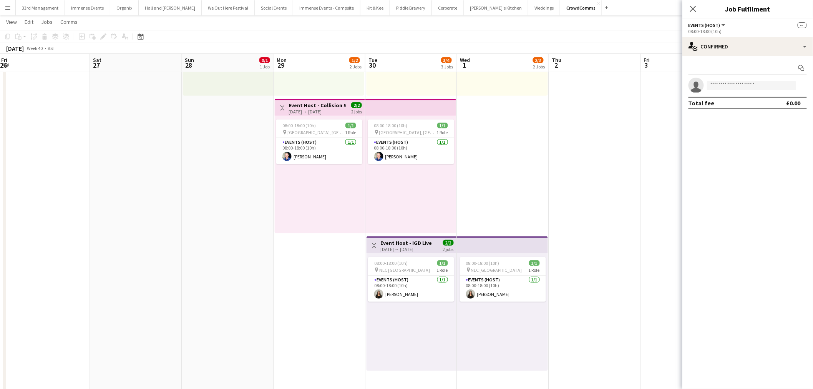
drag, startPoint x: 515, startPoint y: 167, endPoint x: 661, endPoint y: 159, distance: 147.0
click at [652, 159] on app-calendar-viewport "Wed 24 2/3 2 Jobs Thu 25 Fri 26 Sat 27 Sun 28 0/1 1 Job Mon 29 1/2 2 Jobs Tue 3…" at bounding box center [406, 206] width 813 height 609
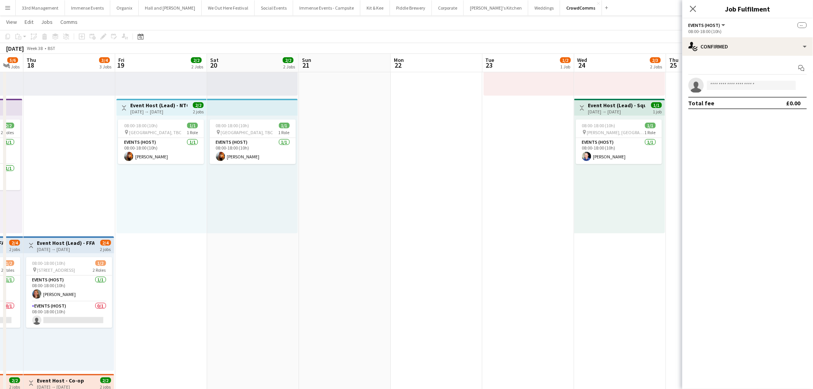
click at [635, 162] on app-calendar-viewport "Tue 16 2/2 1 Job Wed 17 5/6 4 Jobs Thu 18 3/4 3 Jobs Fri 19 2/2 2 Jobs Sat 20 2…" at bounding box center [406, 206] width 813 height 609
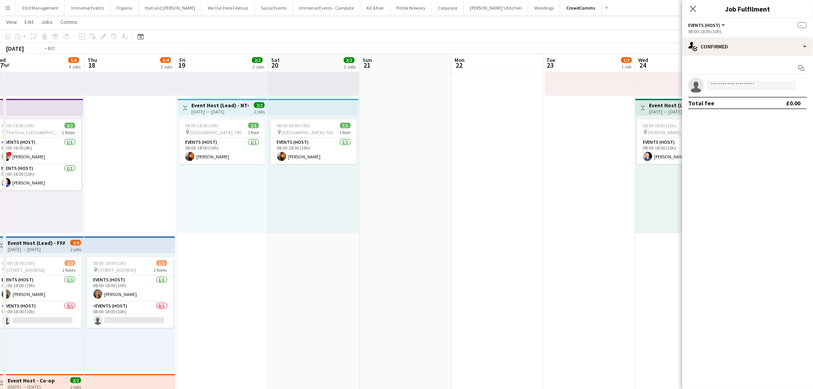
drag, startPoint x: 220, startPoint y: 197, endPoint x: 512, endPoint y: 177, distance: 292.9
click at [509, 168] on app-calendar-viewport "Sun 14 Mon 15 Tue 16 2/2 1 Job Wed 17 5/6 4 Jobs Thu 18 3/4 3 Jobs Fri 19 2/2 2…" at bounding box center [406, 206] width 813 height 609
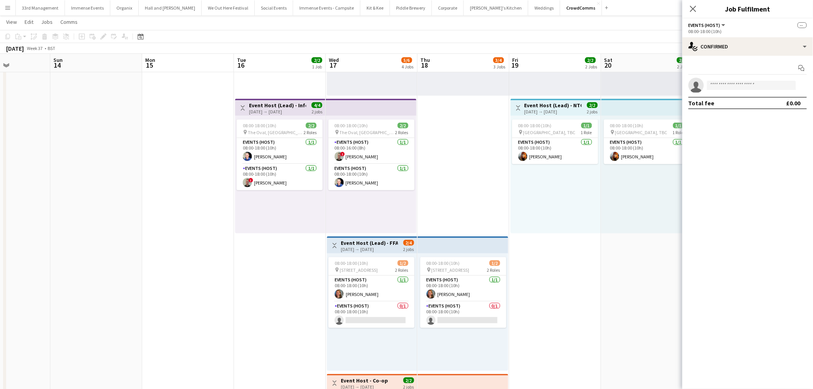
drag, startPoint x: 320, startPoint y: 210, endPoint x: 674, endPoint y: 166, distance: 357.0
click at [674, 166] on app-calendar-viewport "Thu 11 2/3 2 Jobs Fri 12 1/1 1 Job Sat 13 Sun 14 Mon 15 Tue 16 2/2 1 Job Wed 17…" at bounding box center [406, 206] width 813 height 609
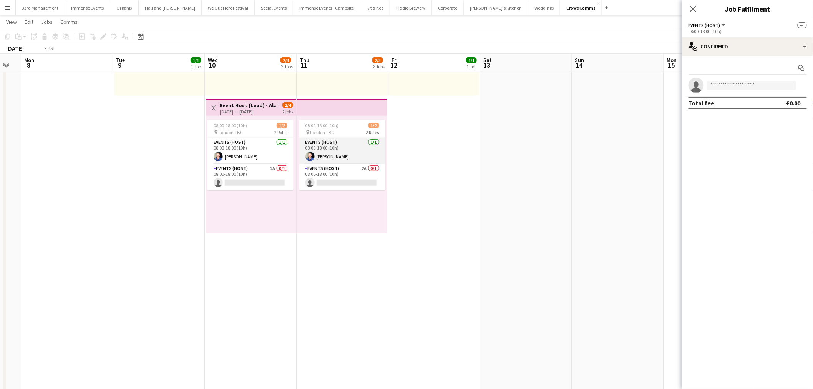
drag, startPoint x: 674, startPoint y: 131, endPoint x: 668, endPoint y: 137, distance: 8.4
click at [693, 131] on body "Menu Boards Boards Boards All jobs Status Workforce Workforce My Workforce Recr…" at bounding box center [406, 198] width 813 height 652
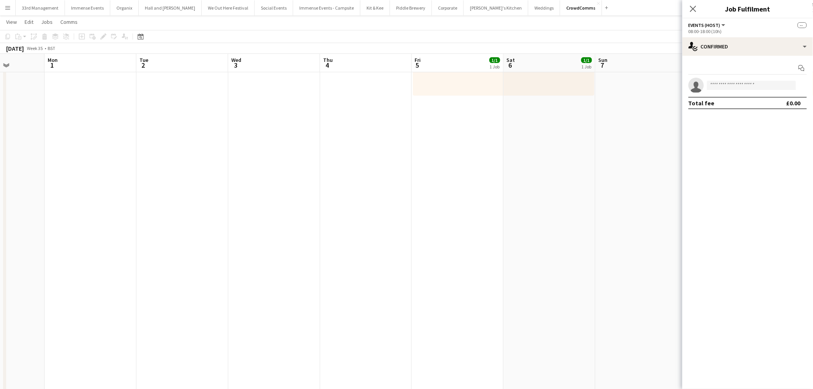
drag, startPoint x: 465, startPoint y: 134, endPoint x: 649, endPoint y: 126, distance: 184.1
click at [650, 126] on app-calendar-viewport "Fri 29 Sat 30 Sun 31 Mon 1 Tue 2 Wed 3 Thu 4 Fri 5 1/1 1 Job Sat 6 1/1 1 Job Su…" at bounding box center [406, 206] width 813 height 609
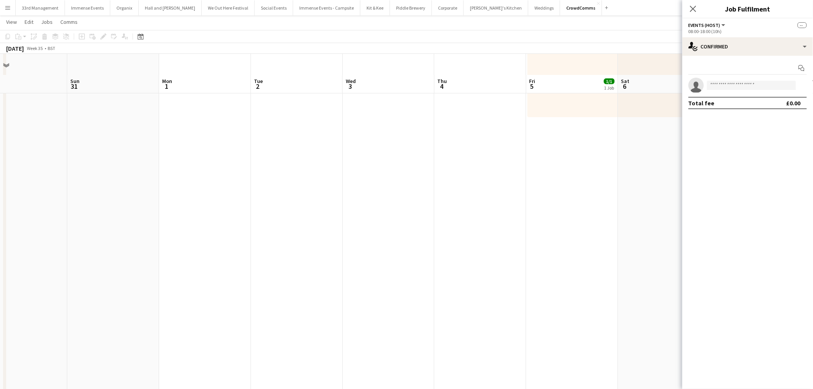
scroll to position [0, 0]
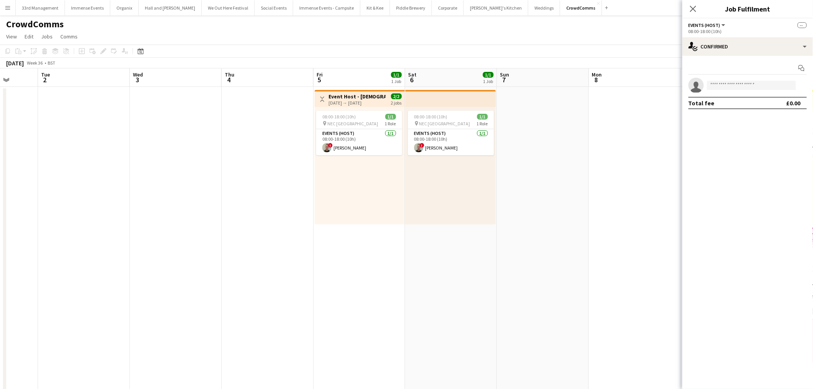
drag, startPoint x: 356, startPoint y: 161, endPoint x: 121, endPoint y: 166, distance: 234.4
click at [121, 166] on app-calendar-viewport "Sat 30 Sun 31 Mon 1 Tue 2 Wed 3 Thu 4 Fri 5 1/1 1 Job Sat 6 1/1 1 Job Sun 7 Mon…" at bounding box center [406, 354] width 813 height 572
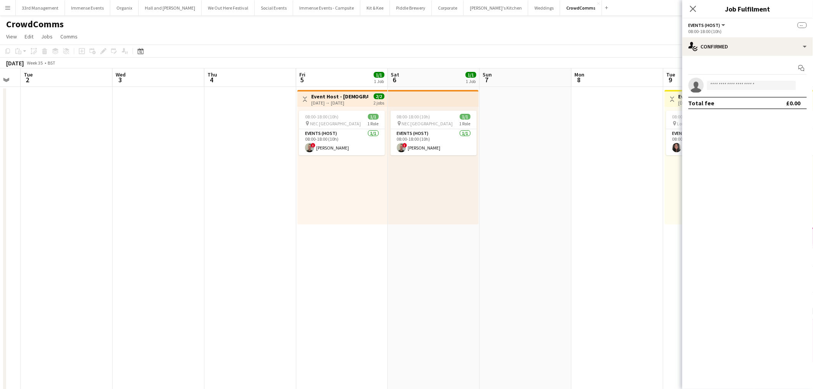
drag, startPoint x: 378, startPoint y: 176, endPoint x: 188, endPoint y: 191, distance: 190.4
click at [189, 191] on app-calendar-viewport "Sat 30 Sun 31 Mon 1 Tue 2 Wed 3 Thu 4 Fri 5 1/1 1 Job Sat 6 1/1 1 Job Sun 7 Mon…" at bounding box center [406, 354] width 813 height 572
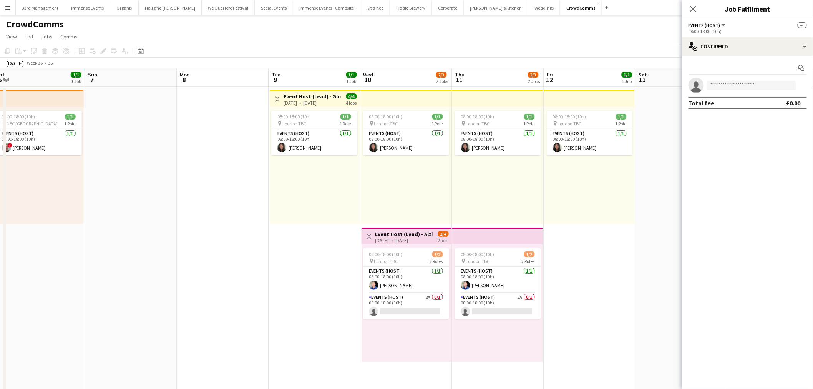
drag, startPoint x: 293, startPoint y: 179, endPoint x: 138, endPoint y: 192, distance: 155.8
click at [138, 192] on app-calendar-viewport "Wed 3 Thu 4 Fri 5 1/1 1 Job Sat 6 1/1 1 Job Sun 7 Mon 8 Tue 9 1/1 1 Job Wed 10 …" at bounding box center [406, 354] width 813 height 572
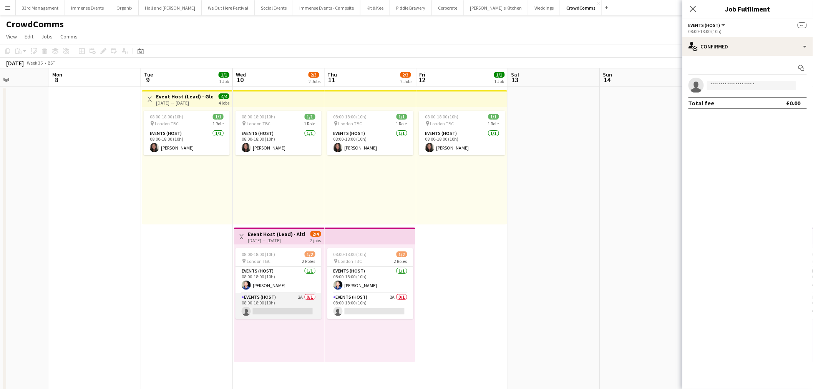
click at [282, 301] on app-card-role "Events (Host) 2A 0/1 08:00-18:00 (10h) single-neutral-actions" at bounding box center [278, 306] width 86 height 26
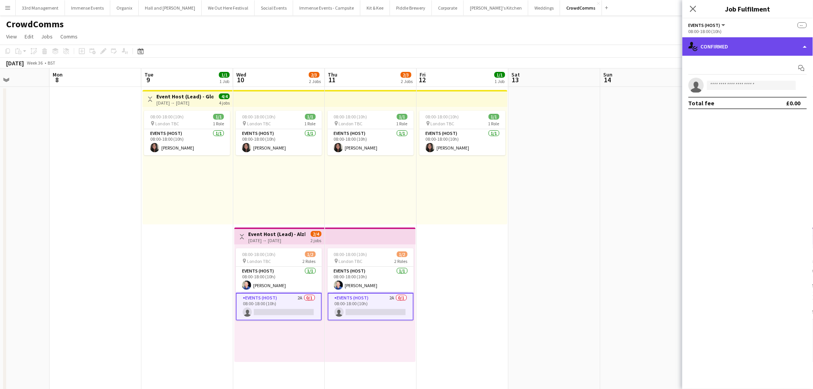
click at [748, 49] on div "single-neutral-actions-check-2 Confirmed" at bounding box center [747, 46] width 131 height 18
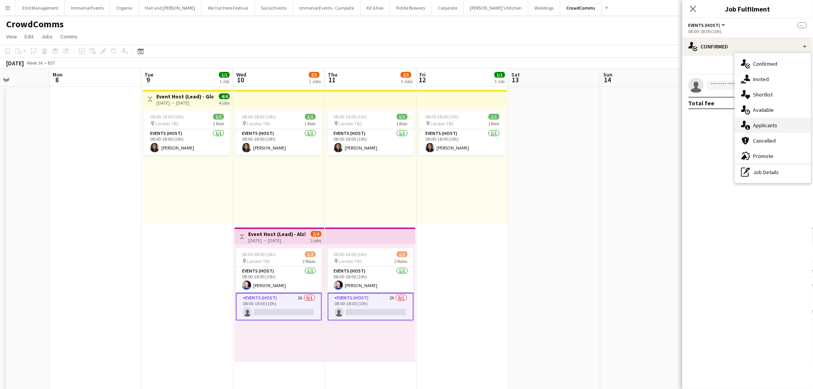
click at [773, 123] on div "single-neutral-actions-information Applicants" at bounding box center [773, 125] width 76 height 15
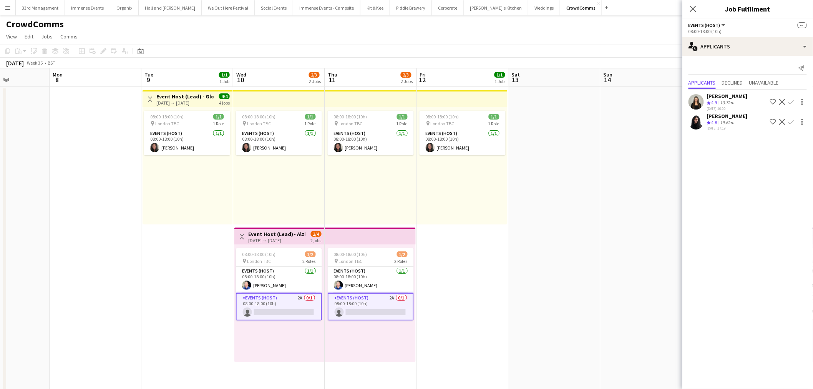
click at [790, 122] on app-icon "Confirm" at bounding box center [791, 122] width 6 height 6
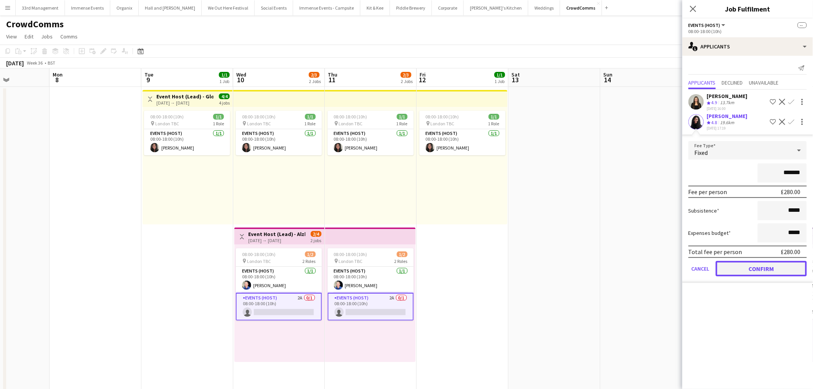
click at [775, 263] on button "Confirm" at bounding box center [761, 268] width 91 height 15
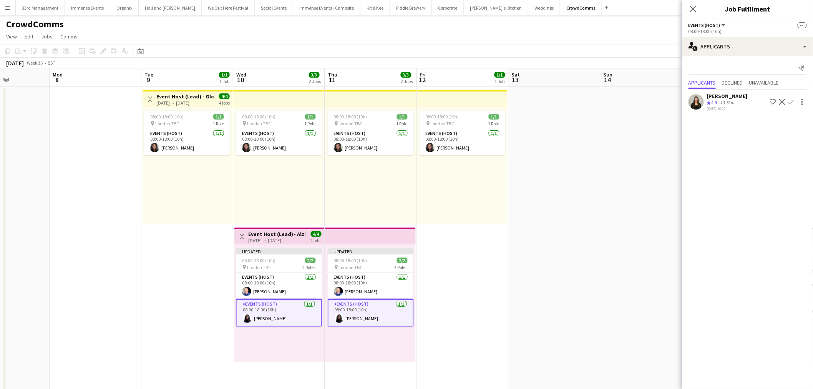
click at [601, 198] on app-date-cell at bounding box center [646, 363] width 92 height 553
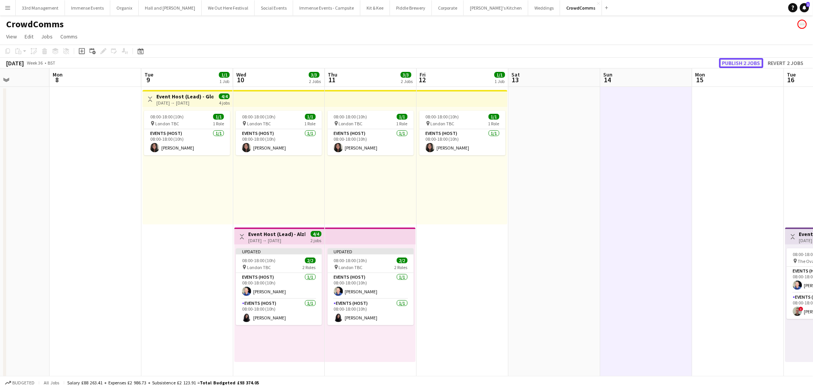
click at [742, 60] on button "Publish 2 jobs" at bounding box center [741, 63] width 44 height 10
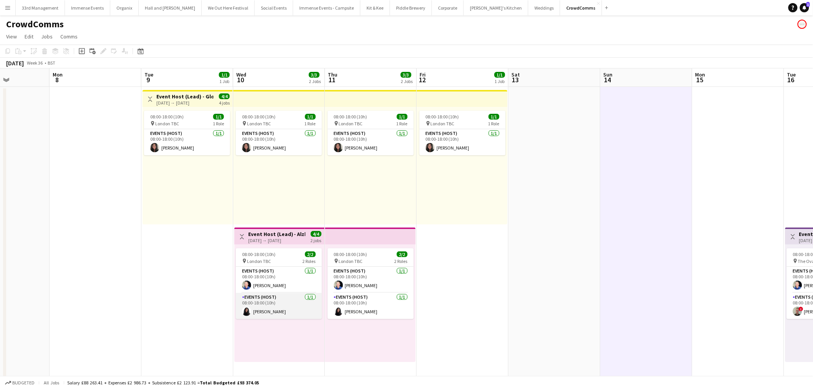
click at [291, 316] on app-card-role "Events (Host) [DATE] 08:00-18:00 (10h) [PERSON_NAME]" at bounding box center [279, 306] width 86 height 26
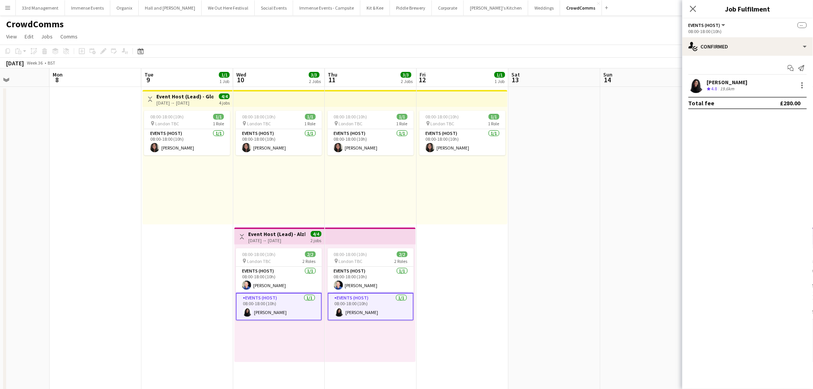
click at [795, 89] on div "[PERSON_NAME] Crew rating 4.8 19.6km" at bounding box center [747, 85] width 131 height 15
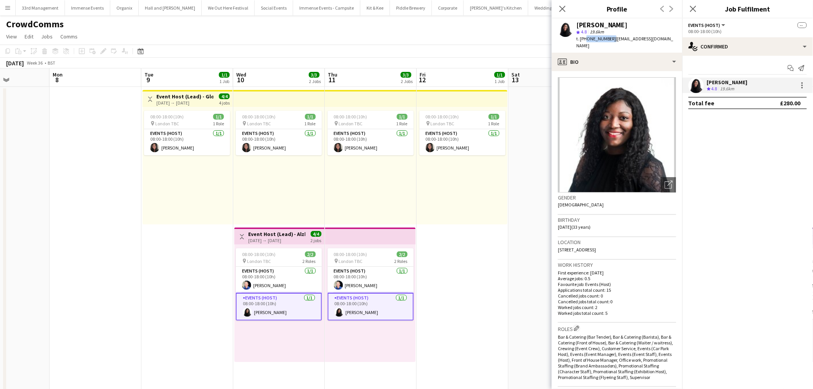
drag, startPoint x: 610, startPoint y: 39, endPoint x: 585, endPoint y: 37, distance: 24.7
click at [585, 37] on span "t. [PHONE_NUMBER]" at bounding box center [596, 39] width 40 height 6
copy span "47572869857"
drag, startPoint x: 664, startPoint y: 39, endPoint x: 617, endPoint y: 40, distance: 46.9
click at [613, 40] on app-profile-header "[PERSON_NAME] star 4.8 19.6km t. [PHONE_NUMBER] | [EMAIL_ADDRESS][DOMAIN_NAME]" at bounding box center [617, 35] width 131 height 34
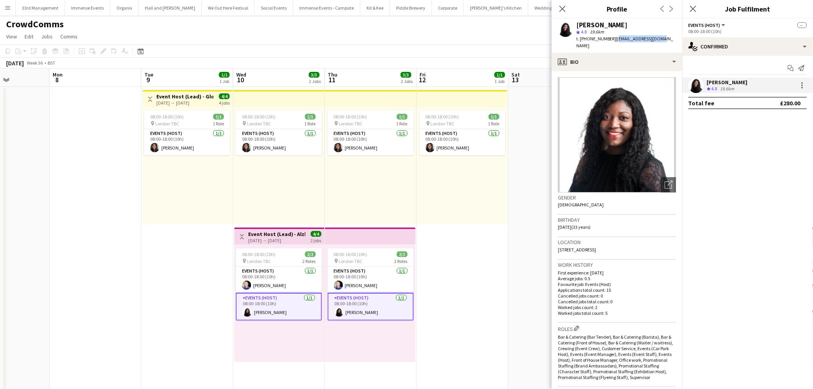
copy span "[EMAIL_ADDRESS][DOMAIN_NAME]"
drag, startPoint x: 631, startPoint y: 245, endPoint x: 541, endPoint y: 242, distance: 90.3
click at [541, 242] on body "Menu Boards Boards Boards All jobs Status Workforce Workforce My Workforce Recr…" at bounding box center [406, 326] width 813 height 653
click at [564, 247] on span "[STREET_ADDRESS]" at bounding box center [577, 250] width 38 height 6
drag, startPoint x: 636, startPoint y: 244, endPoint x: 557, endPoint y: 244, distance: 78.7
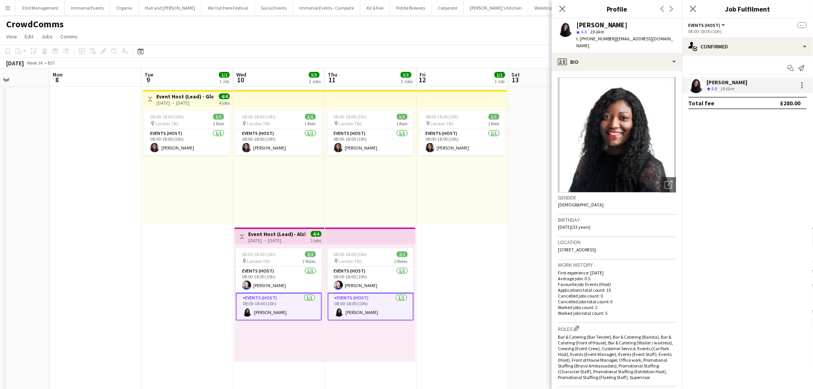
click at [557, 244] on app-crew-profile-bio "Open photos pop-in Gender [DEMOGRAPHIC_DATA] Birthday [DEMOGRAPHIC_DATA] (33 ye…" at bounding box center [617, 230] width 131 height 318
copy span "[STREET_ADDRESS]"
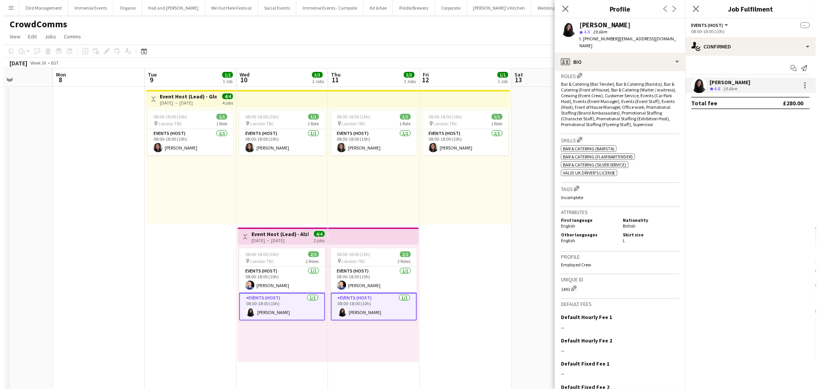
scroll to position [290, 0]
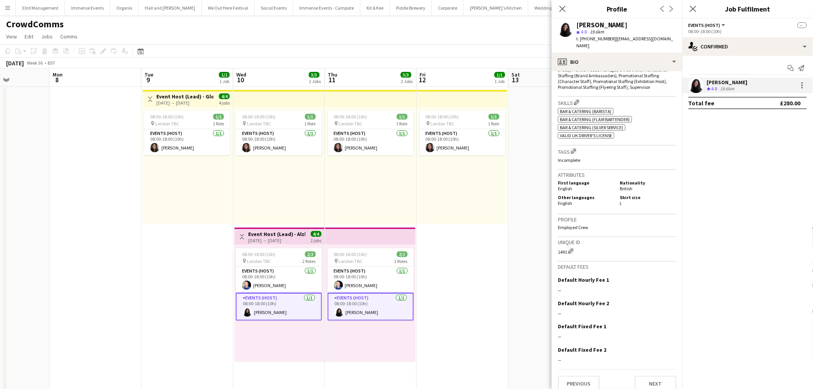
click at [209, 280] on app-date-cell "Toggle View Event Host (Lead) - Global IEPC [DATE] → [DATE] 4/4 4 jobs 08:00-18…" at bounding box center [187, 363] width 92 height 553
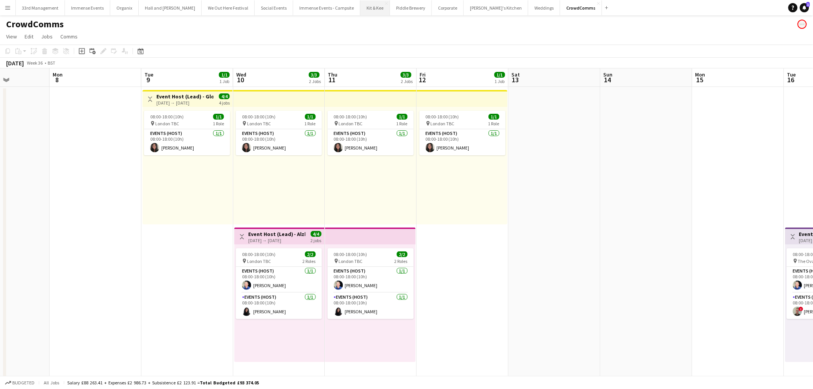
click at [363, 7] on button "Kit & Kee Close" at bounding box center [375, 7] width 30 height 15
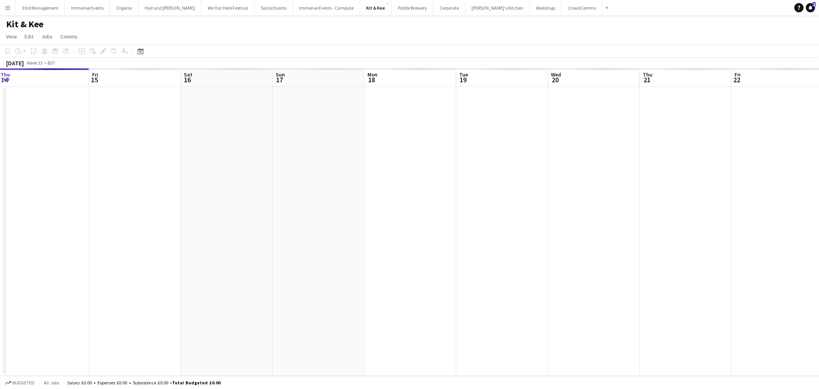
click at [298, 193] on app-calendar-viewport "Mon 11 Tue 12 Wed 13 Thu 14 Fri 15 Sat 16 Sun 17 Mon 18 Tue 19 Wed 20 Thu 21 Fr…" at bounding box center [409, 221] width 819 height 307
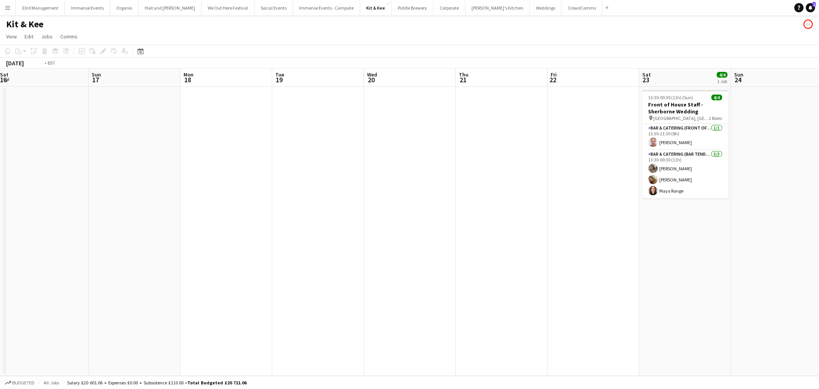
drag, startPoint x: 472, startPoint y: 174, endPoint x: 334, endPoint y: 189, distance: 138.4
click at [299, 192] on app-calendar-viewport "Wed 13 Thu 14 Fri 15 Sat 16 Sun 17 Mon 18 Tue 19 Wed 20 Thu 21 Fri 22 Sat 23 4/…" at bounding box center [409, 221] width 819 height 307
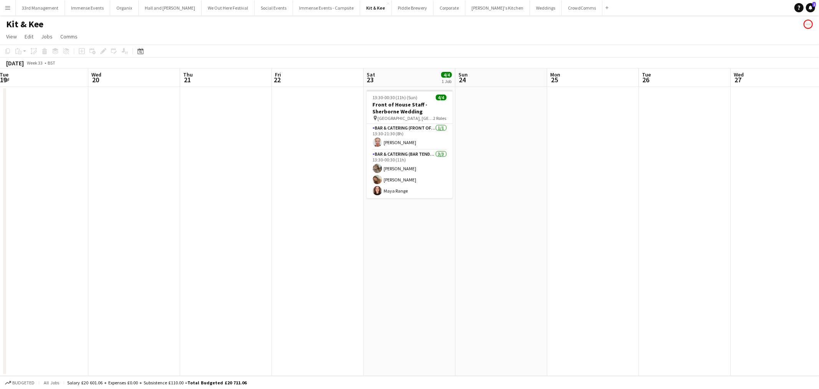
drag, startPoint x: 276, startPoint y: 199, endPoint x: 403, endPoint y: 188, distance: 127.2
click at [275, 199] on app-calendar-viewport "Sat 16 Sun 17 Mon 18 Tue 19 Wed 20 Thu 21 Fri 22 Sat 23 4/4 1 Job Sun 24 Mon 25…" at bounding box center [409, 221] width 819 height 307
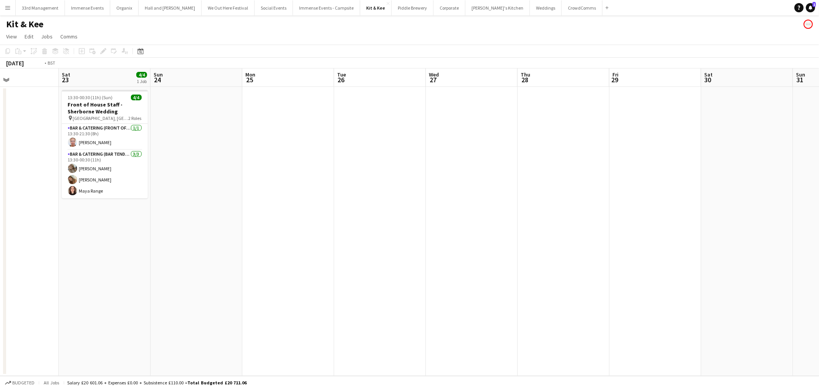
drag, startPoint x: 634, startPoint y: 173, endPoint x: 341, endPoint y: 205, distance: 295.2
click at [330, 207] on app-calendar-viewport "Tue 19 Wed 20 Thu 21 Fri 22 Sat 23 4/4 1 Job Sun 24 Mon 25 Tue 26 Wed 27 Thu 28…" at bounding box center [409, 221] width 819 height 307
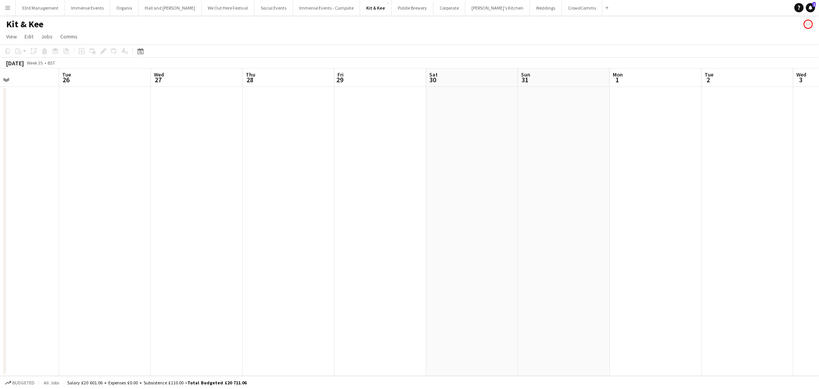
drag, startPoint x: 313, startPoint y: 207, endPoint x: 172, endPoint y: 224, distance: 142.0
click at [167, 224] on app-calendar-viewport "Fri 22 Sat 23 4/4 1 Job Sun 24 Mon 25 Tue 26 Wed 27 Thu 28 Fri 29 Sat 30 Sun 31…" at bounding box center [409, 221] width 819 height 307
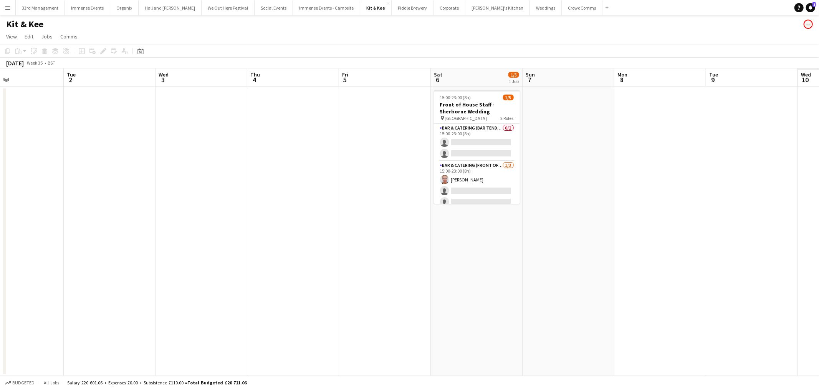
scroll to position [0, 303]
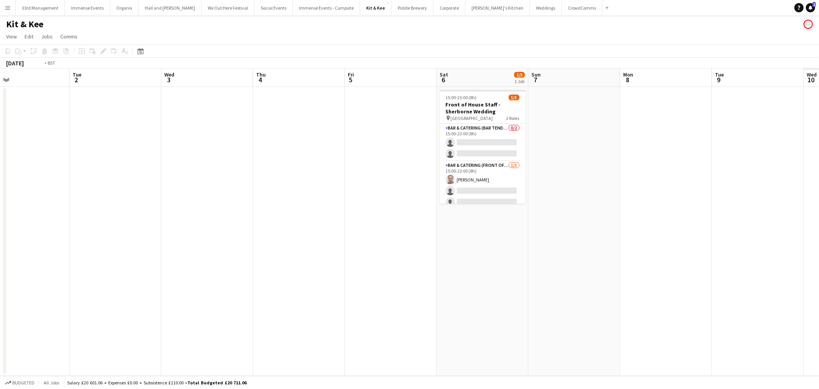
drag, startPoint x: 374, startPoint y: 214, endPoint x: 262, endPoint y: 222, distance: 112.0
click at [262, 224] on app-calendar-viewport "Fri 29 Sat 30 Sun 31 Mon 1 Tue 2 Wed 3 Thu 4 Fri 5 Sat 6 1/5 1 Job Sun 7 Mon 8 …" at bounding box center [409, 221] width 819 height 307
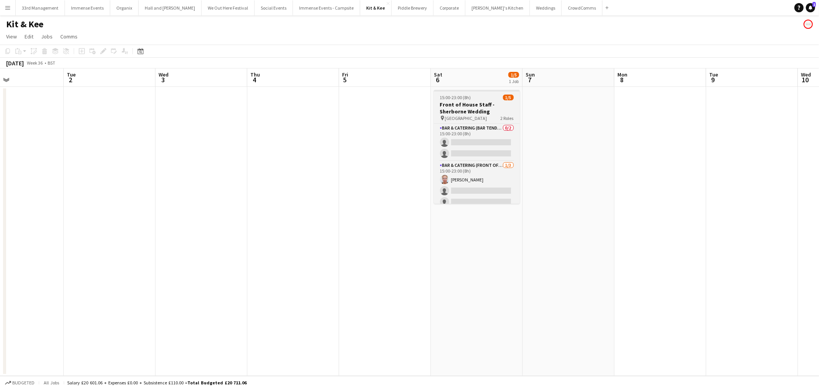
click at [475, 104] on h3 "Front of House Staff - Sherborne Wedding" at bounding box center [477, 108] width 86 height 14
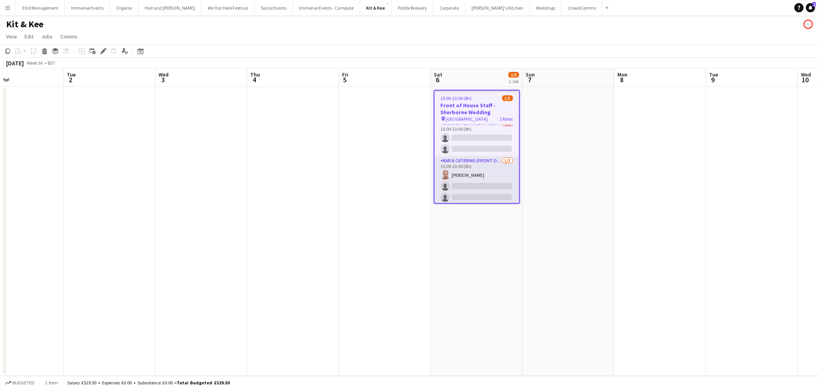
scroll to position [7, 0]
click at [102, 52] on icon at bounding box center [103, 51] width 4 height 4
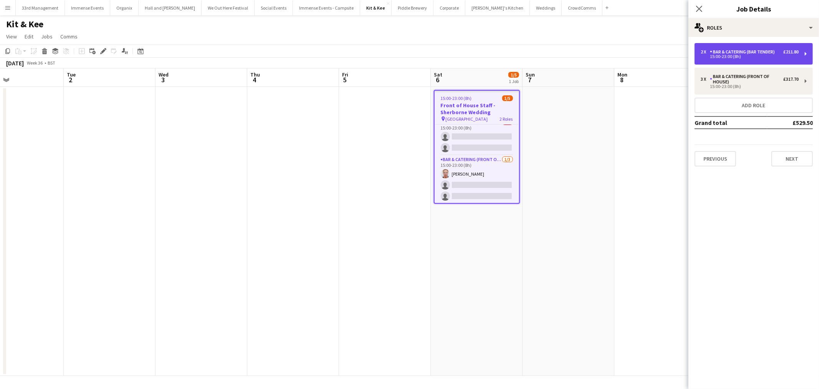
click at [729, 47] on div "2 x Bar & Catering (Bar Tender) £211.80 15:00-23:00 (8h)" at bounding box center [754, 54] width 118 height 22
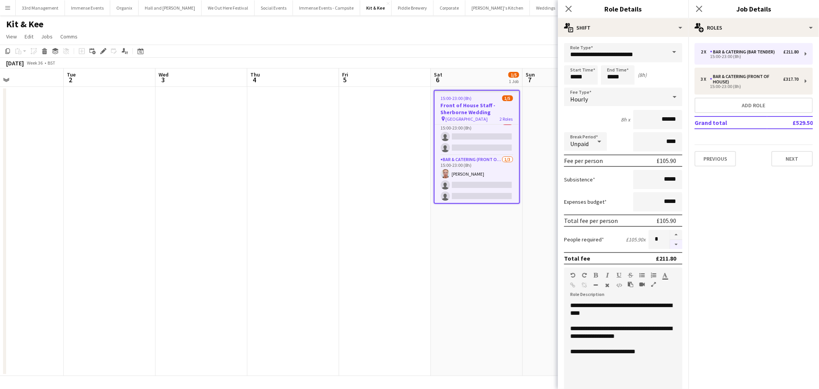
click at [670, 245] on form "**********" at bounding box center [623, 281] width 131 height 477
click at [670, 243] on button "button" at bounding box center [676, 245] width 12 height 10
type input "*"
click at [670, 242] on div at bounding box center [676, 239] width 13 height 19
click at [433, 249] on app-date-cell "15:00-23:00 (8h) 1/5 Front of House Staff - Sherborne Wedding pin Minterne Hous…" at bounding box center [477, 231] width 92 height 289
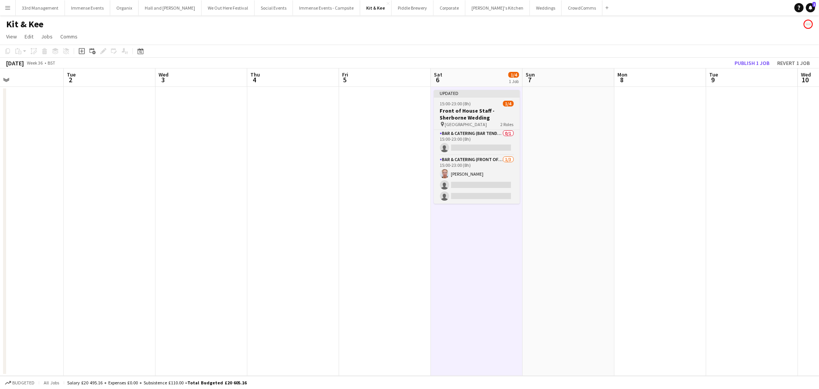
click at [462, 104] on span "15:00-23:00 (8h)" at bounding box center [455, 104] width 31 height 6
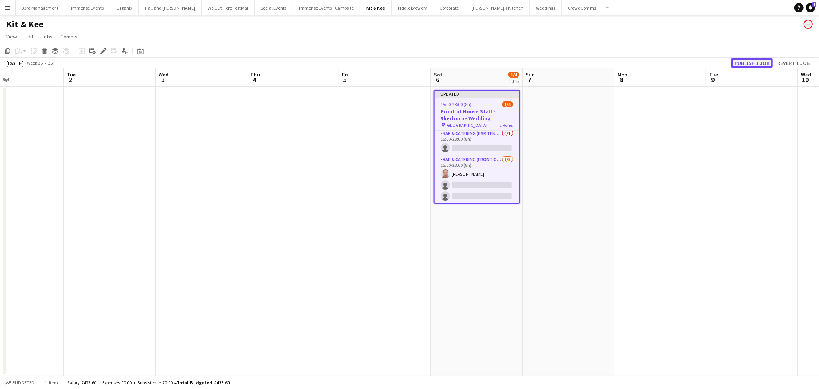
click at [741, 58] on button "Publish 1 job" at bounding box center [752, 63] width 41 height 10
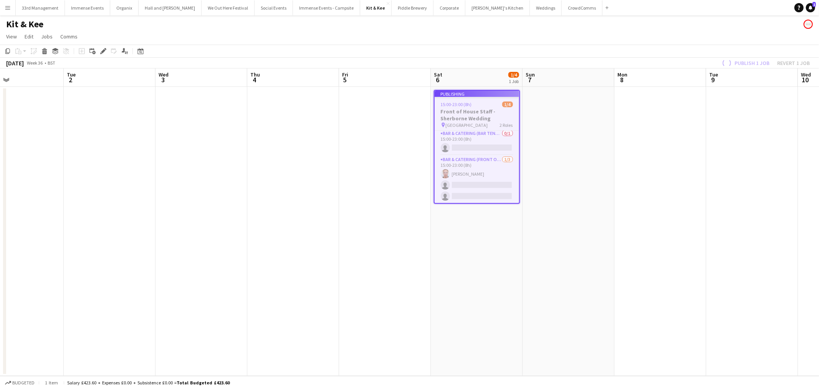
click at [464, 113] on app-job-card "Publishing 15:00-23:00 (8h) 1/4 Front of House Staff - Sherborne Wedding pin Mi…" at bounding box center [477, 147] width 86 height 114
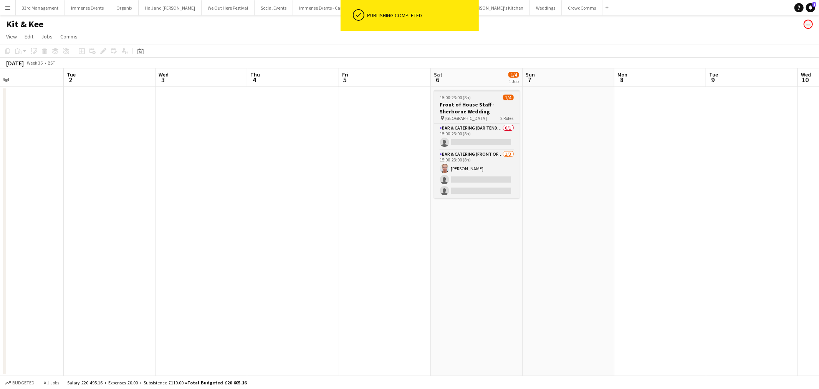
click at [462, 112] on h3 "Front of House Staff - Sherborne Wedding" at bounding box center [477, 108] width 86 height 14
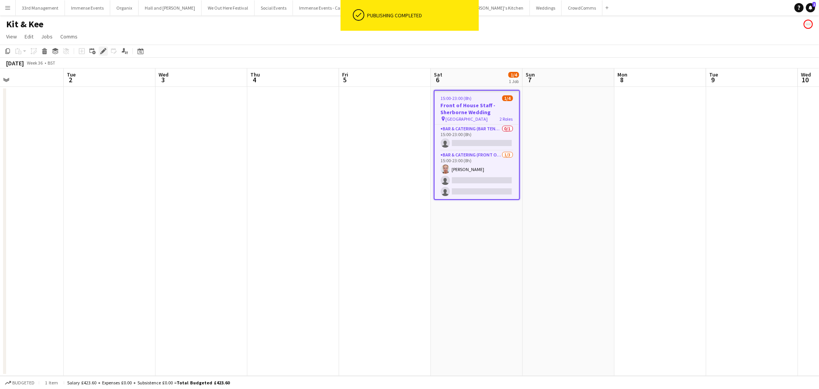
click at [100, 53] on icon "Edit" at bounding box center [103, 51] width 6 height 6
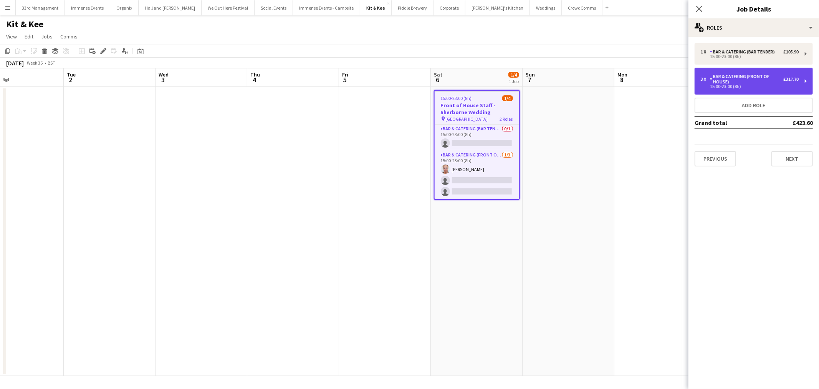
click at [741, 83] on div "Bar & Catering (Front of House)" at bounding box center [746, 79] width 73 height 11
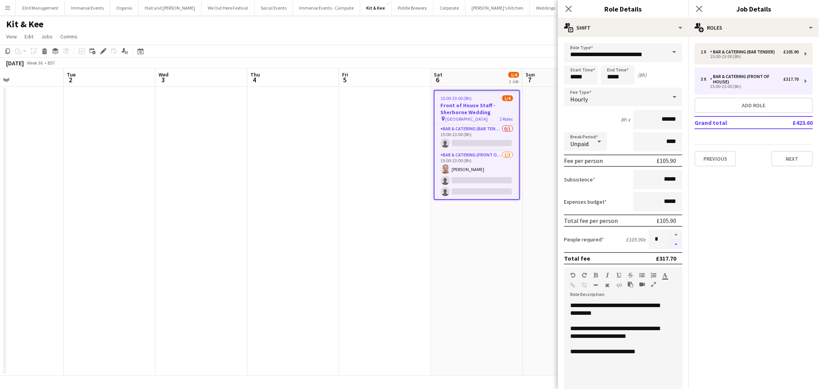
click at [673, 243] on button "button" at bounding box center [676, 245] width 12 height 10
type input "*"
click at [499, 247] on app-date-cell "15:00-23:00 (8h) 1/4 Front of House Staff - Sherborne Wedding pin Minterne Hous…" at bounding box center [477, 231] width 92 height 289
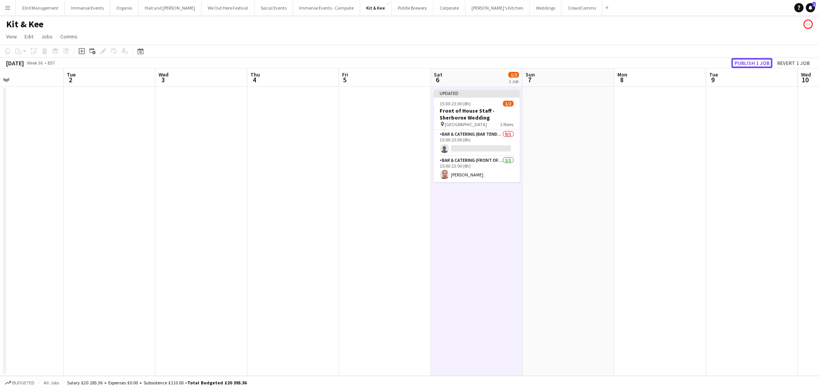
drag, startPoint x: 747, startPoint y: 62, endPoint x: 679, endPoint y: 63, distance: 68.4
click at [748, 62] on button "Publish 1 job" at bounding box center [752, 63] width 41 height 10
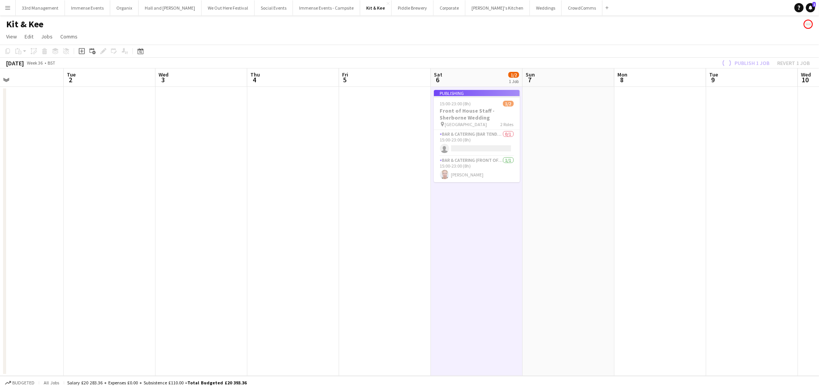
click at [465, 112] on app-job-card "Publishing 15:00-23:00 (8h) 1/2 Front of House Staff - Sherborne Wedding pin Mi…" at bounding box center [477, 136] width 86 height 92
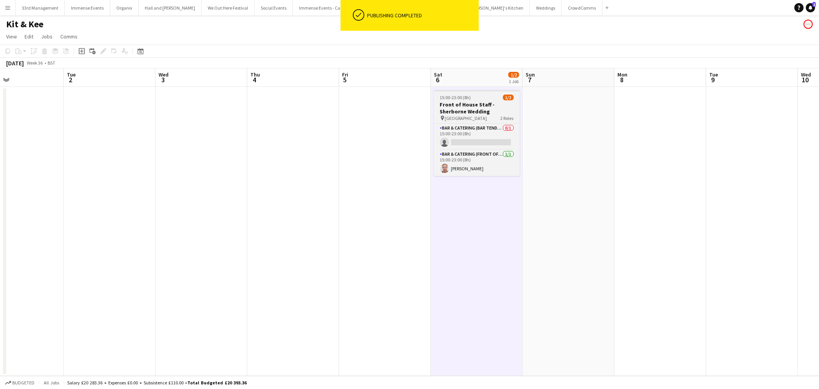
click at [500, 105] on h3 "Front of House Staff - Sherborne Wedding" at bounding box center [477, 108] width 86 height 14
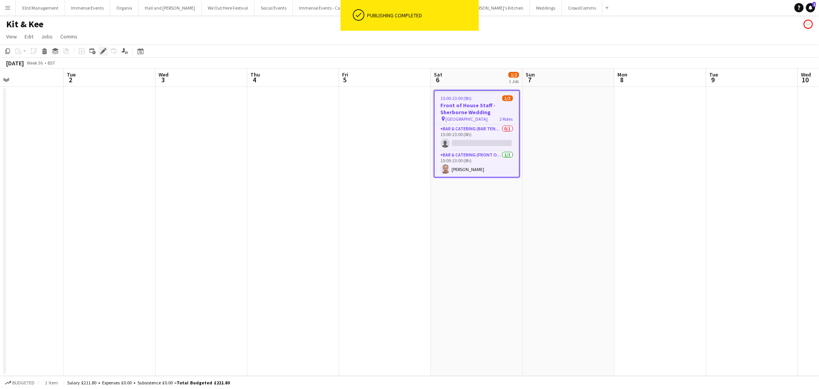
click at [104, 51] on icon "Edit" at bounding box center [103, 51] width 6 height 6
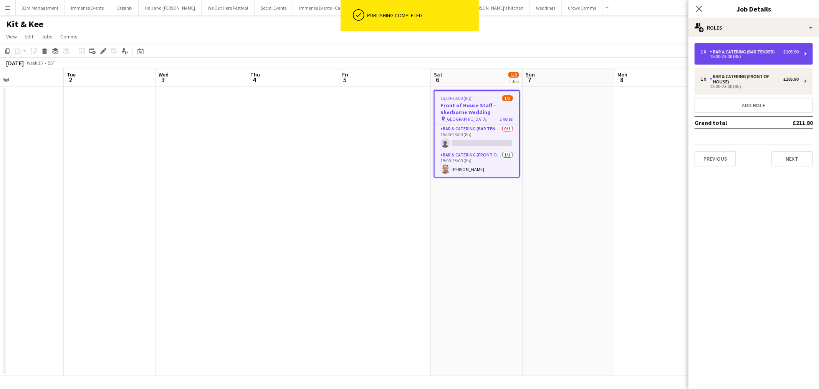
click at [761, 55] on div "15:00-23:00 (8h)" at bounding box center [750, 57] width 98 height 4
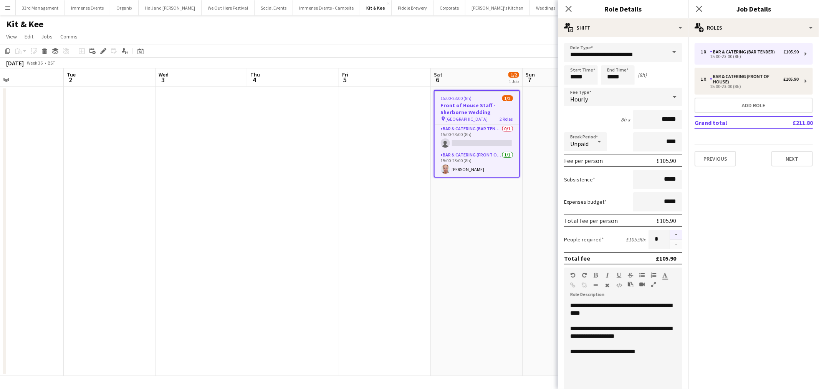
click at [672, 230] on button "button" at bounding box center [676, 235] width 12 height 10
type input "*"
click at [470, 230] on app-date-cell "15:00-23:00 (8h) 1/2 Front of House Staff - Sherborne Wedding pin Minterne Hous…" at bounding box center [477, 231] width 92 height 289
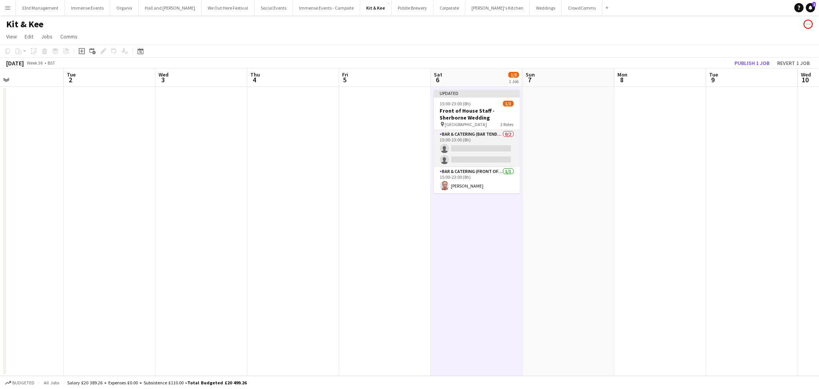
click at [466, 151] on app-card-role "Bar & Catering (Bar Tender) 0/2 15:00-23:00 (8h) single-neutral-actions single-…" at bounding box center [477, 148] width 86 height 37
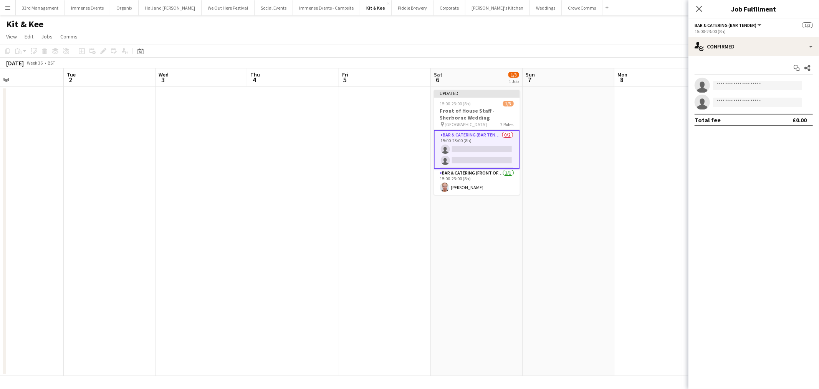
click at [567, 55] on app-toolbar "Copy Paste Paste Ctrl+V Paste with crew Ctrl+Shift+V Paste linked Job [GEOGRAPH…" at bounding box center [409, 51] width 819 height 13
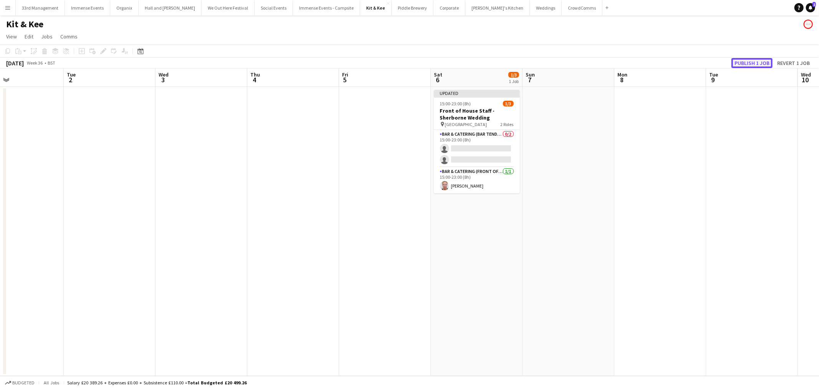
click at [766, 63] on button "Publish 1 job" at bounding box center [752, 63] width 41 height 10
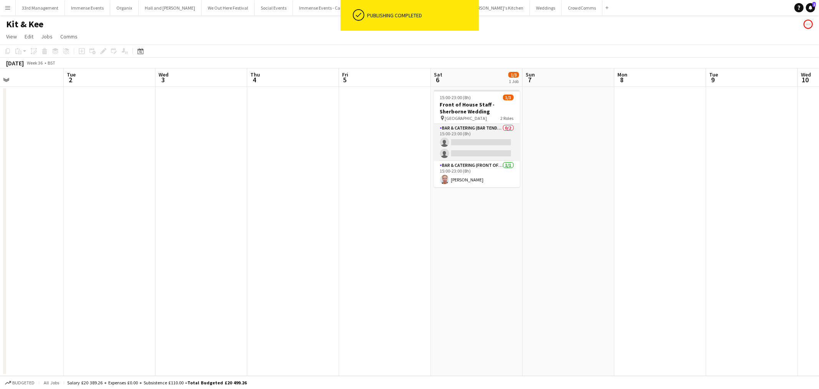
click at [454, 148] on app-card-role "Bar & Catering (Bar Tender) 0/2 15:00-23:00 (8h) single-neutral-actions single-…" at bounding box center [477, 142] width 86 height 37
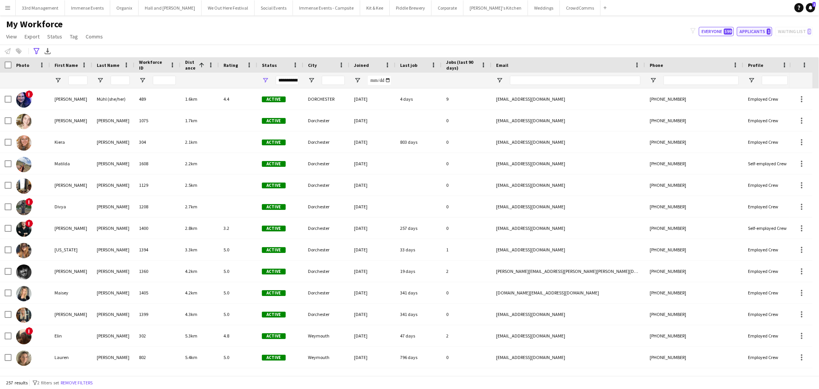
click at [753, 30] on button "Applicants 1" at bounding box center [754, 31] width 35 height 9
type input "**********"
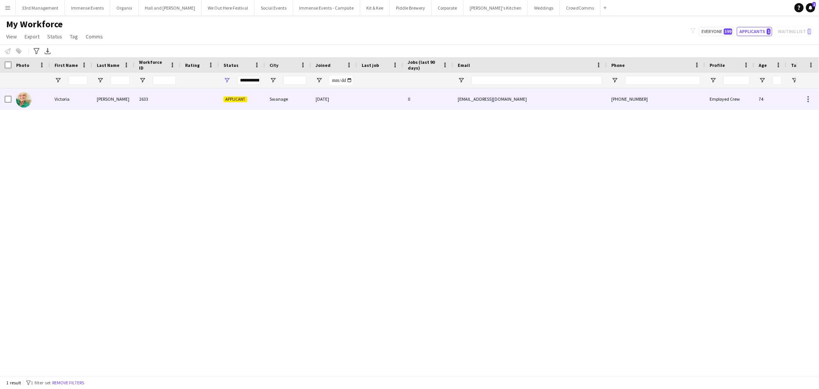
click at [144, 99] on div "1633" at bounding box center [157, 98] width 46 height 21
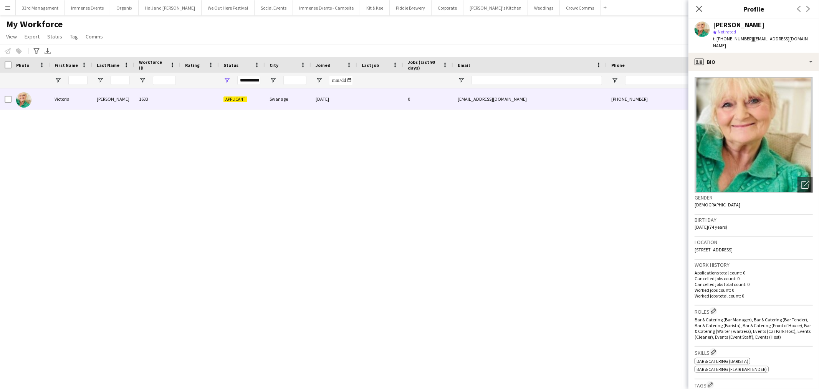
click at [176, 37] on div "My Workforce View Views Default view Language New view Update view Delete view …" at bounding box center [409, 31] width 819 height 26
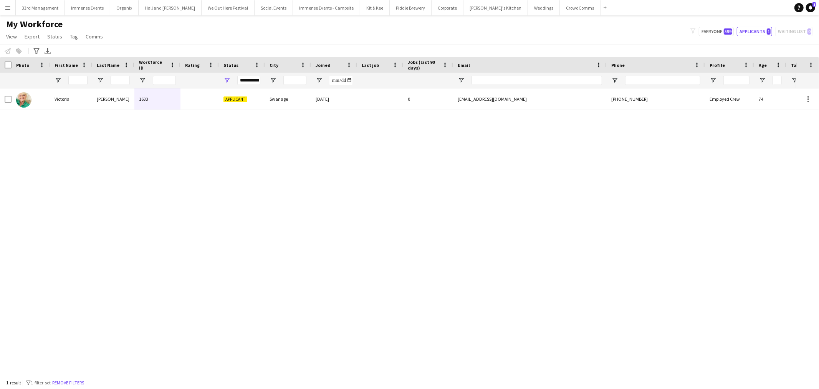
drag, startPoint x: 0, startPoint y: 13, endPoint x: 0, endPoint y: 95, distance: 82.2
click at [0, 95] on div "Menu Boards Boards Boards All jobs Status Workforce Workforce My Workforce Recr…" at bounding box center [409, 194] width 819 height 389
drag, startPoint x: 7, startPoint y: 9, endPoint x: 14, endPoint y: 18, distance: 11.5
click at [7, 8] on app-icon "Menu" at bounding box center [8, 8] width 6 height 6
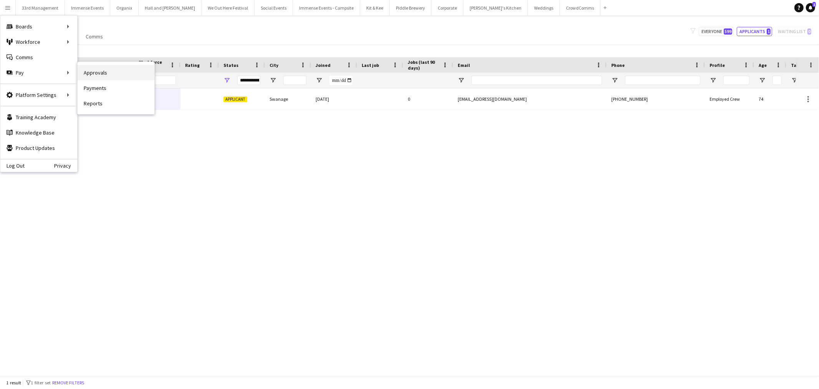
click at [81, 71] on link "Approvals" at bounding box center [116, 72] width 77 height 15
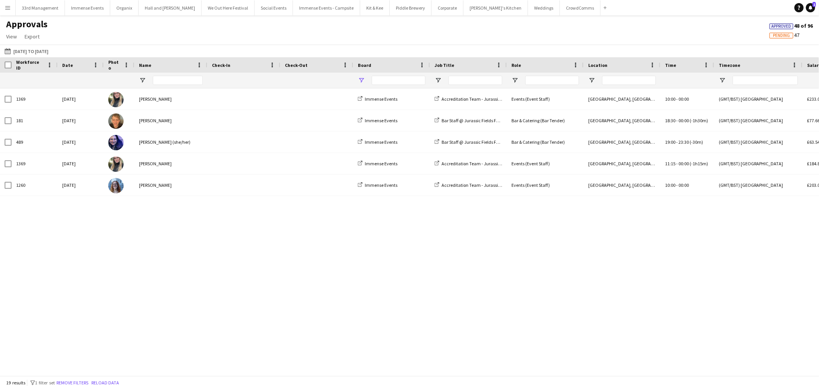
type input "**********"
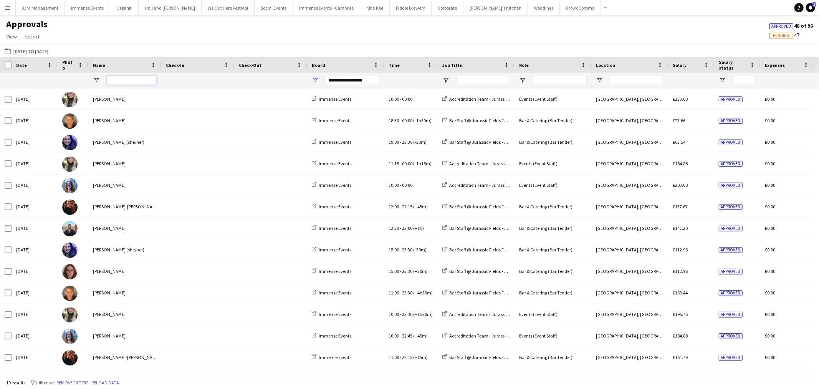
click at [147, 78] on input "Name Filter Input" at bounding box center [132, 80] width 50 height 9
type input "***"
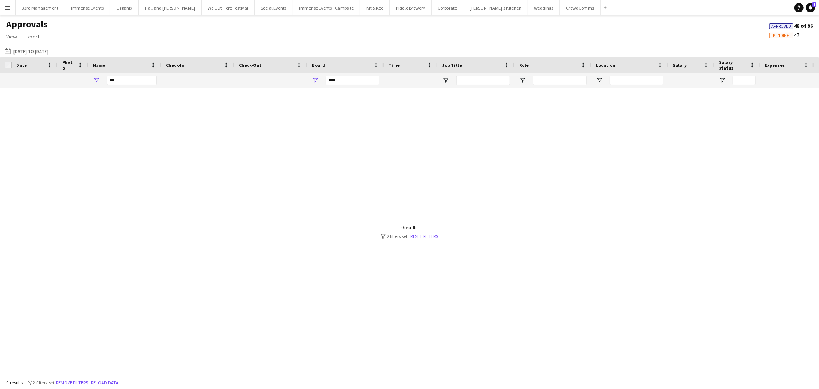
click at [51, 45] on div "07-08-2025 to 11-08-2025 07-08-2025 to 11-08-2025 Today This Week This Month Ye…" at bounding box center [409, 51] width 819 height 13
click at [50, 50] on button "07-08-2025 to 11-08-2025 07-08-2025 to 11-08-2025" at bounding box center [26, 50] width 47 height 9
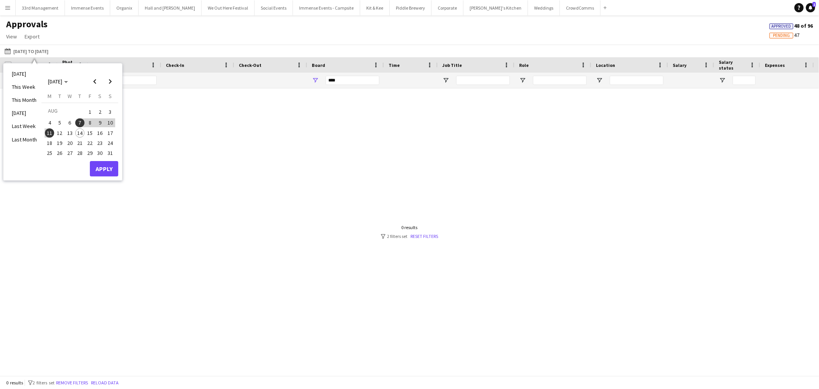
click at [89, 112] on span "1" at bounding box center [89, 111] width 9 height 11
click at [70, 121] on span "6" at bounding box center [69, 122] width 9 height 9
click at [110, 123] on span "10" at bounding box center [110, 122] width 9 height 9
click at [77, 121] on span "7" at bounding box center [79, 122] width 9 height 9
click at [108, 174] on button "Apply" at bounding box center [104, 168] width 28 height 15
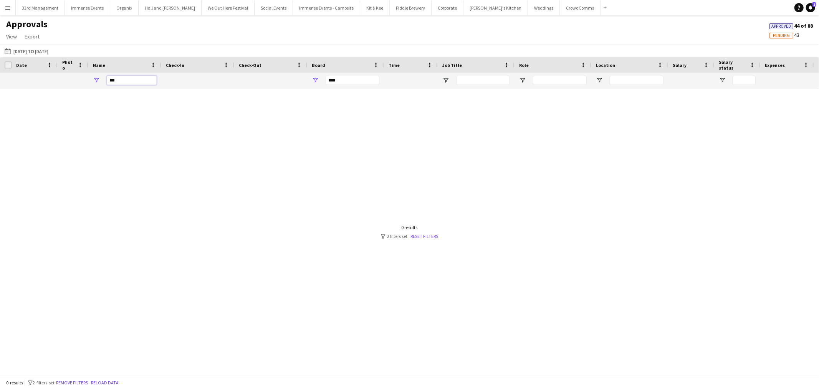
click at [123, 79] on input "***" at bounding box center [132, 80] width 50 height 9
type input "*"
type input "**********"
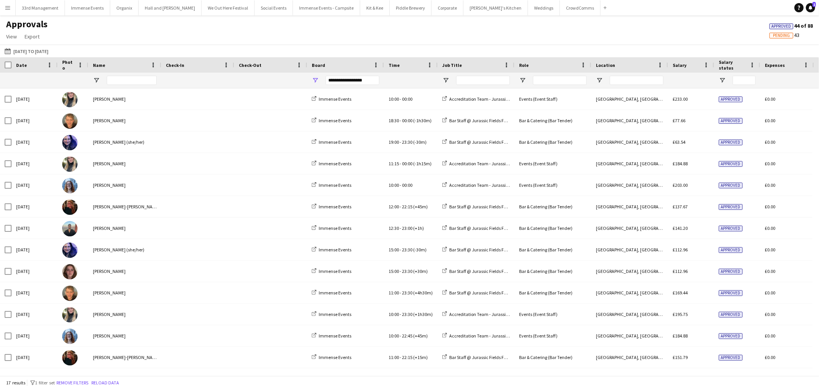
click at [355, 81] on div "**********" at bounding box center [353, 80] width 54 height 9
type input "**********"
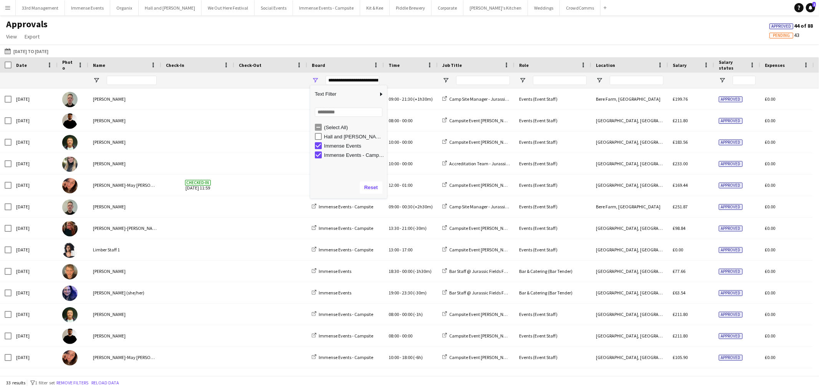
click at [318, 132] on div "Hall and [PERSON_NAME]" at bounding box center [351, 136] width 72 height 9
click at [140, 77] on input "Name Filter Input" at bounding box center [132, 80] width 50 height 9
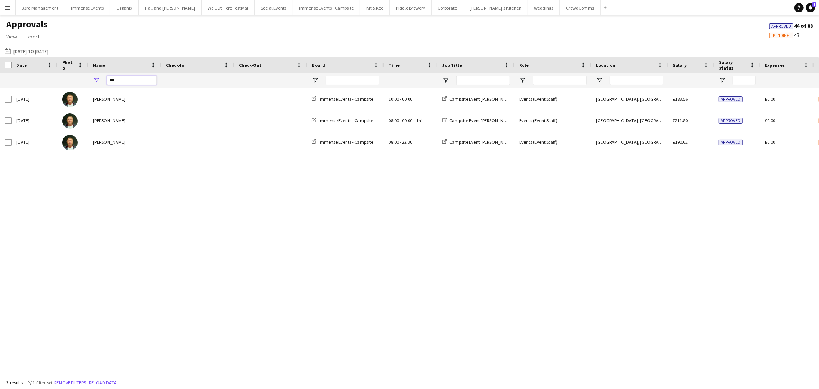
type input "***"
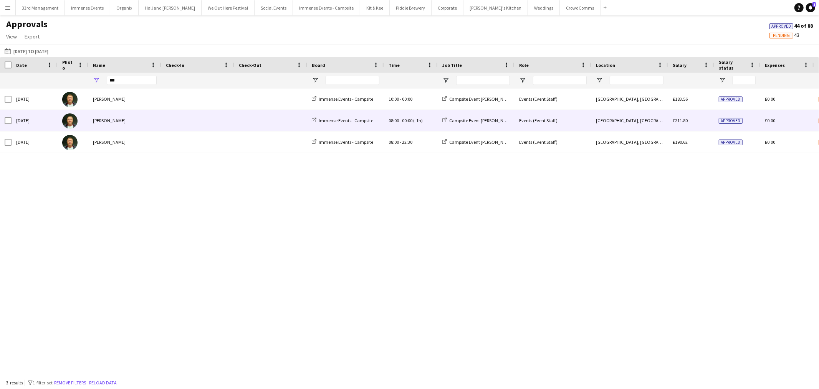
click at [188, 99] on span at bounding box center [198, 98] width 64 height 21
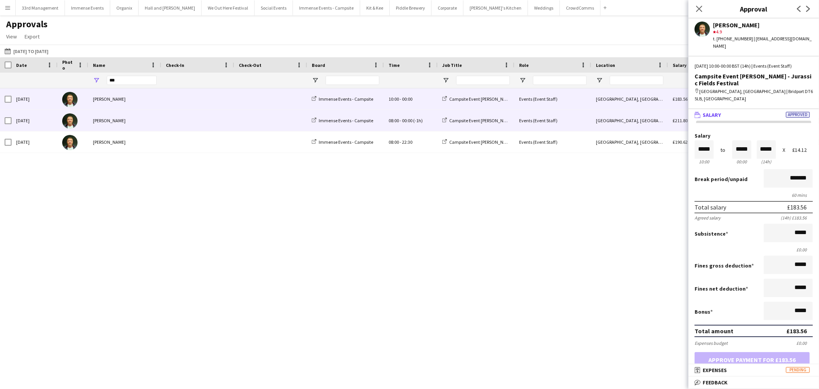
click at [410, 128] on div "08:00 - 00:00 (-1h)" at bounding box center [411, 120] width 54 height 21
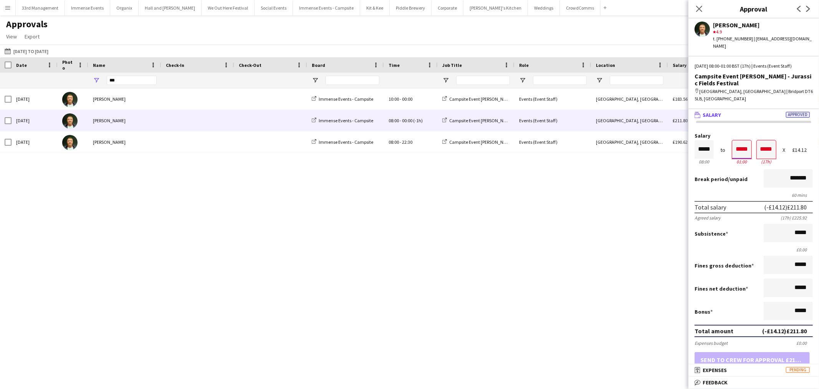
drag, startPoint x: 736, startPoint y: 135, endPoint x: 754, endPoint y: 136, distance: 18.1
click at [754, 136] on div "Salary ***** 08:00 to ***** 01:00 ***** (17h) X £14.12" at bounding box center [754, 149] width 118 height 33
type input "*****"
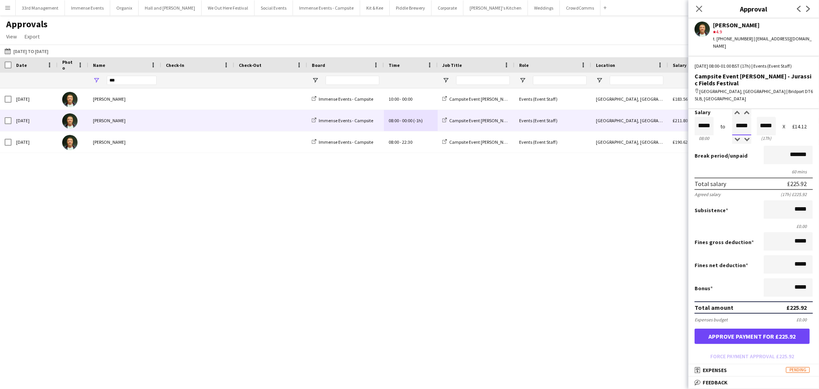
scroll to position [43, 0]
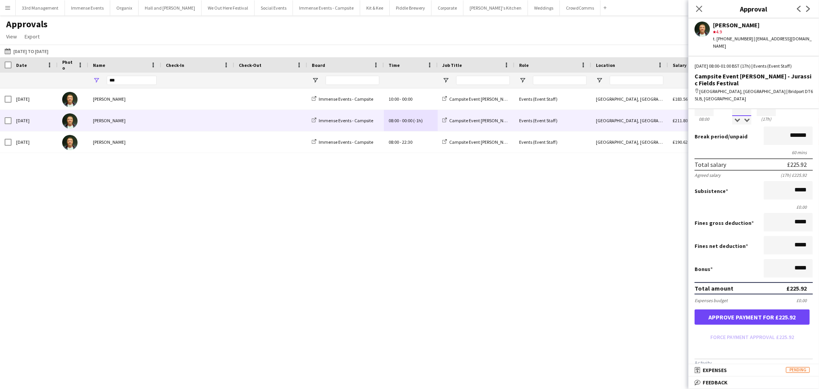
type input "*****"
click at [751, 309] on button "Approve payment for £225.92" at bounding box center [752, 316] width 115 height 15
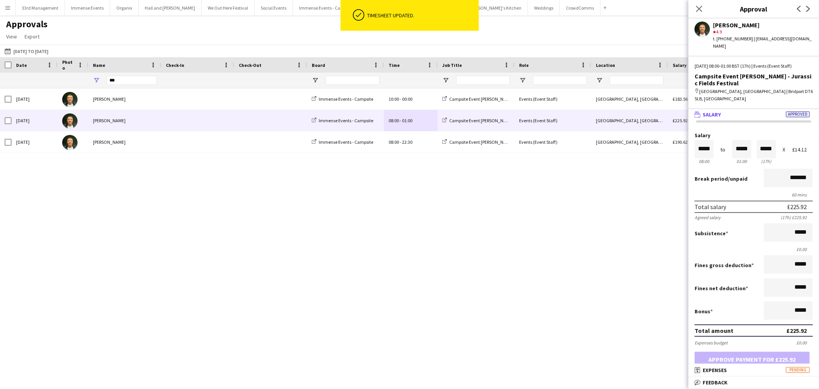
scroll to position [0, 0]
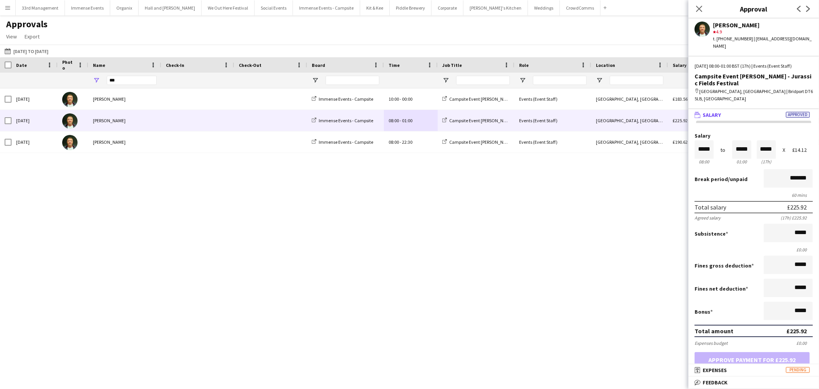
click at [171, 95] on span at bounding box center [198, 98] width 64 height 21
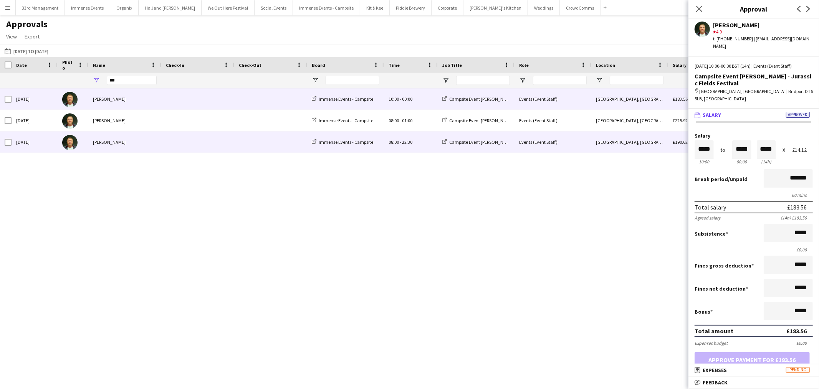
click at [182, 127] on span at bounding box center [198, 120] width 64 height 21
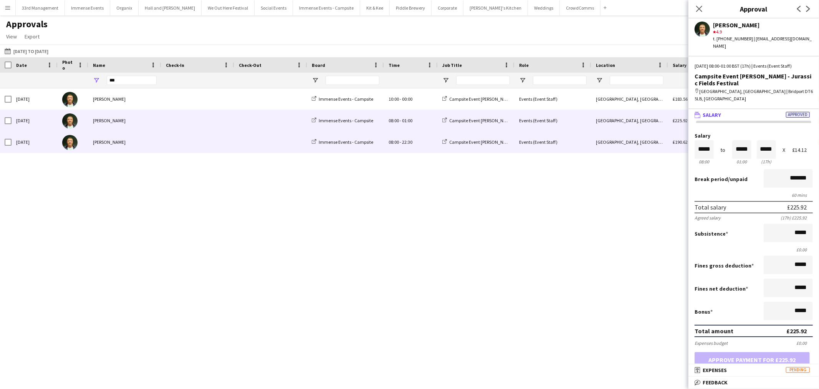
click at [180, 141] on span at bounding box center [198, 141] width 64 height 21
